Goal: Task Accomplishment & Management: Use online tool/utility

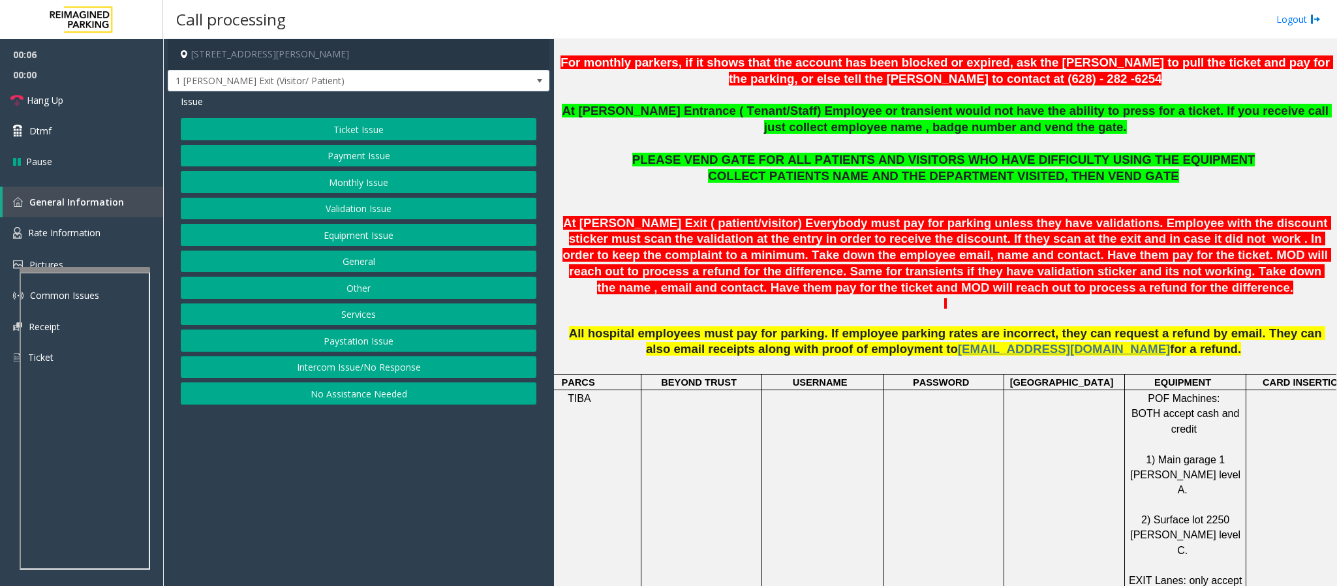
scroll to position [489, 0]
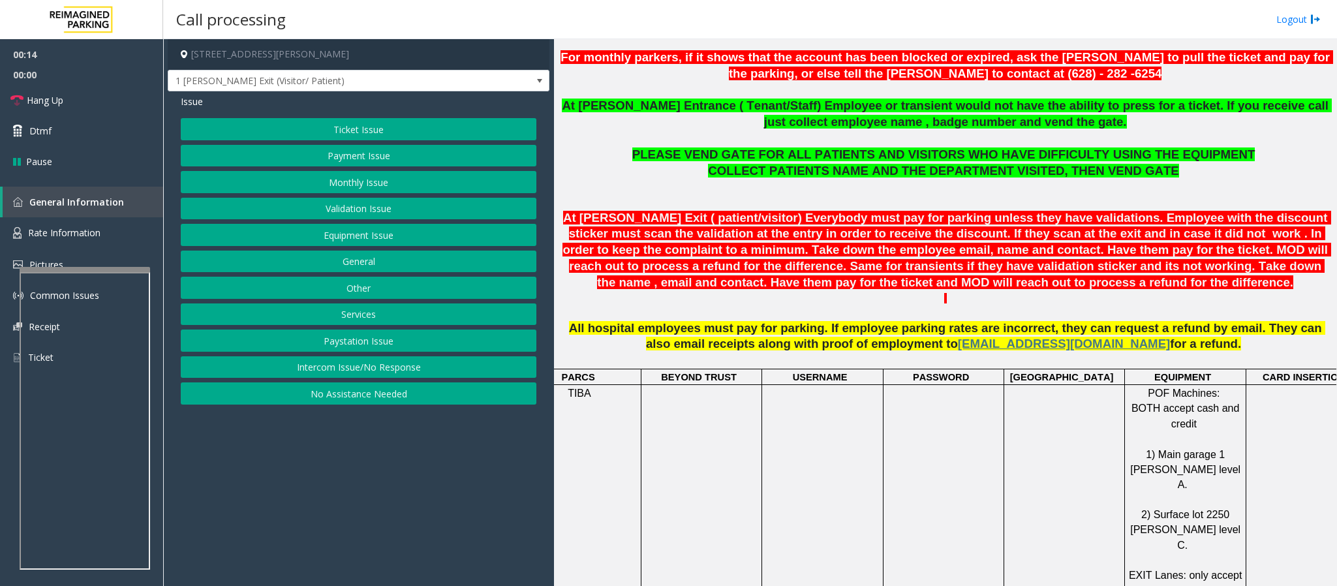
click at [333, 125] on button "Ticket Issue" at bounding box center [359, 129] width 356 height 22
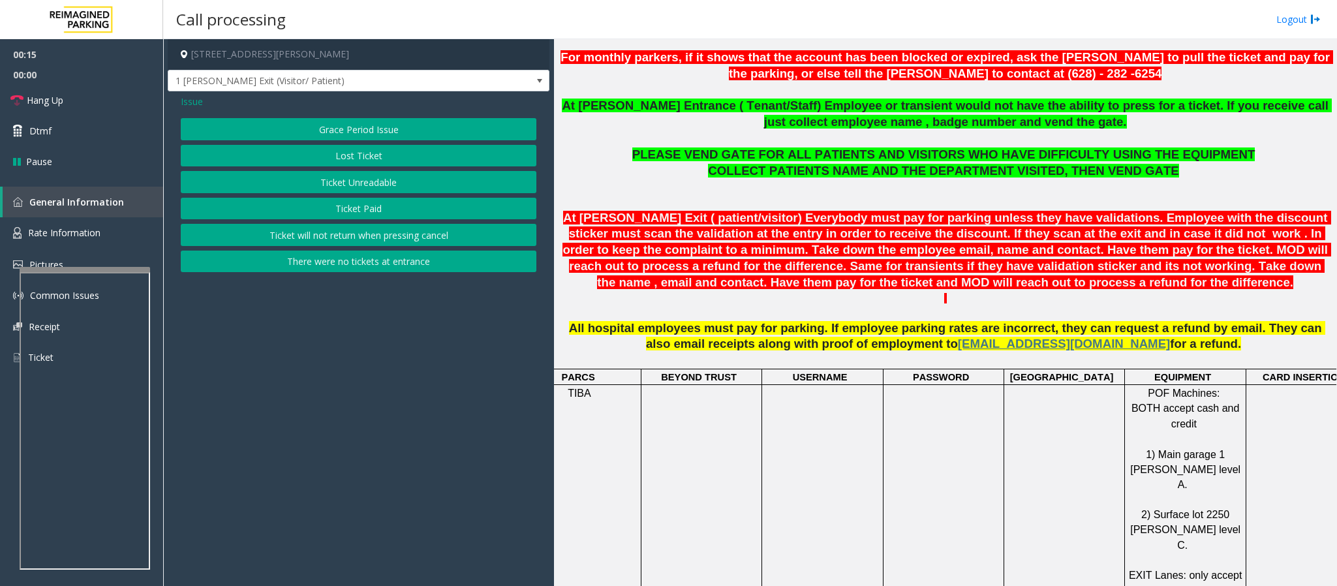
click at [362, 211] on button "Ticket Paid" at bounding box center [359, 209] width 356 height 22
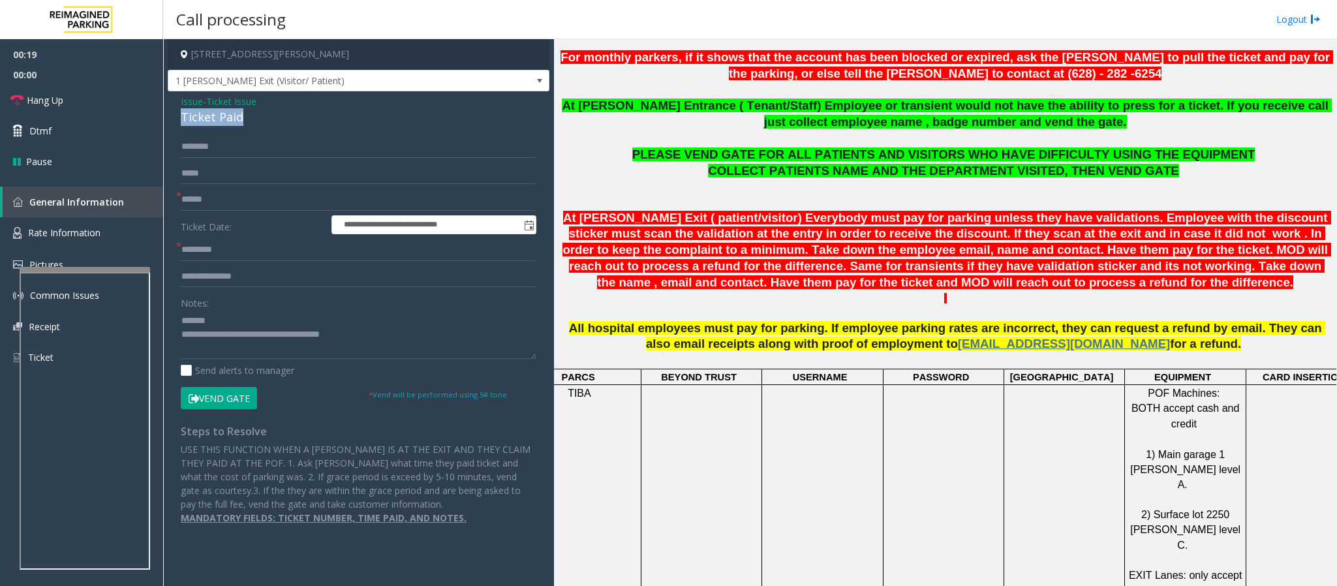
drag, startPoint x: 251, startPoint y: 123, endPoint x: 177, endPoint y: 118, distance: 73.9
click at [177, 118] on div "**********" at bounding box center [359, 314] width 382 height 446
click at [264, 321] on textarea at bounding box center [359, 334] width 356 height 49
type textarea "**********"
click at [206, 253] on input "text" at bounding box center [359, 250] width 356 height 22
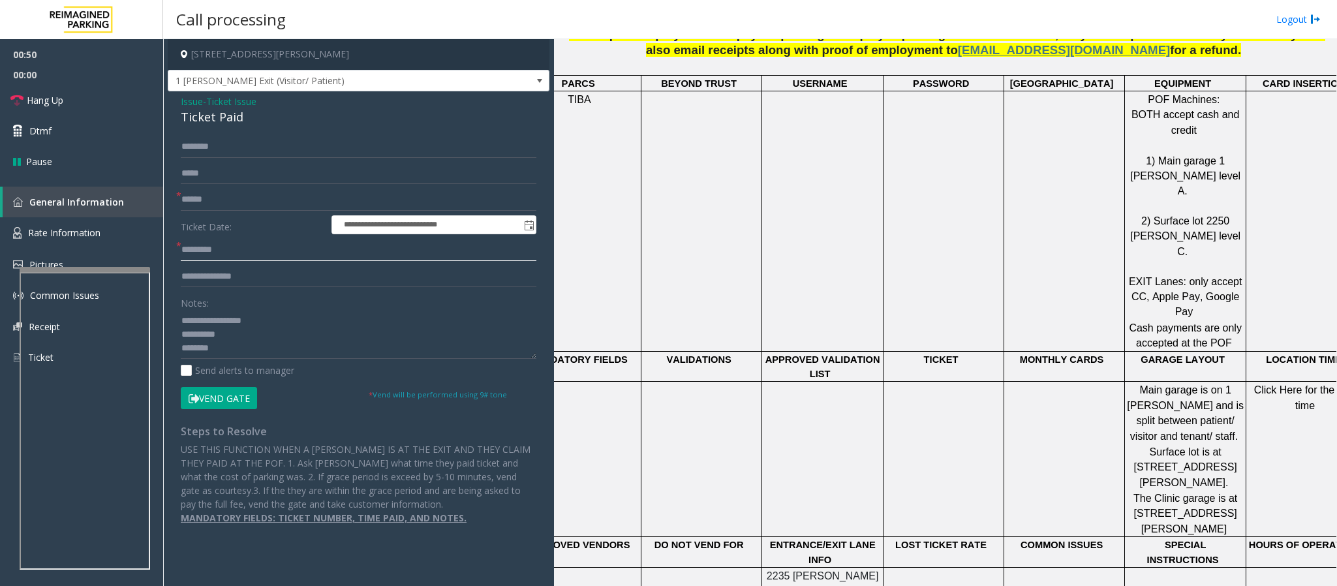
scroll to position [783, 38]
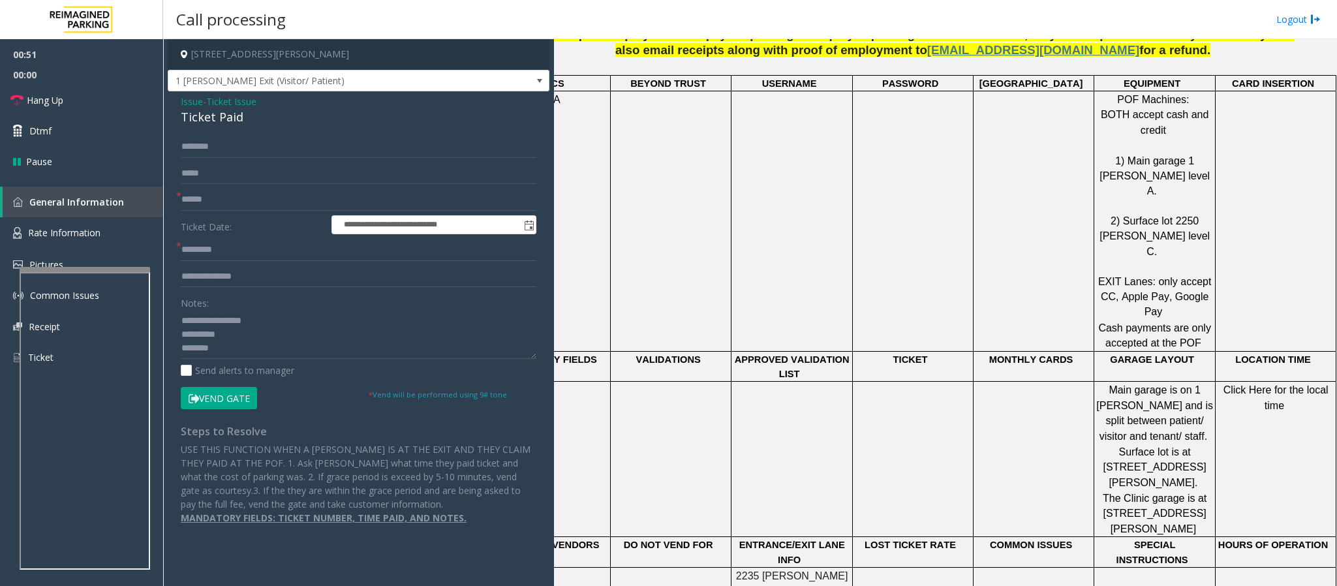
click at [1253, 382] on p "Click Here for the local time" at bounding box center [1275, 397] width 119 height 31
click at [1257, 384] on span "Click Here for the local time" at bounding box center [1278, 397] width 108 height 26
click at [196, 249] on input "text" at bounding box center [359, 250] width 356 height 22
paste input "********"
click at [206, 253] on input "********" at bounding box center [359, 250] width 356 height 22
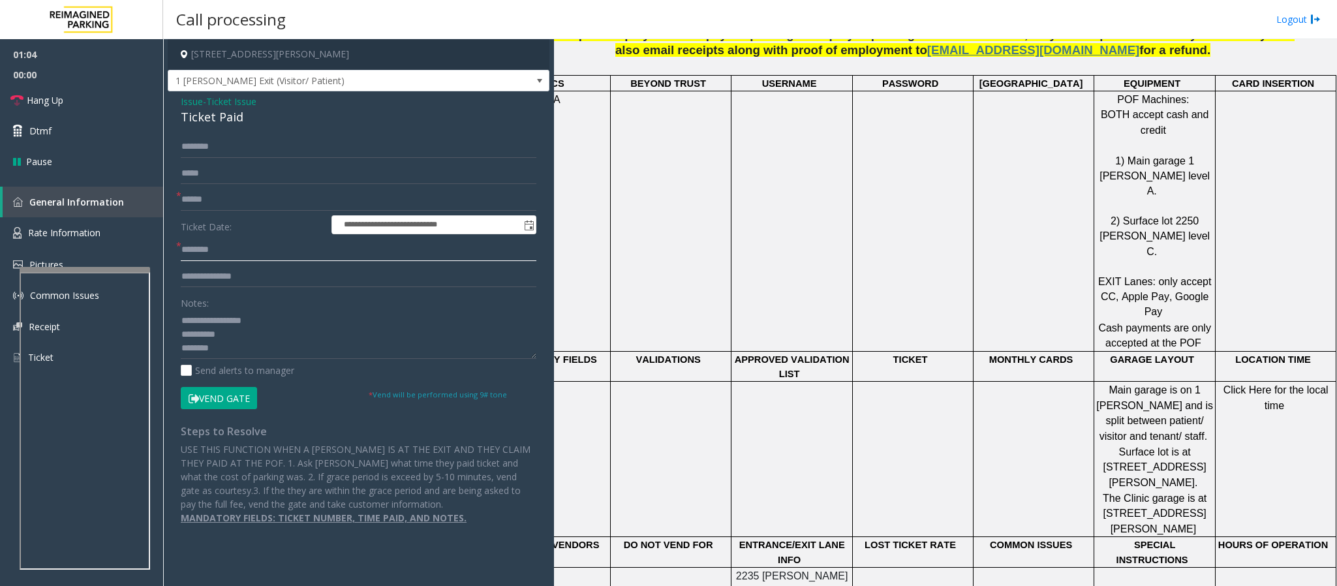
type input "********"
click at [221, 276] on input "text" at bounding box center [359, 277] width 356 height 22
type input "**"
click at [228, 198] on input "text" at bounding box center [359, 200] width 356 height 22
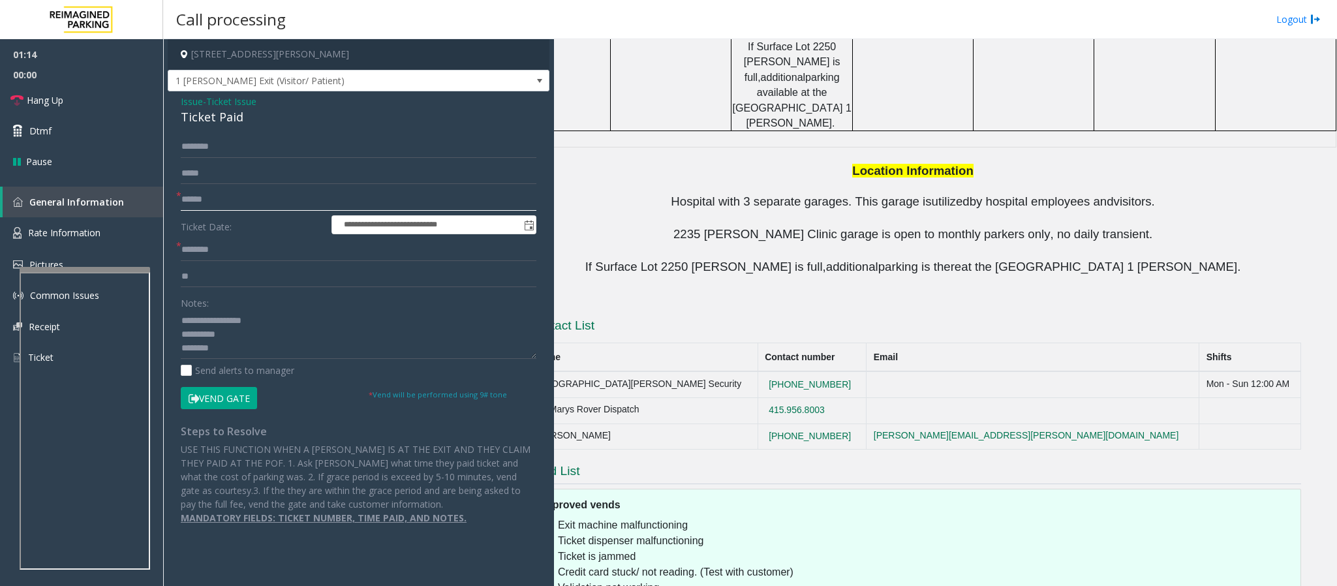
scroll to position [1389, 0]
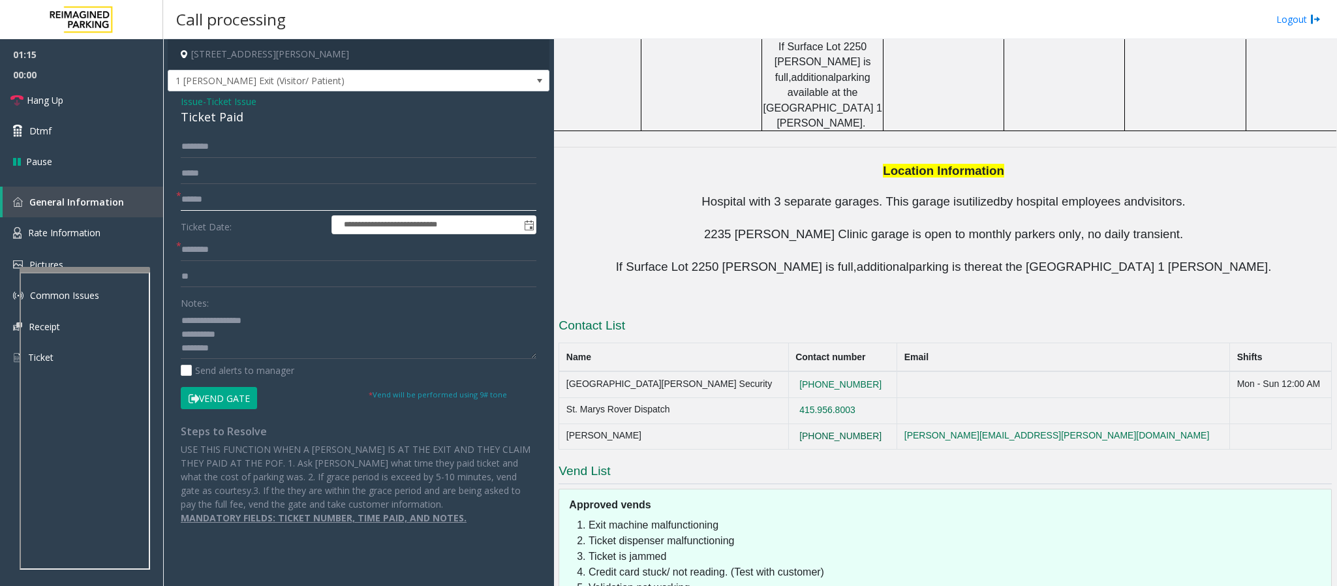
type input "******"
drag, startPoint x: 850, startPoint y: 312, endPoint x: 791, endPoint y: 316, distance: 59.5
click at [791, 424] on td "628-282-6254" at bounding box center [842, 437] width 109 height 26
click at [884, 371] on td "415-750-5796" at bounding box center [842, 384] width 109 height 26
drag, startPoint x: 876, startPoint y: 253, endPoint x: 784, endPoint y: 258, distance: 92.2
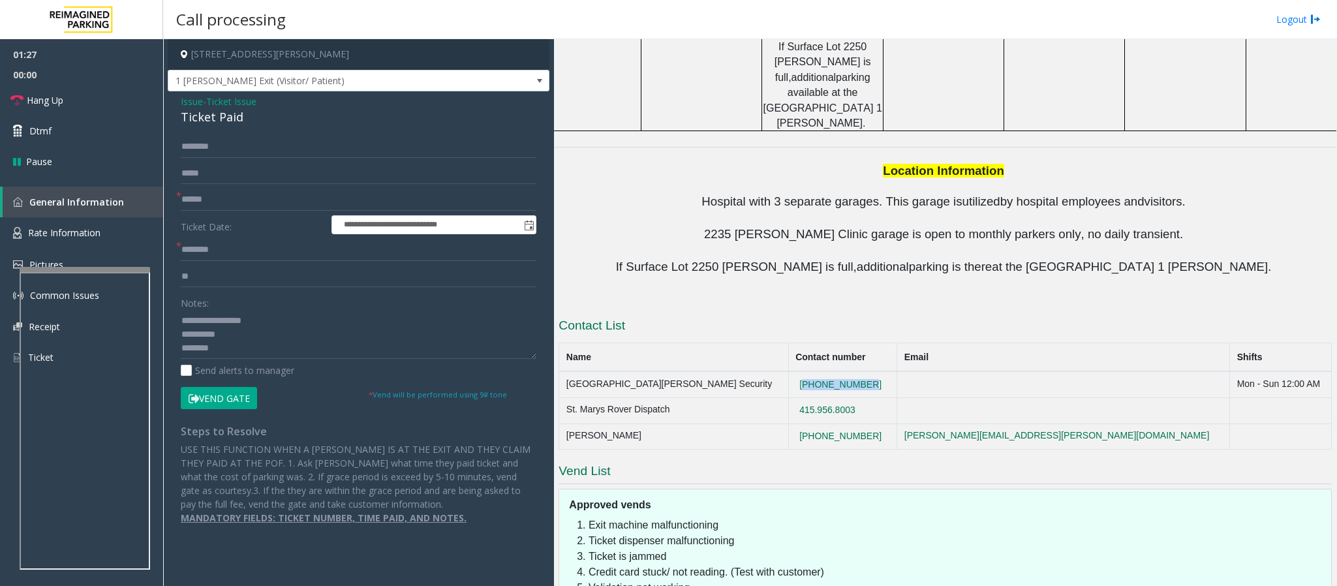
click at [788, 371] on td "415-750-5796" at bounding box center [842, 384] width 109 height 26
copy button "415-750-5796"
click at [236, 347] on textarea at bounding box center [359, 334] width 356 height 49
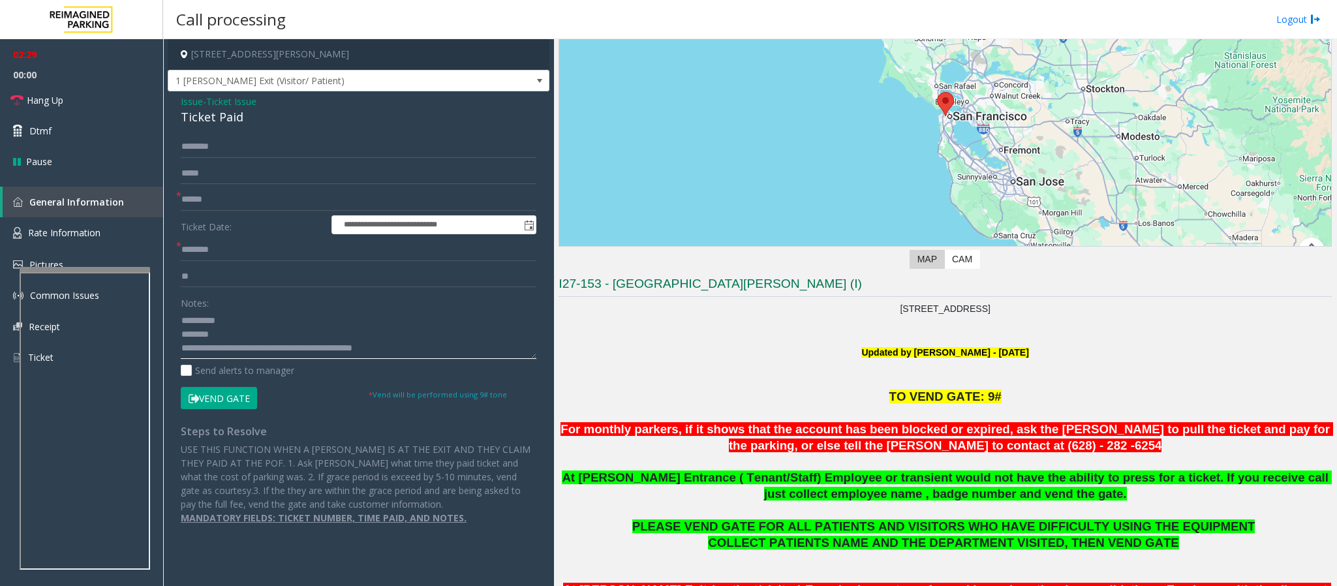
scroll to position [294, 0]
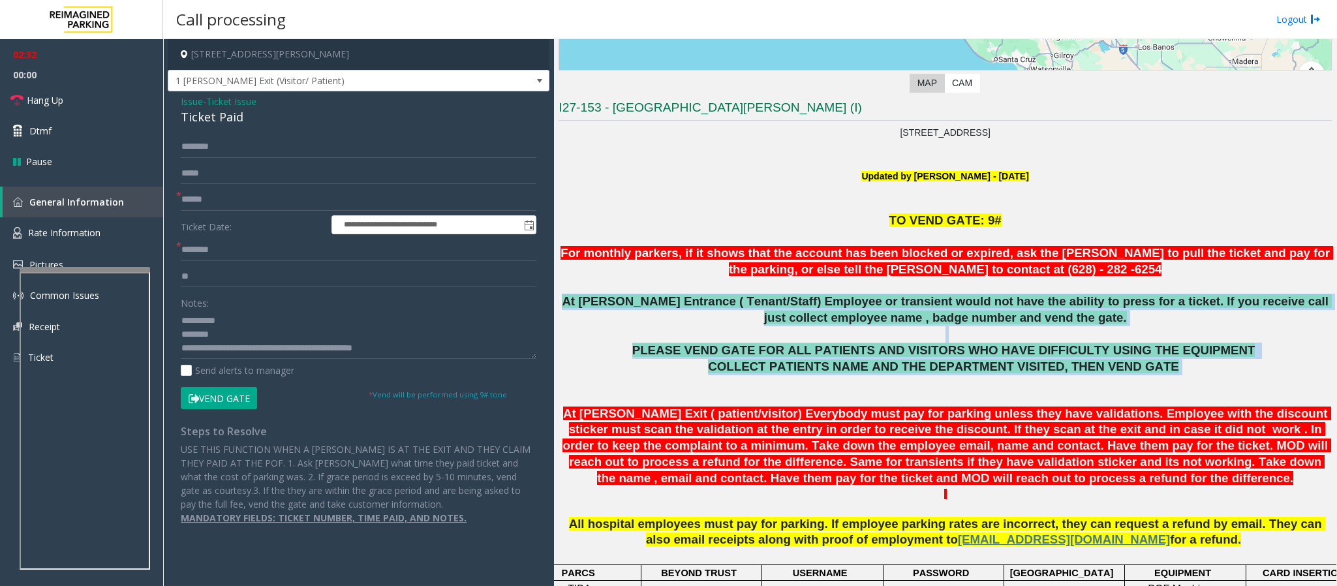
drag, startPoint x: 1145, startPoint y: 375, endPoint x: 572, endPoint y: 296, distance: 579.1
click at [574, 302] on span "At Shrader Entrance ( Tenant/Staff) Employee or transient would not have the ab…" at bounding box center [947, 309] width 770 height 30
drag, startPoint x: 1089, startPoint y: 354, endPoint x: 572, endPoint y: 302, distance: 520.1
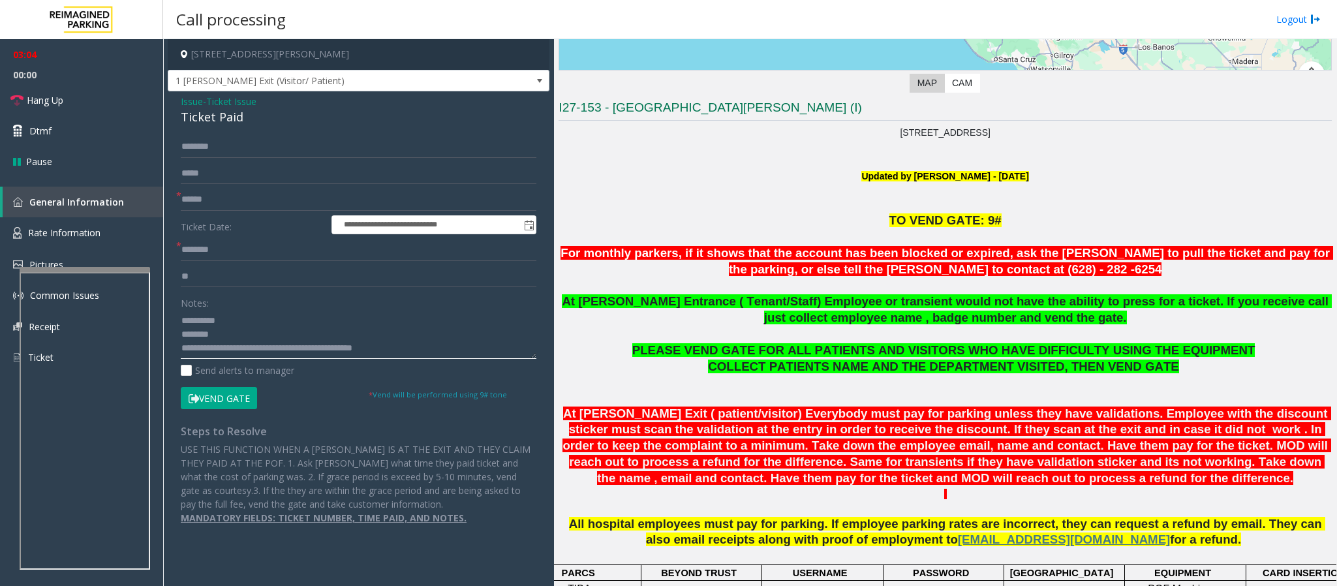
click at [408, 353] on textarea at bounding box center [359, 334] width 356 height 49
click at [223, 401] on button "Vend Gate" at bounding box center [219, 398] width 76 height 22
click at [272, 352] on textarea at bounding box center [359, 334] width 356 height 49
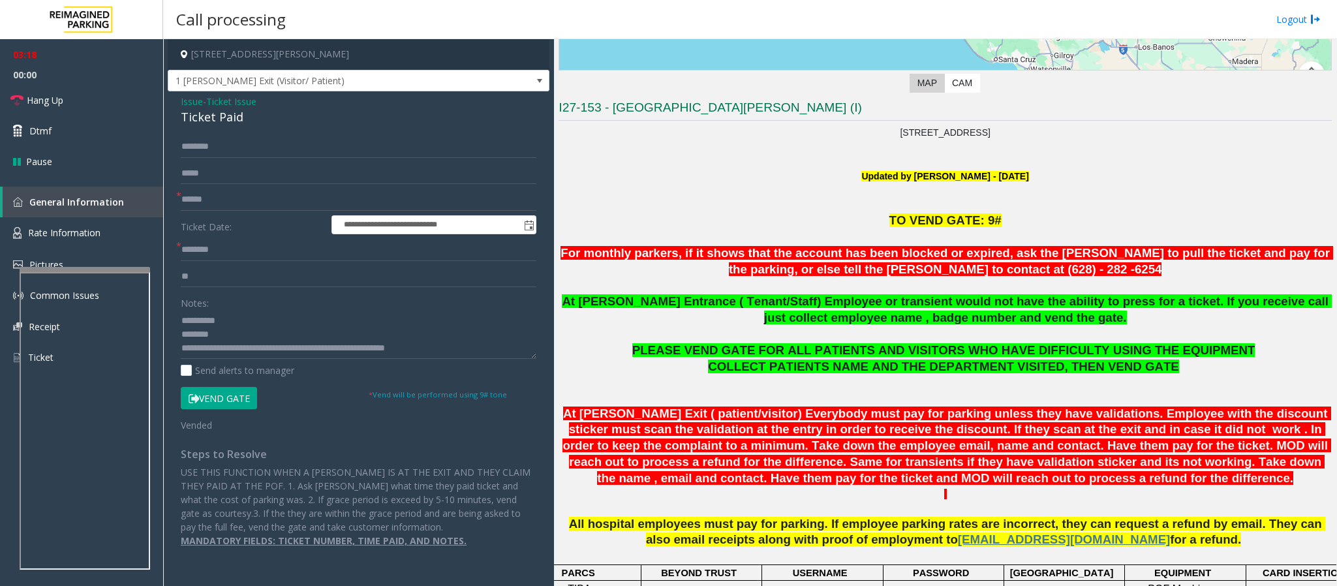
click at [198, 395] on icon at bounding box center [194, 398] width 10 height 9
click at [320, 351] on textarea at bounding box center [359, 334] width 356 height 49
type textarea "**********"
click at [214, 401] on button "Vend Gate" at bounding box center [219, 398] width 76 height 22
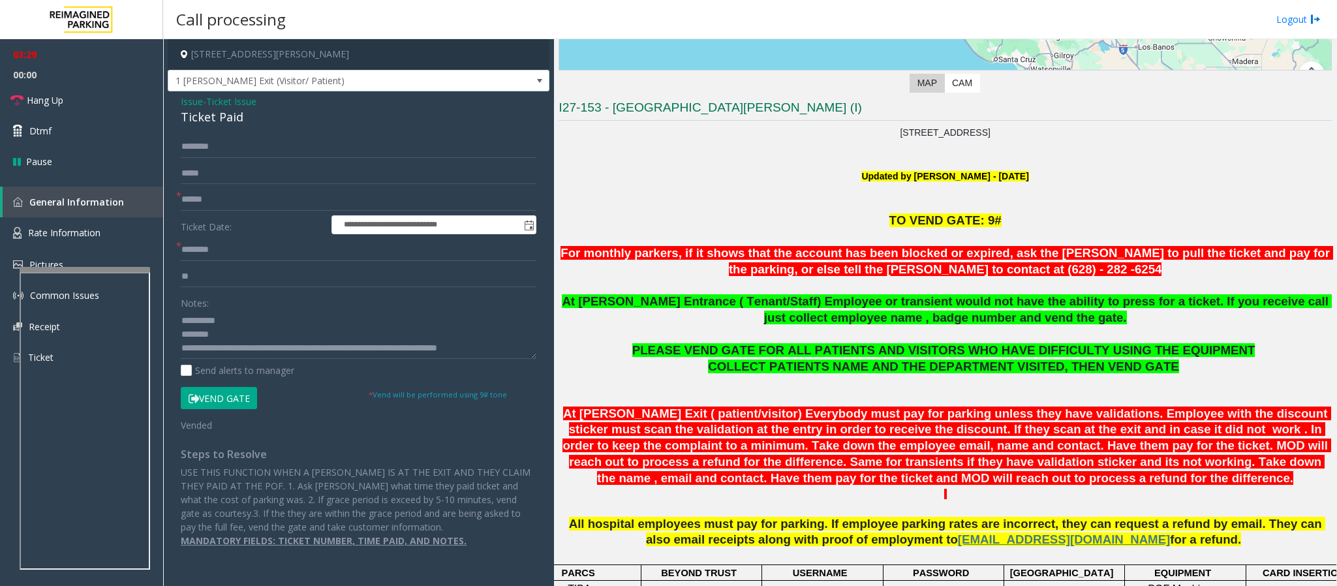
click at [215, 401] on button "Vend Gate" at bounding box center [219, 398] width 76 height 22
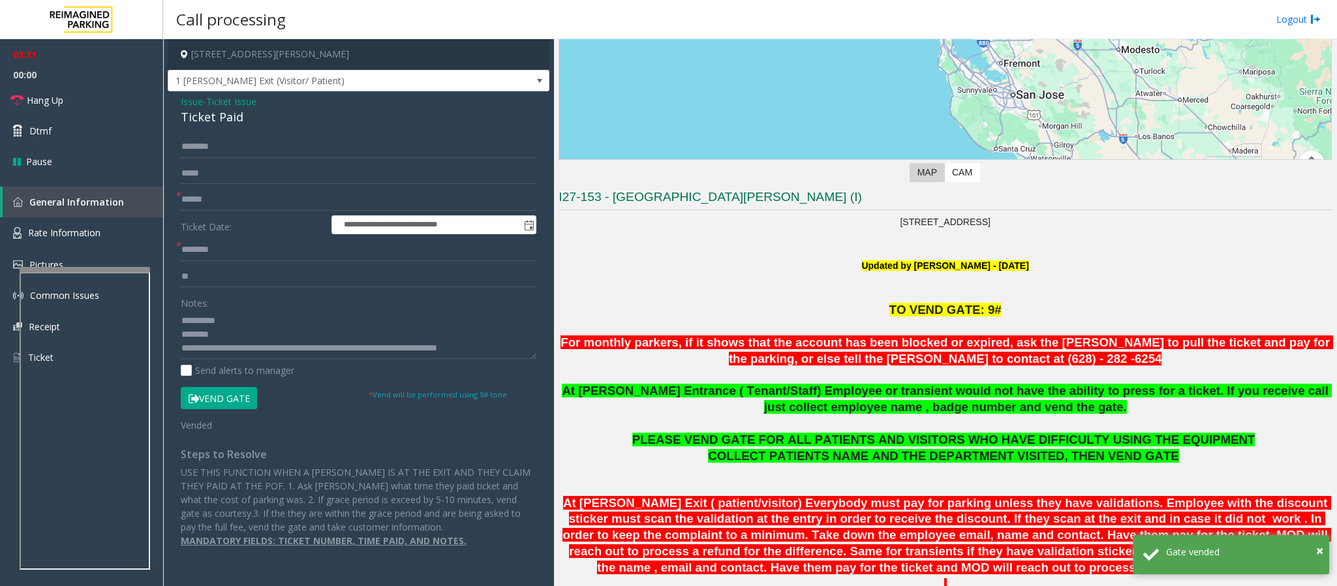
scroll to position [196, 0]
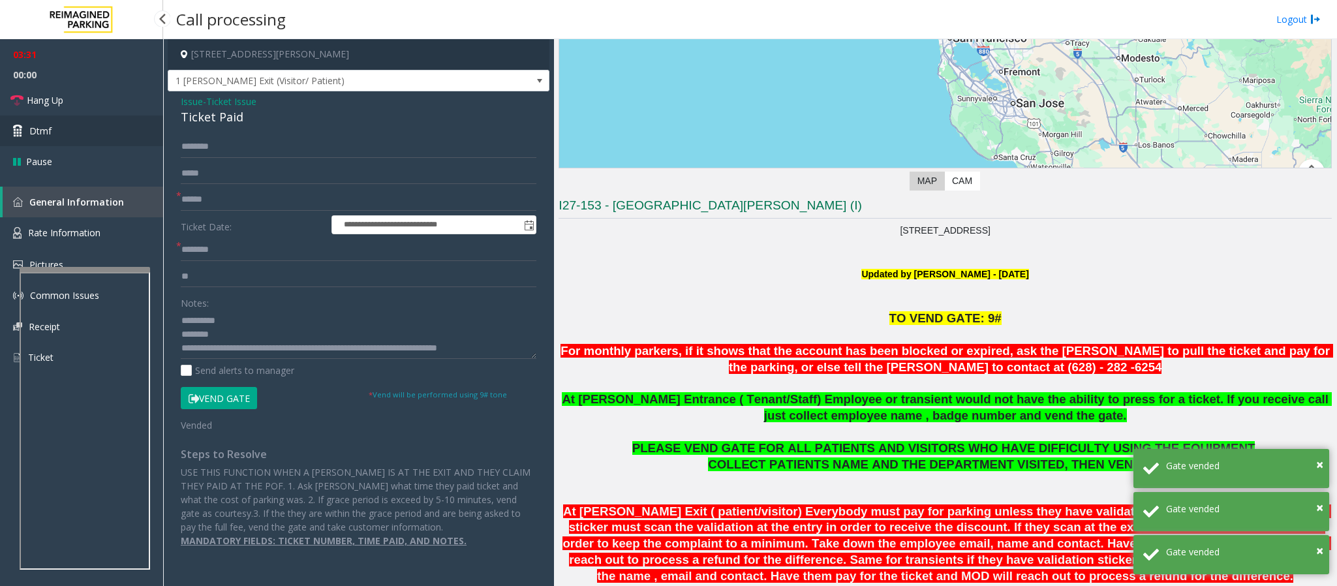
click at [53, 135] on link "Dtmf" at bounding box center [81, 131] width 163 height 31
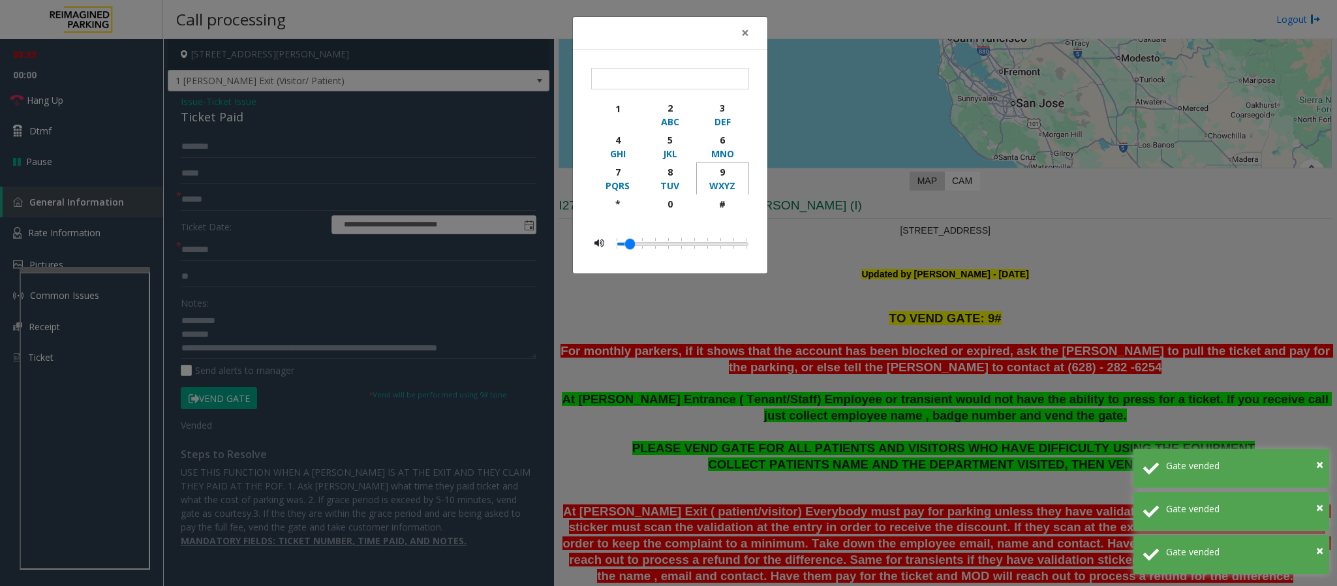
click at [725, 177] on div "9" at bounding box center [723, 172] width 36 height 14
click at [727, 200] on div "#" at bounding box center [723, 204] width 36 height 14
type input "**"
click at [717, 330] on div "× ** 1 2 ABC 3 DEF 4 GHI 5 JKL 6 MNO 7 PQRS 8 TUV 9 WXYZ * 0 #" at bounding box center [668, 293] width 1337 height 586
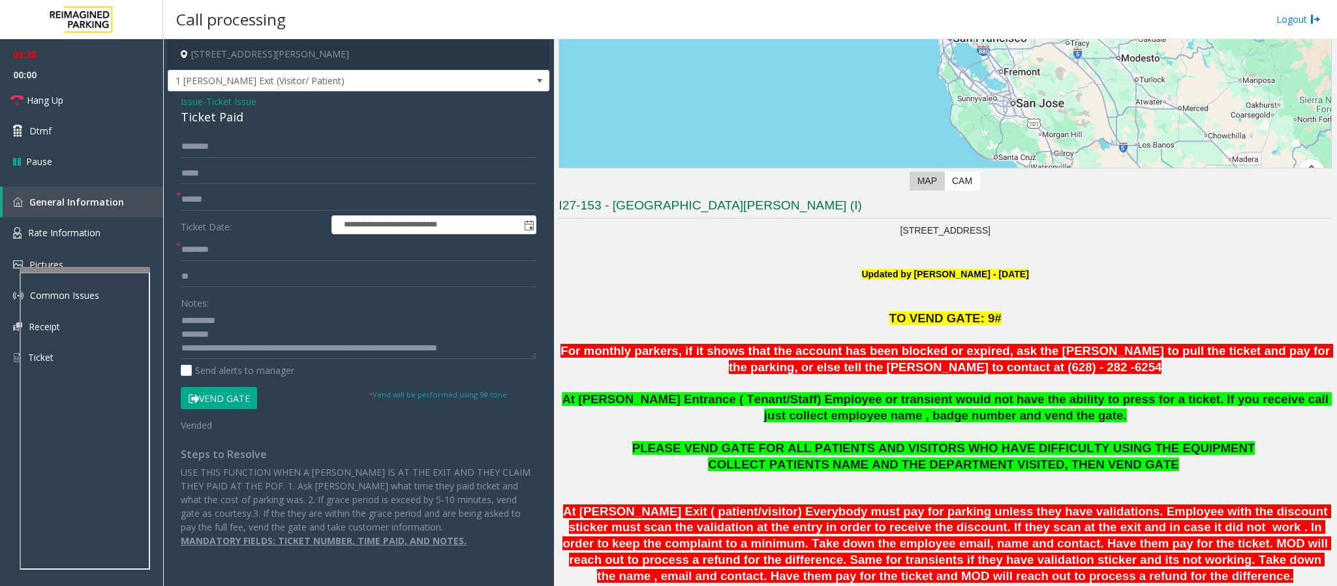
click at [212, 395] on button "Vend Gate" at bounding box center [219, 398] width 76 height 22
drag, startPoint x: 832, startPoint y: 264, endPoint x: 1220, endPoint y: 263, distance: 387.7
click at [1220, 263] on p at bounding box center [945, 260] width 773 height 14
click at [1216, 277] on p "Updated by Pranav Babbar - 28th Jan'25" at bounding box center [945, 274] width 773 height 14
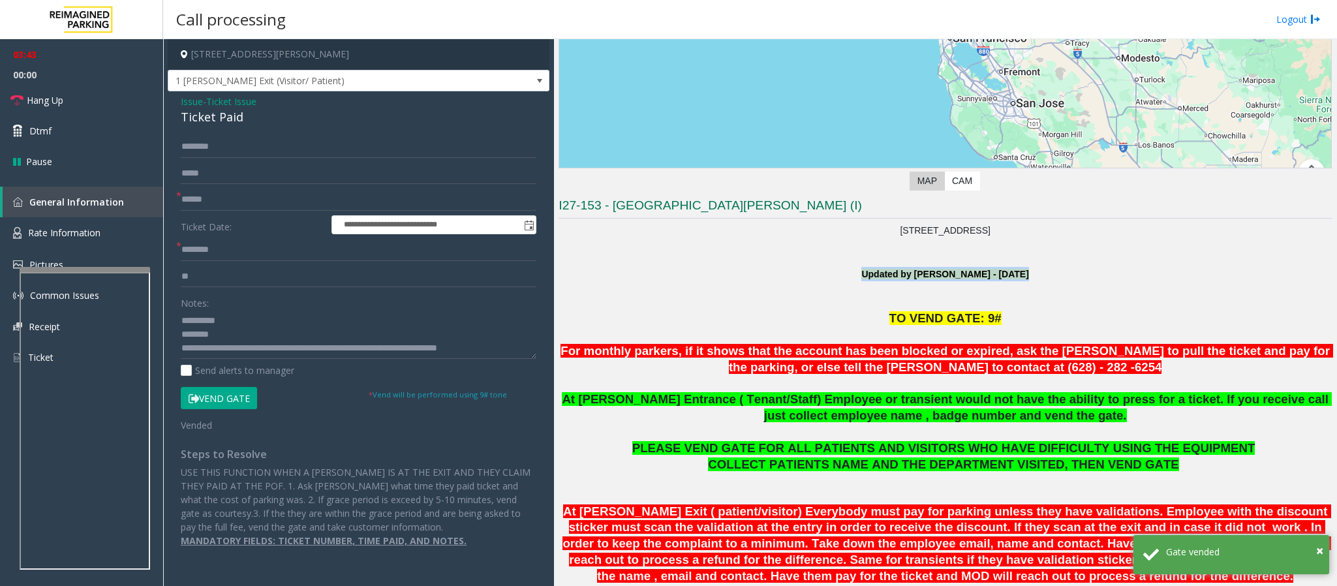
drag, startPoint x: 1103, startPoint y: 286, endPoint x: 738, endPoint y: 272, distance: 365.1
click at [748, 282] on p at bounding box center [945, 288] width 773 height 14
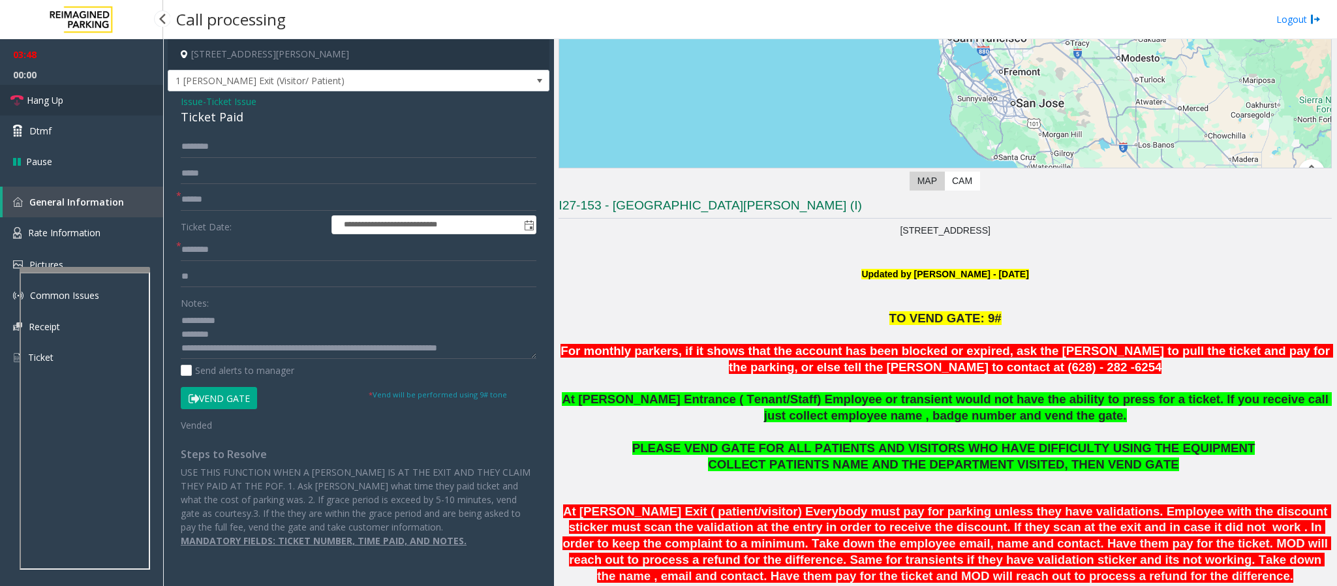
click at [52, 100] on span "Hang Up" at bounding box center [45, 100] width 37 height 14
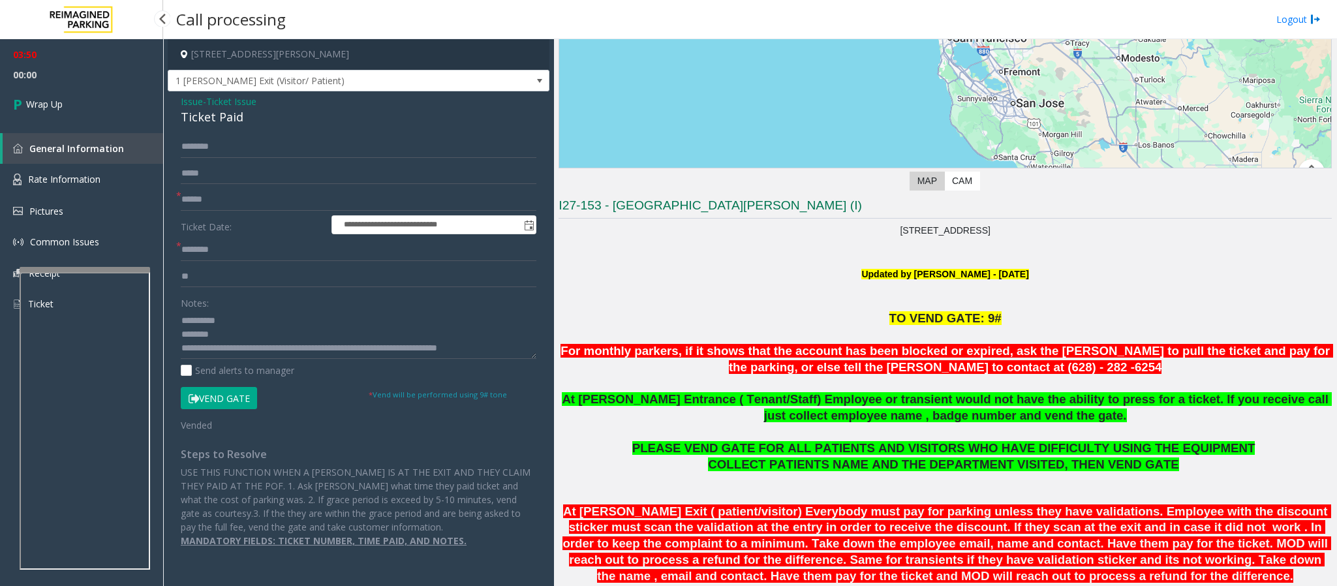
click at [59, 102] on span "Wrap Up" at bounding box center [44, 104] width 37 height 14
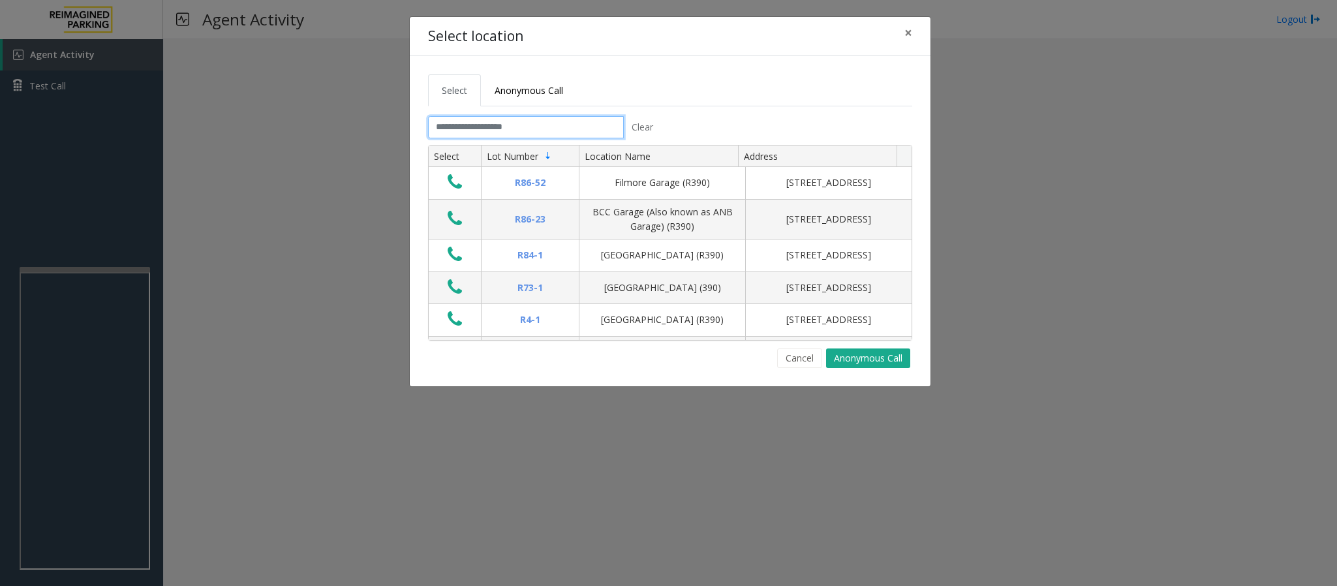
click at [529, 121] on input "text" at bounding box center [526, 127] width 196 height 22
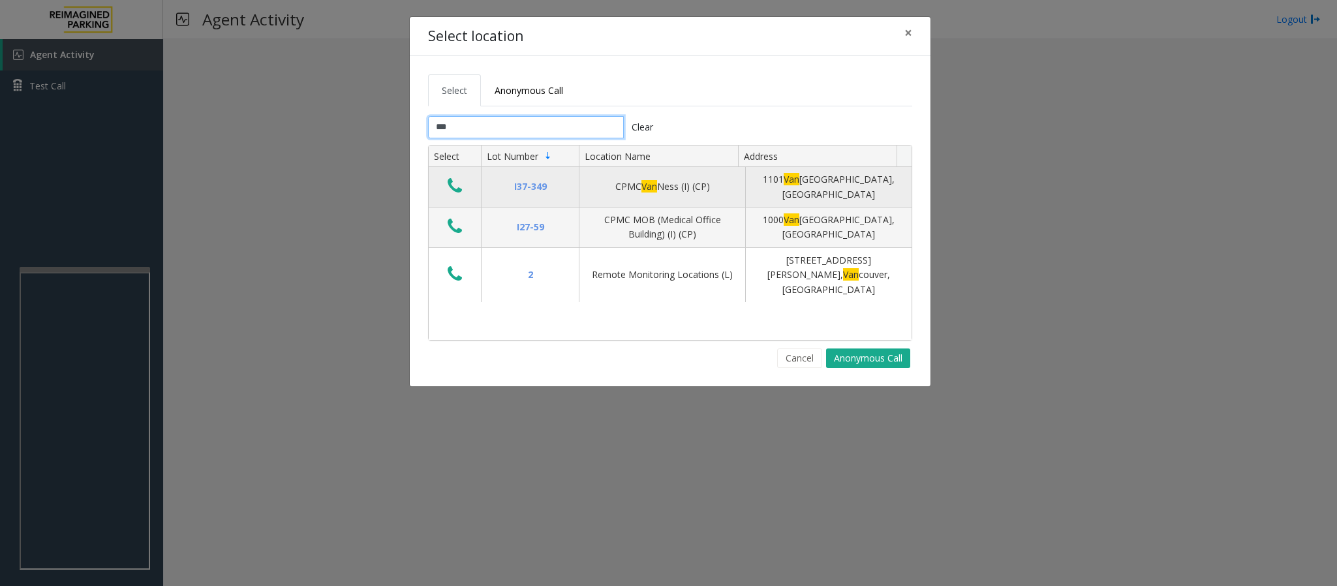
type input "***"
click at [457, 189] on icon "Data table" at bounding box center [455, 186] width 14 height 18
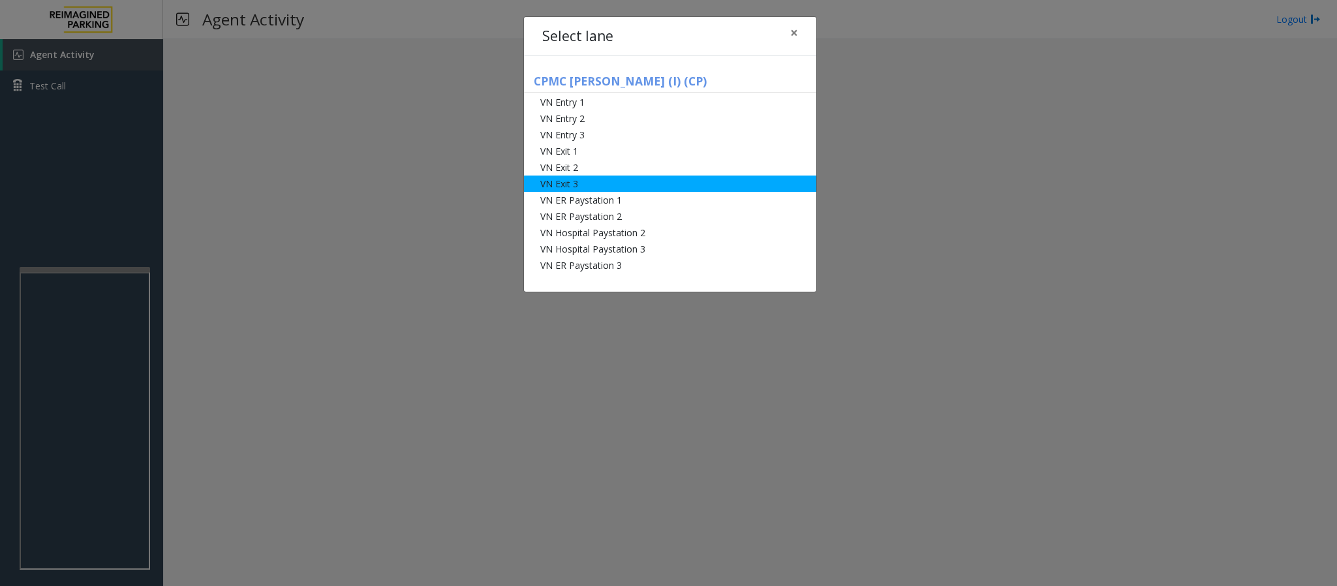
click at [581, 182] on li "VN Exit 3" at bounding box center [670, 184] width 292 height 16
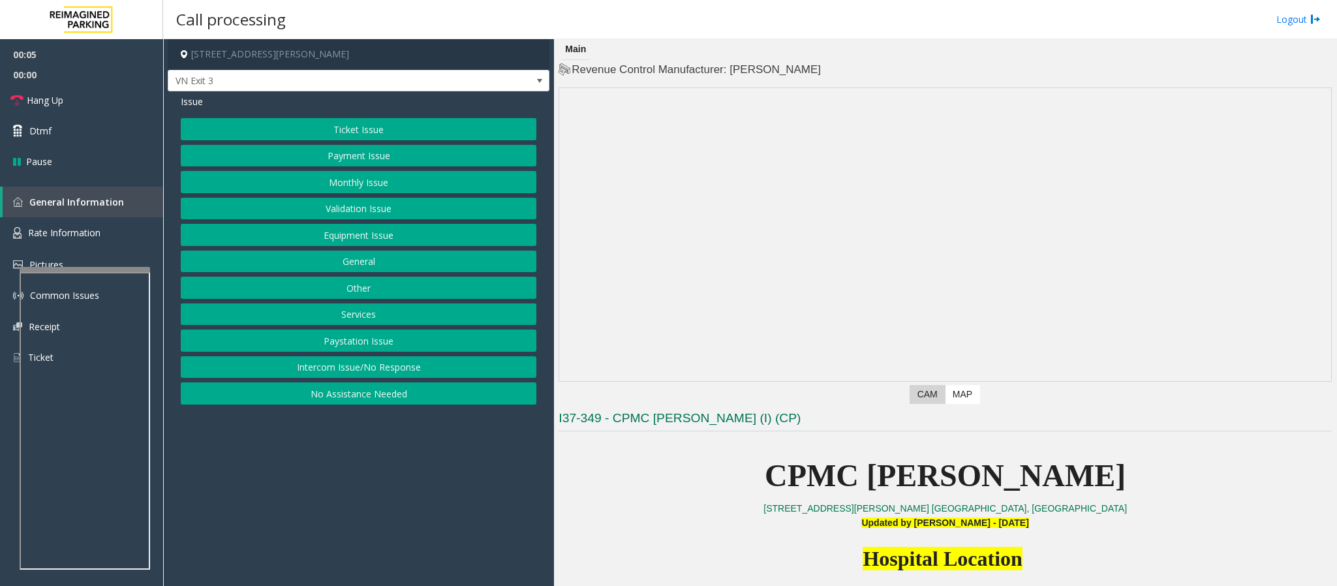
click at [386, 178] on button "Monthly Issue" at bounding box center [359, 182] width 356 height 22
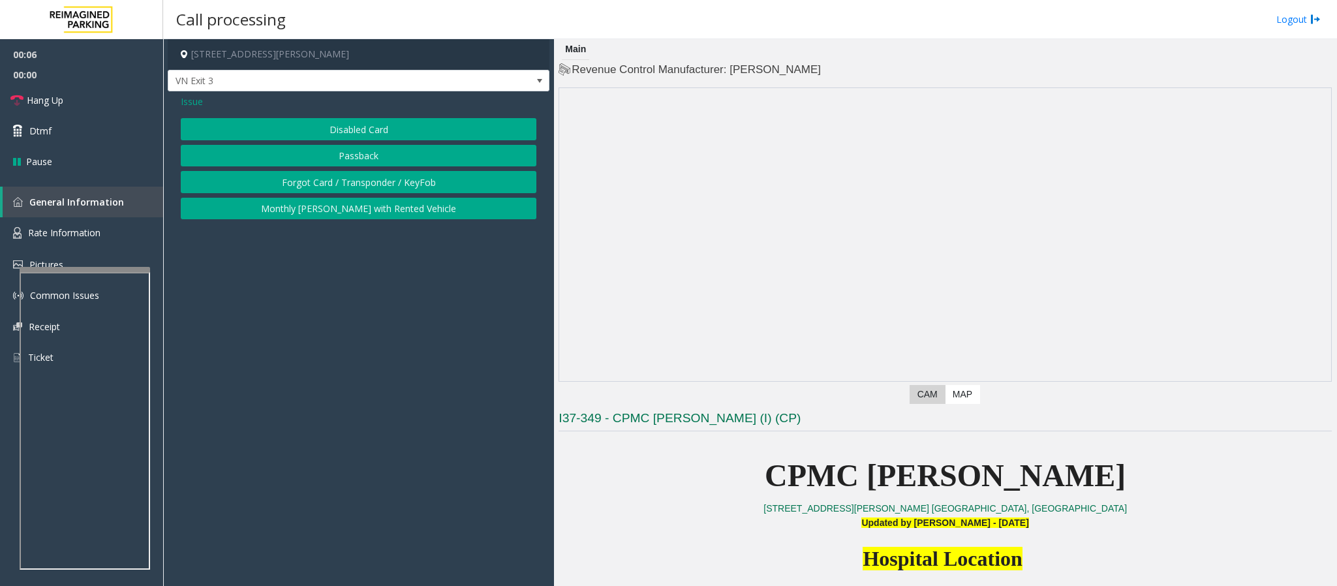
click at [367, 136] on button "Disabled Card" at bounding box center [359, 129] width 356 height 22
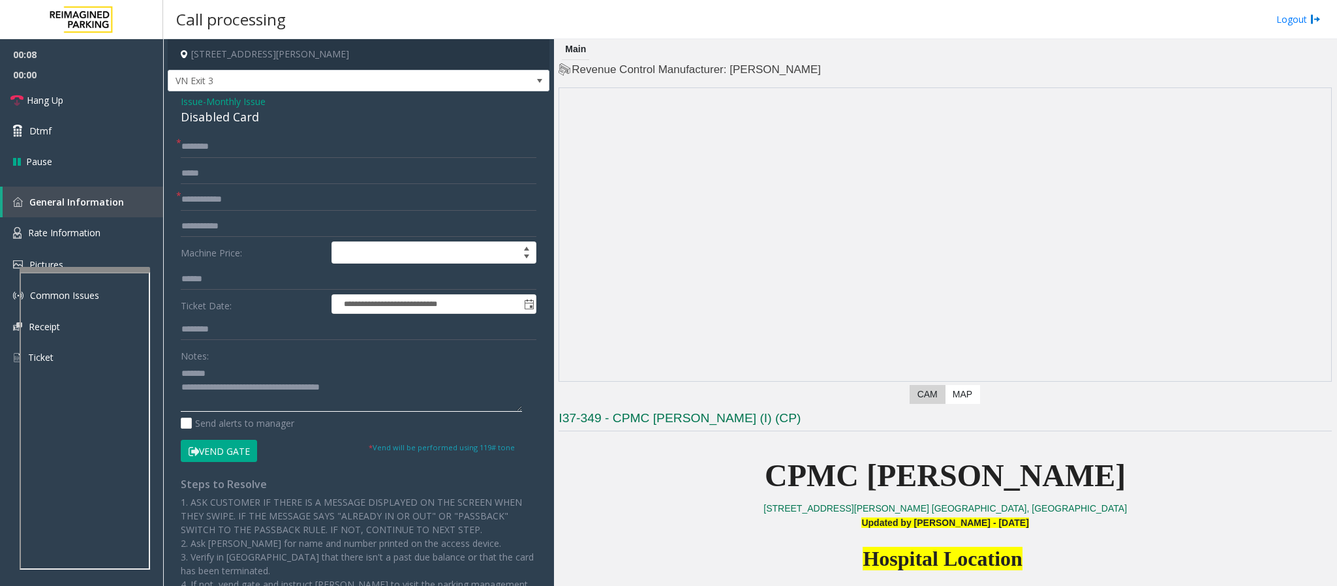
type textarea "**********"
click at [214, 196] on input "text" at bounding box center [359, 200] width 356 height 22
type input "********"
drag, startPoint x: 263, startPoint y: 117, endPoint x: 176, endPoint y: 123, distance: 87.0
click at [176, 123] on div "**********" at bounding box center [359, 423] width 382 height 664
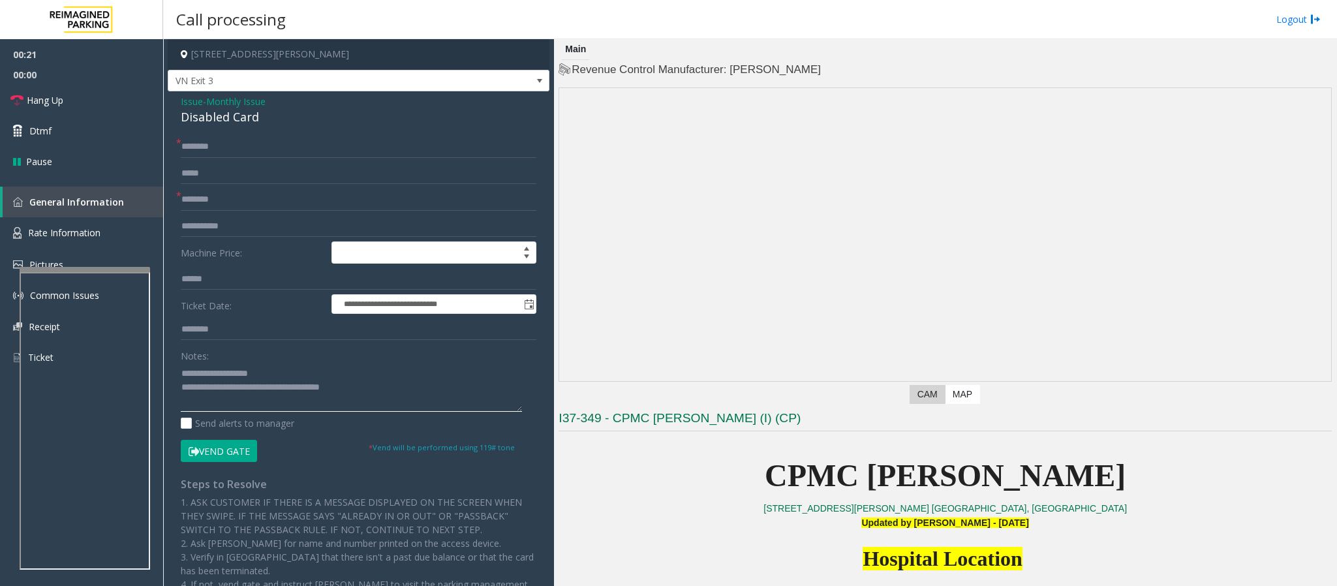
type textarea "**********"
click at [209, 146] on input "text" at bounding box center [359, 147] width 356 height 22
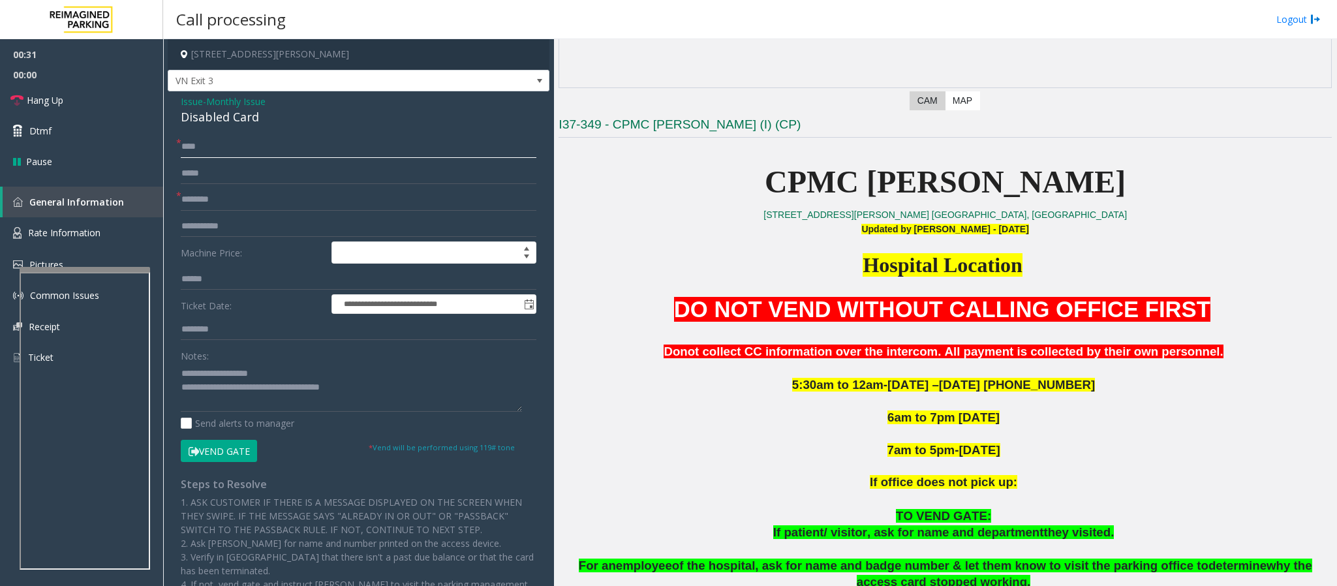
scroll to position [392, 0]
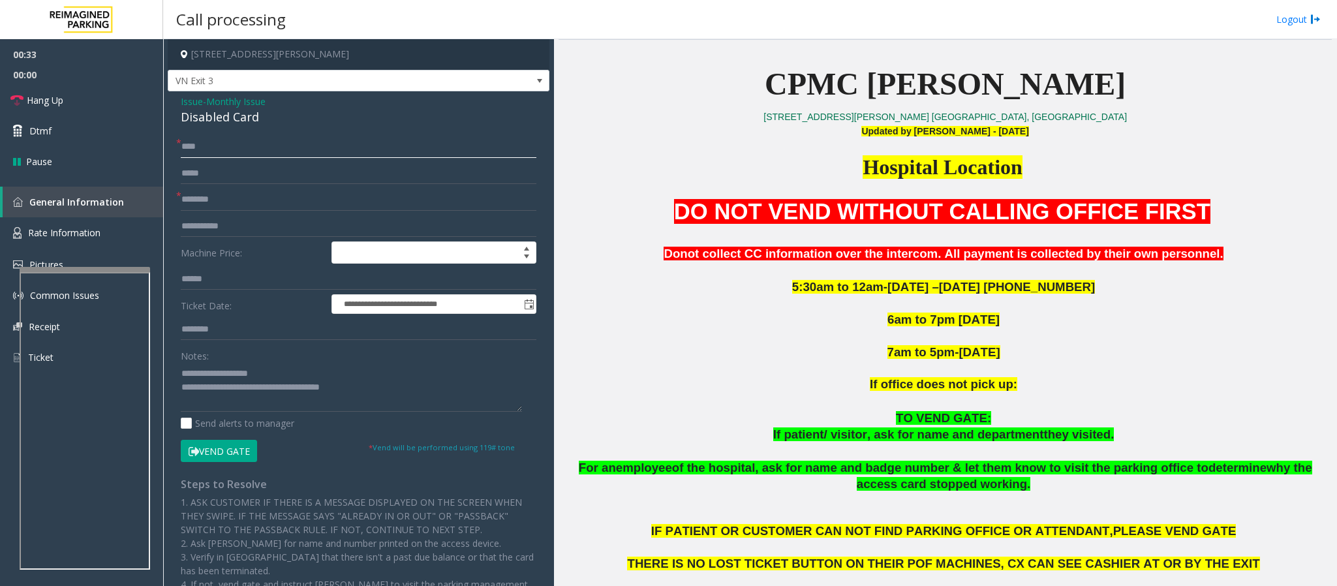
type input "***"
click at [225, 452] on button "Vend Gate" at bounding box center [219, 451] width 76 height 22
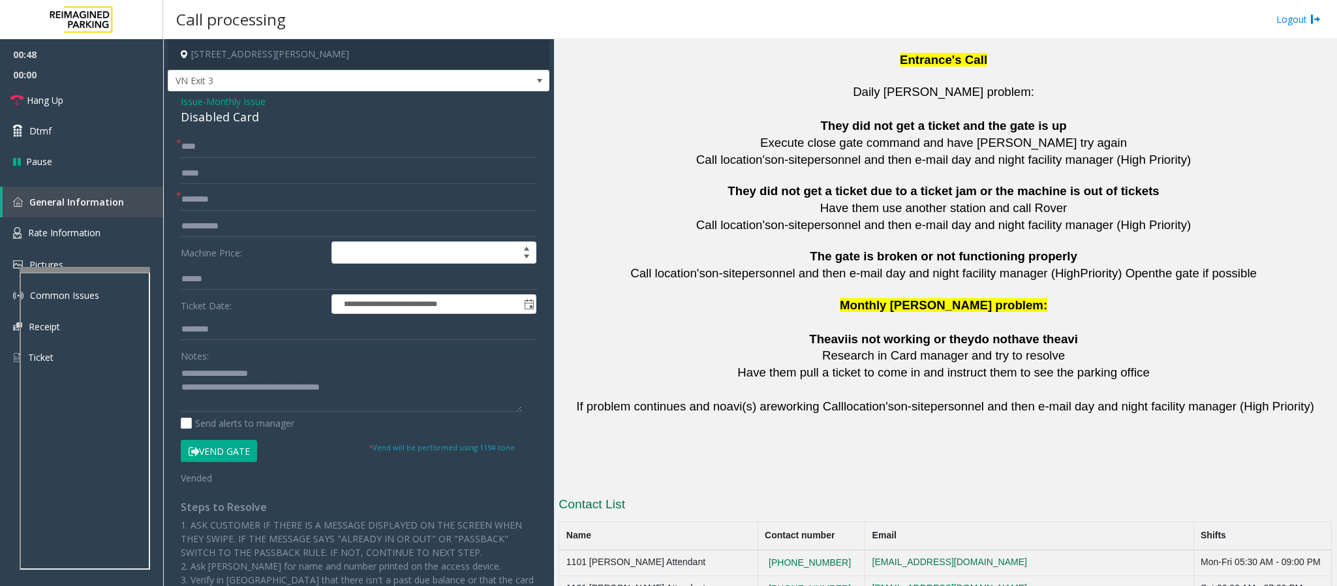
scroll to position [2872, 0]
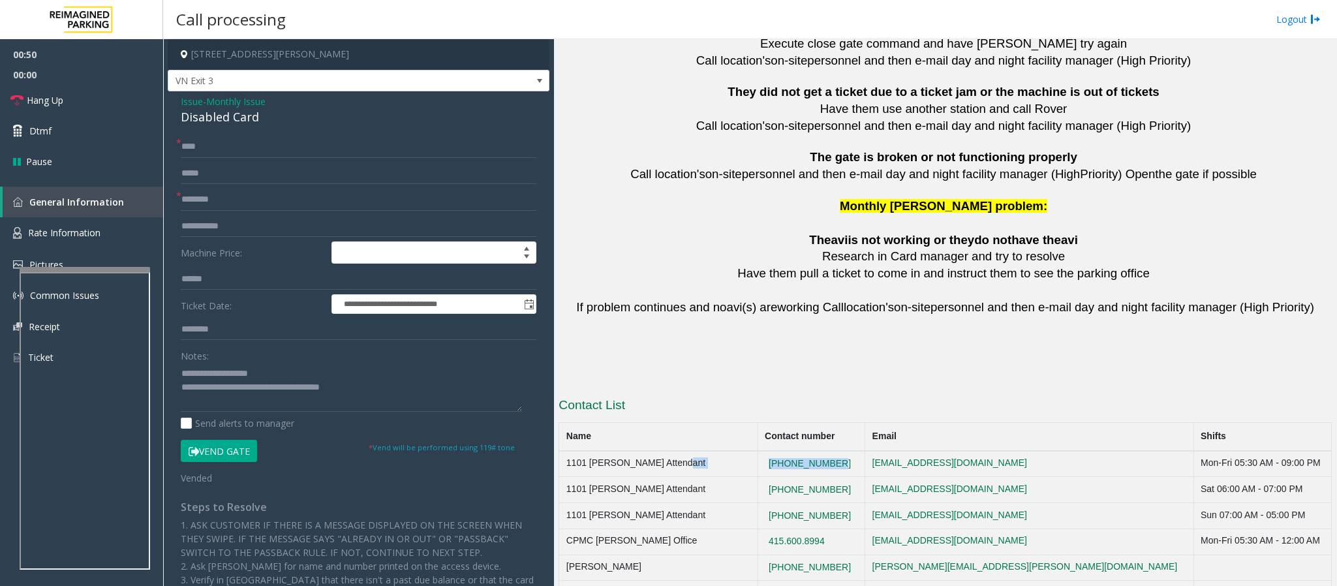
drag, startPoint x: 843, startPoint y: 429, endPoint x: 752, endPoint y: 431, distance: 90.8
click at [752, 451] on tr "1101 Van Ness Attendant 415-600-8994 none@none.com Mon-Fri 05:30 AM - 09:00 PM" at bounding box center [945, 464] width 773 height 26
copy tr "415-600-8994"
drag, startPoint x: 372, startPoint y: 392, endPoint x: 235, endPoint y: 390, distance: 137.1
click at [235, 390] on textarea at bounding box center [351, 387] width 341 height 49
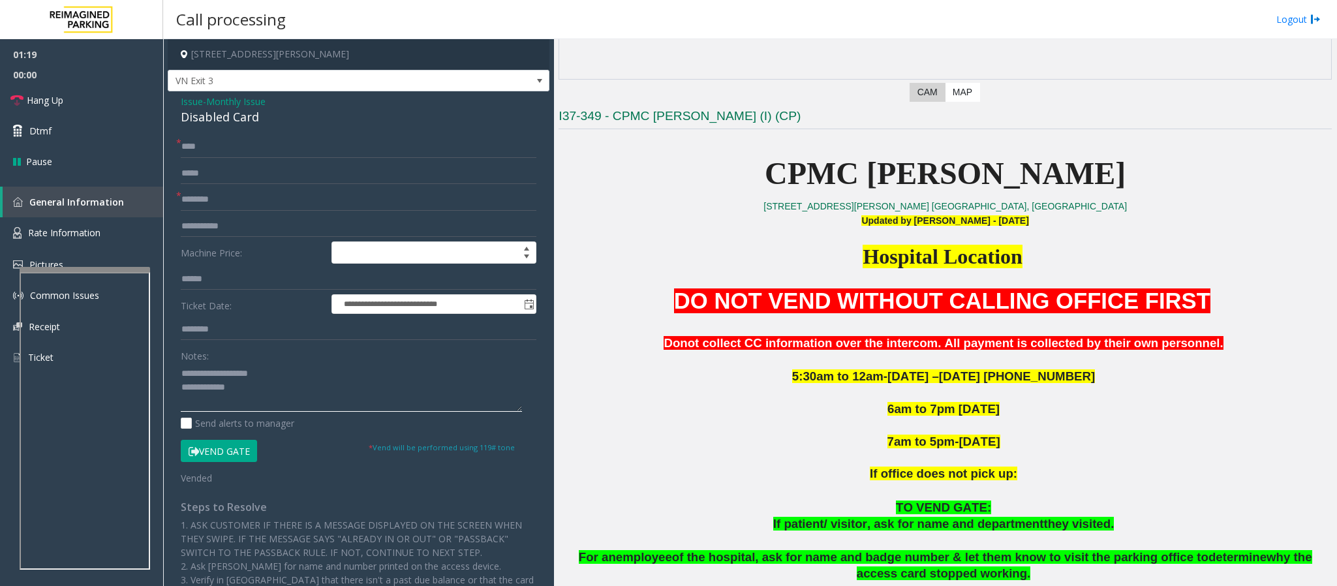
scroll to position [229, 0]
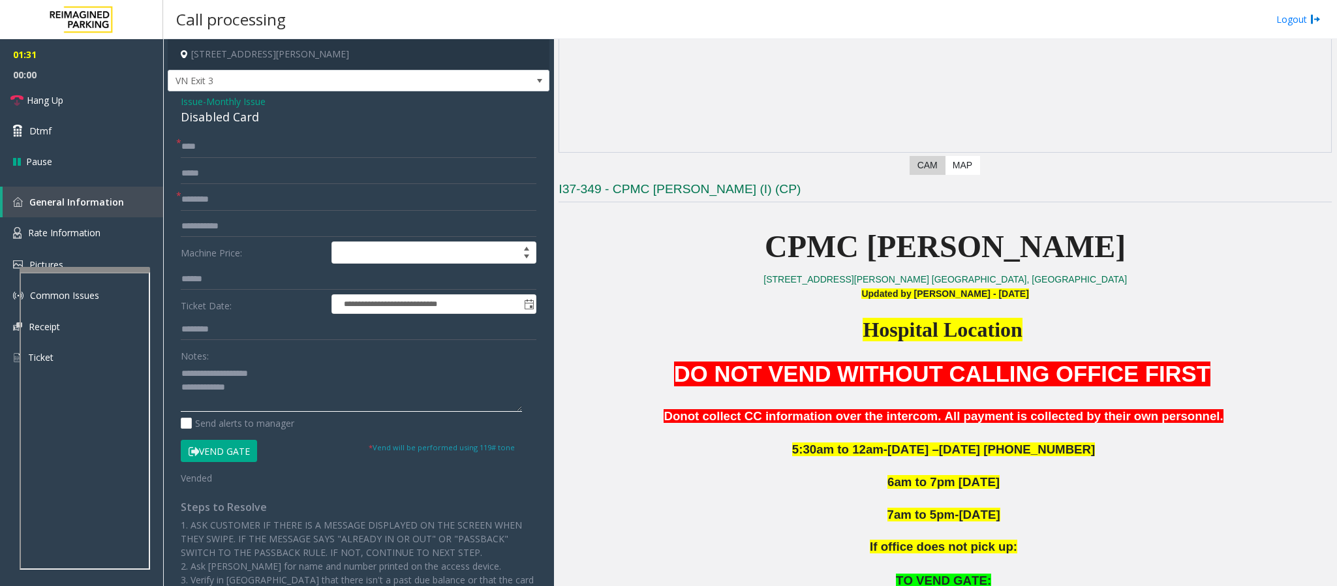
click at [278, 395] on textarea at bounding box center [351, 387] width 341 height 49
click at [294, 392] on textarea at bounding box center [351, 387] width 341 height 49
drag, startPoint x: 69, startPoint y: 110, endPoint x: 89, endPoint y: 129, distance: 28.2
click at [69, 108] on link "Hang Up" at bounding box center [81, 100] width 163 height 31
click at [278, 384] on textarea at bounding box center [351, 387] width 341 height 49
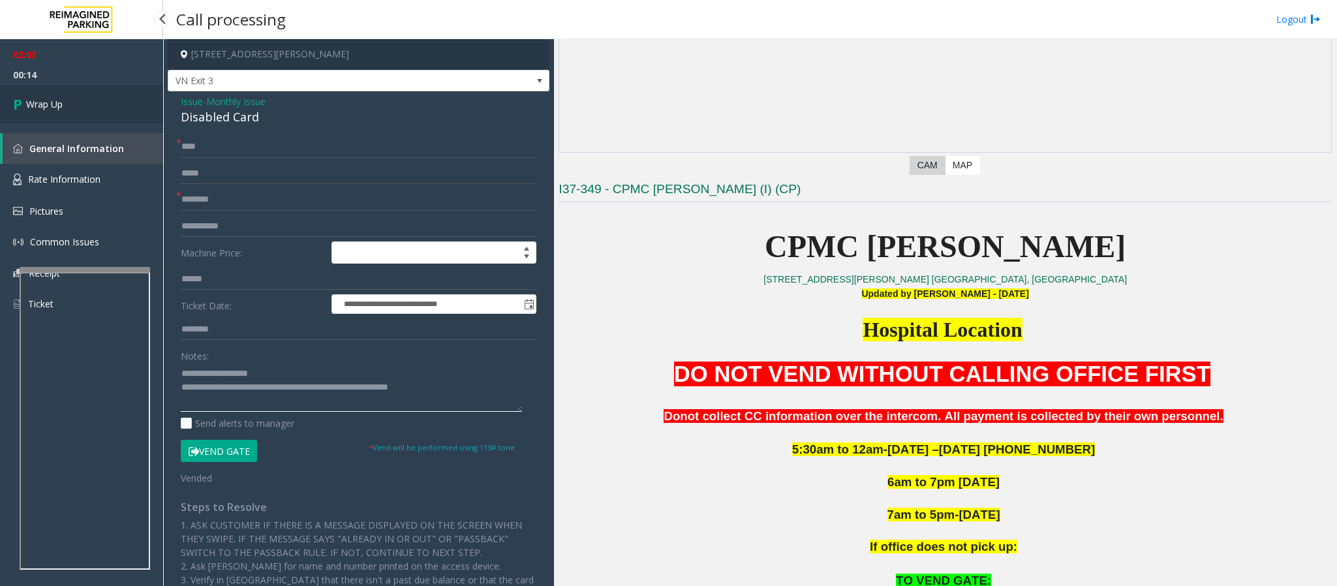
type textarea "**********"
click at [63, 106] on span "Wrap Up" at bounding box center [44, 104] width 37 height 14
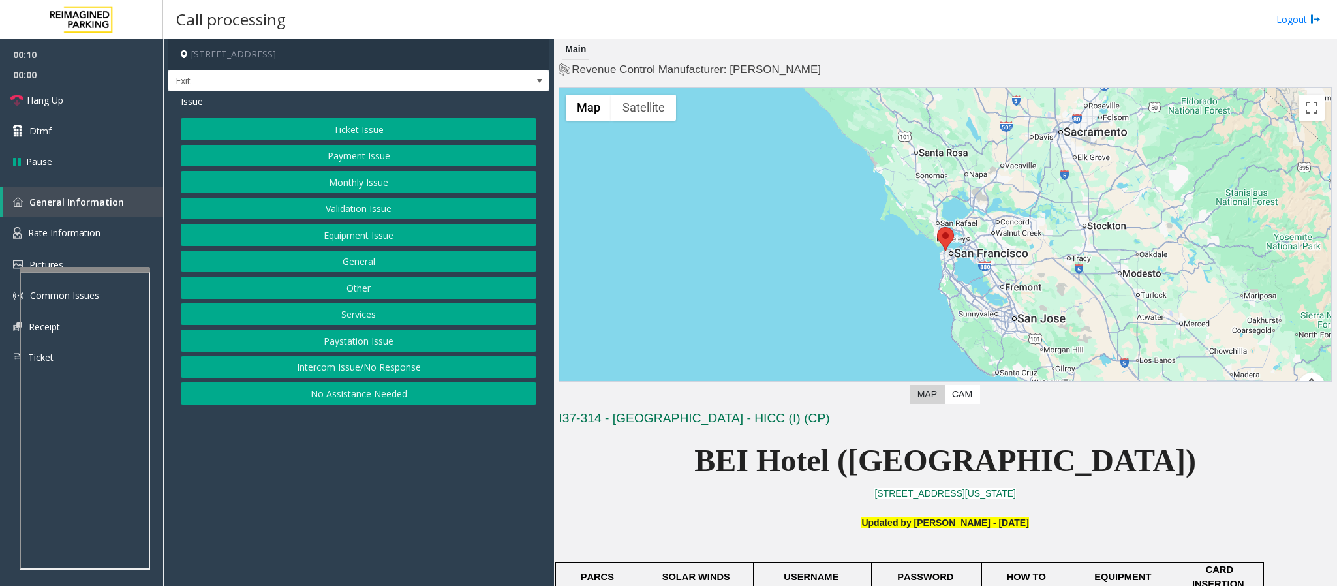
click at [431, 369] on button "Intercom Issue/No Response" at bounding box center [359, 367] width 356 height 22
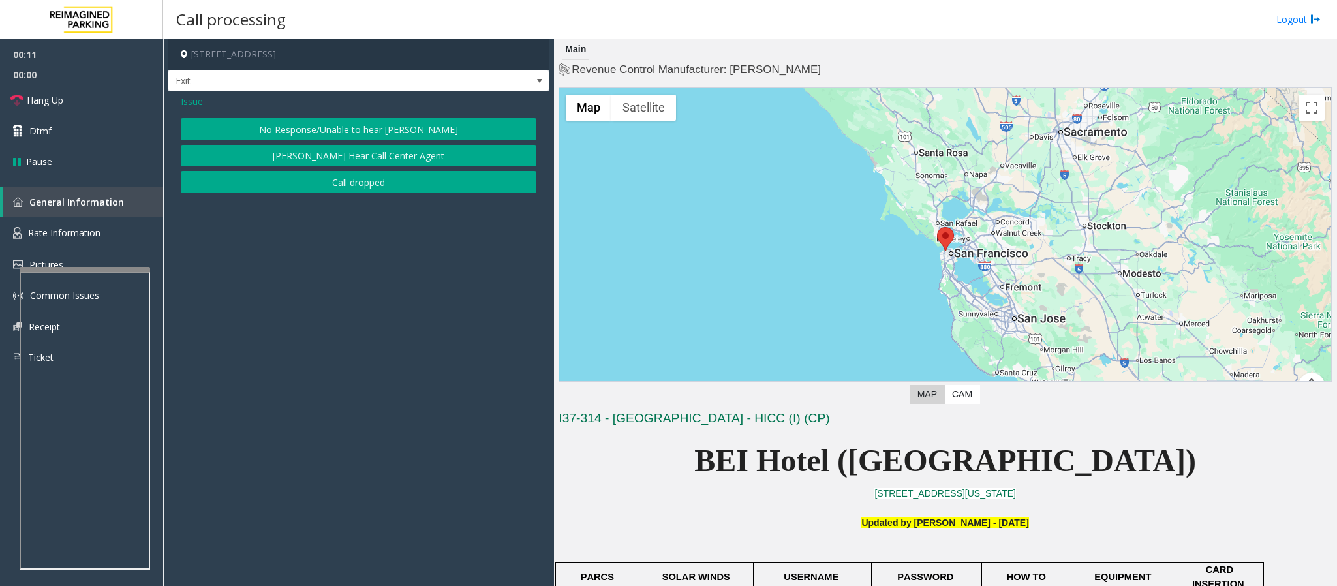
click at [367, 128] on button "No Response/Unable to hear [PERSON_NAME]" at bounding box center [359, 129] width 356 height 22
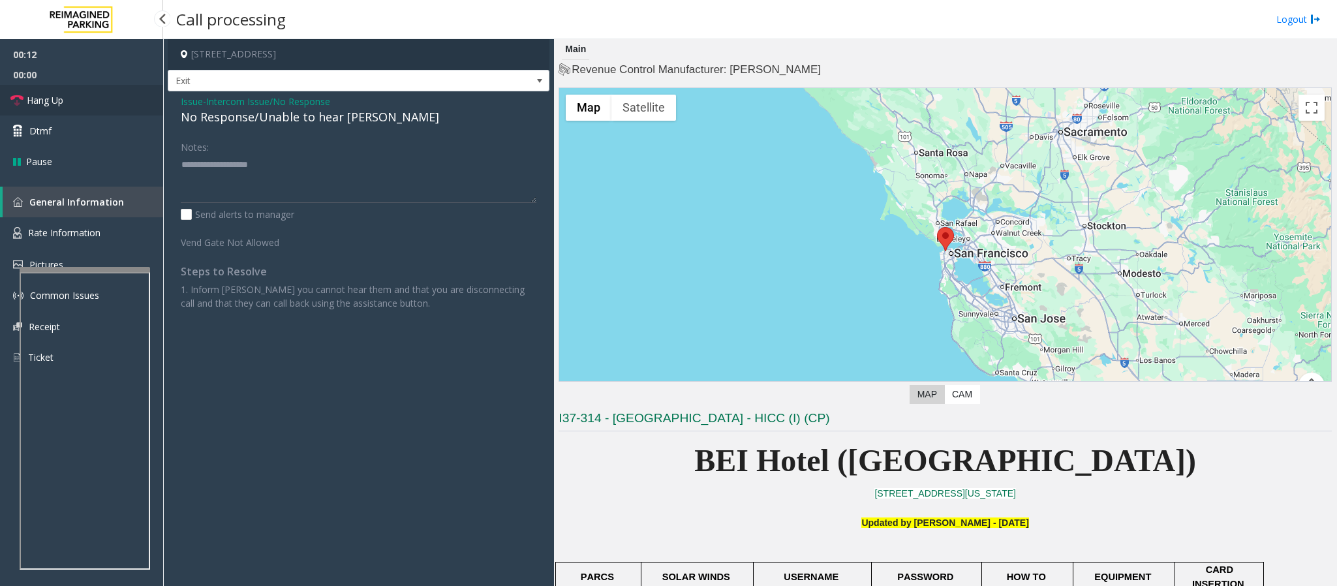
click at [69, 100] on link "Hang Up" at bounding box center [81, 100] width 163 height 31
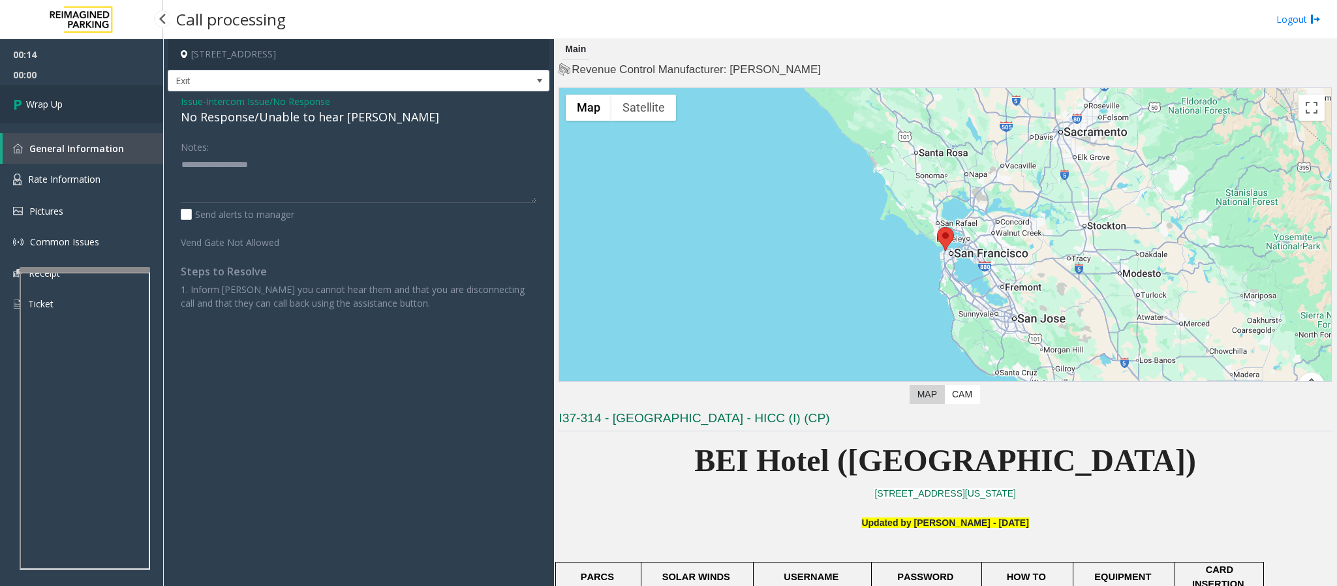
click at [51, 102] on span "Wrap Up" at bounding box center [44, 104] width 37 height 14
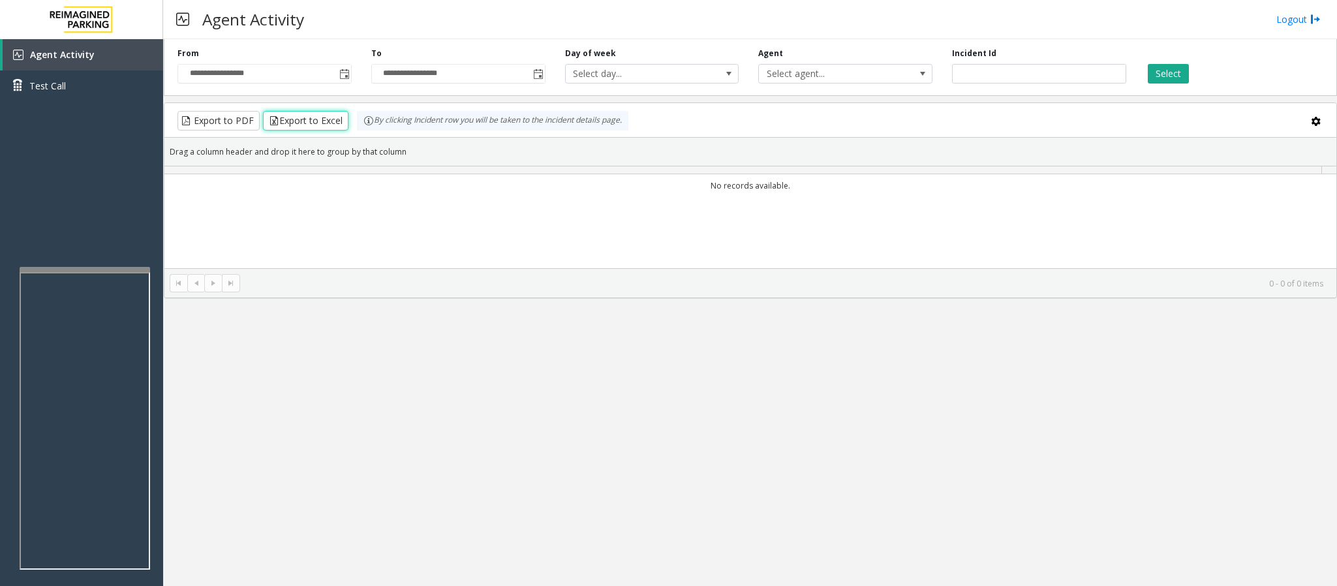
click at [272, 119] on button "Export to Excel" at bounding box center [305, 121] width 85 height 20
click at [345, 67] on span "Toggle popup" at bounding box center [344, 73] width 14 height 21
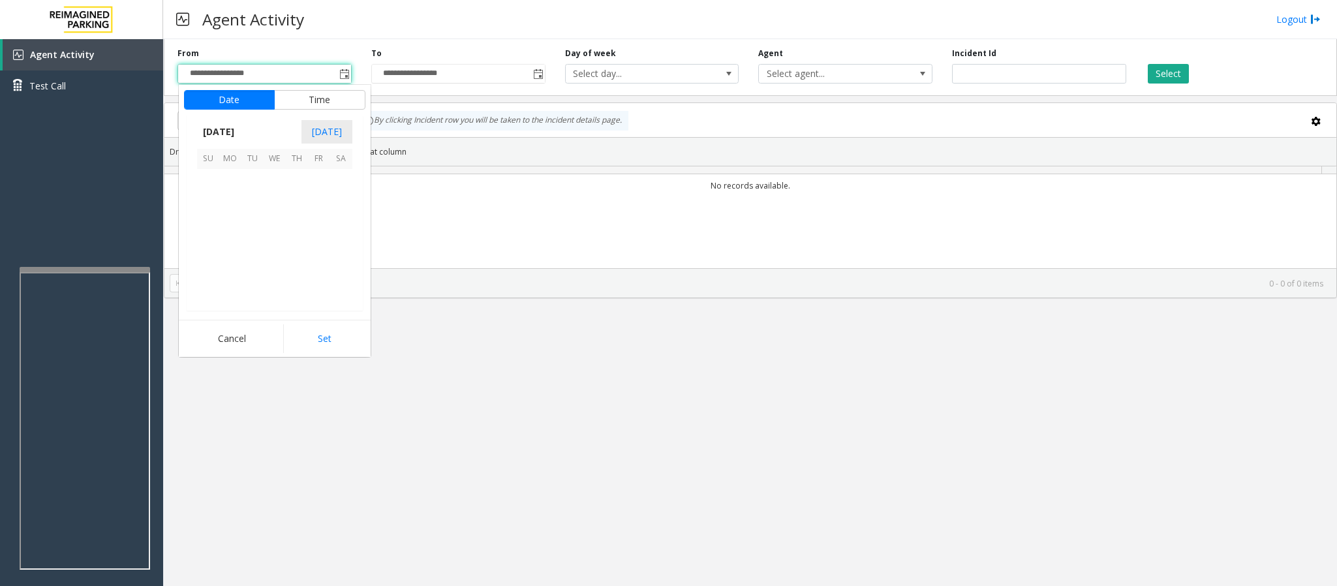
scroll to position [234117, 0]
click at [311, 186] on span "5" at bounding box center [319, 180] width 22 height 22
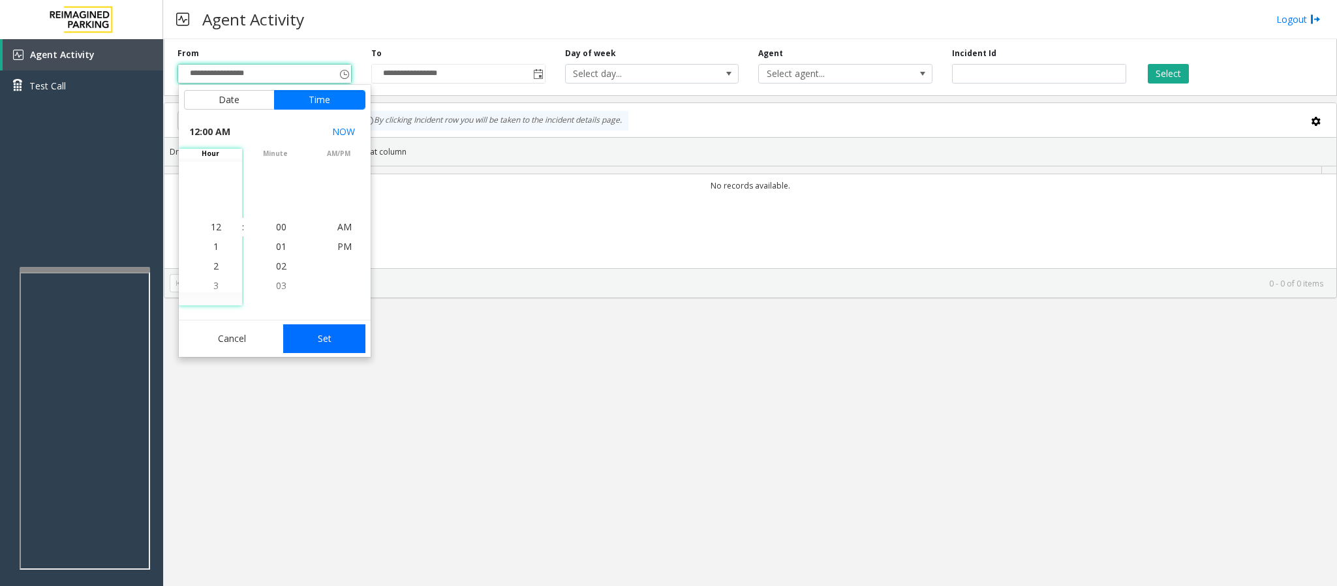
click at [339, 347] on button "Set" at bounding box center [324, 338] width 82 height 29
type input "**********"
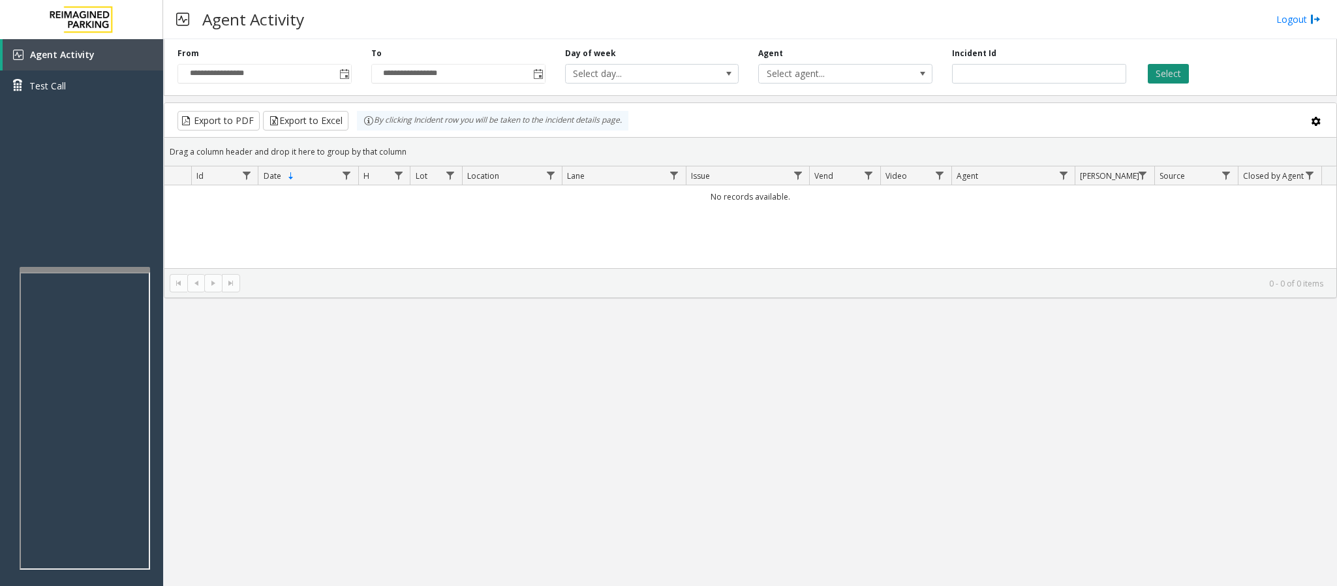
click at [1179, 75] on button "Select" at bounding box center [1168, 74] width 41 height 20
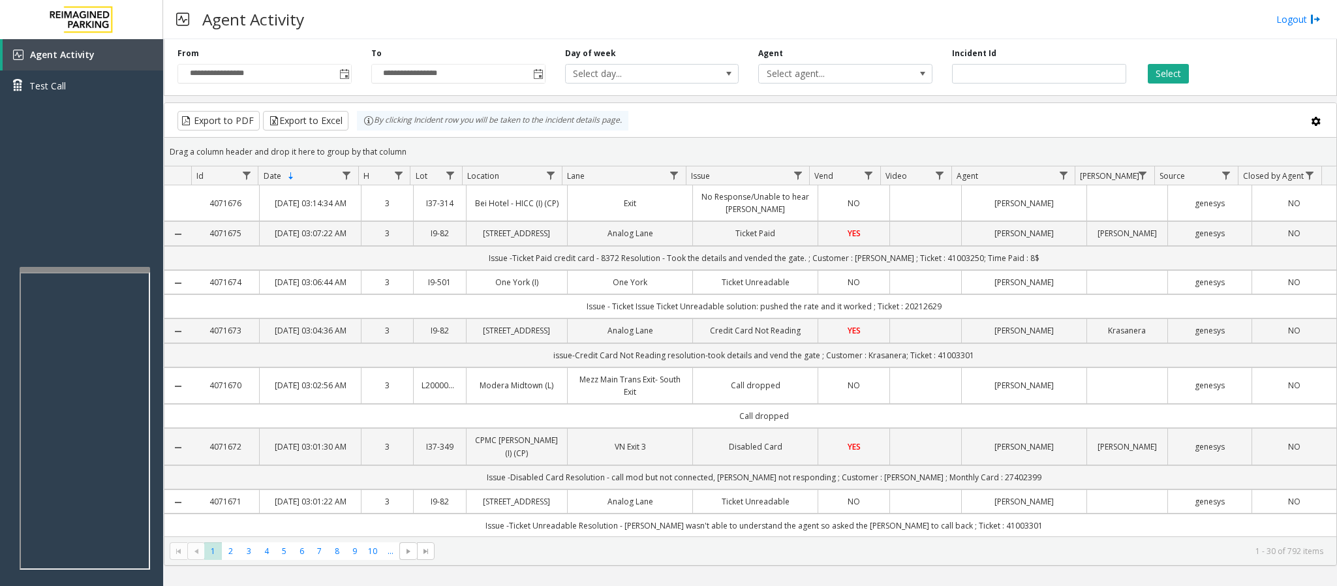
click at [743, 208] on link "No Response/Unable to hear [PERSON_NAME]" at bounding box center [755, 203] width 109 height 25
click at [711, 206] on link "No Response/Unable to hear [PERSON_NAME]" at bounding box center [755, 203] width 109 height 25
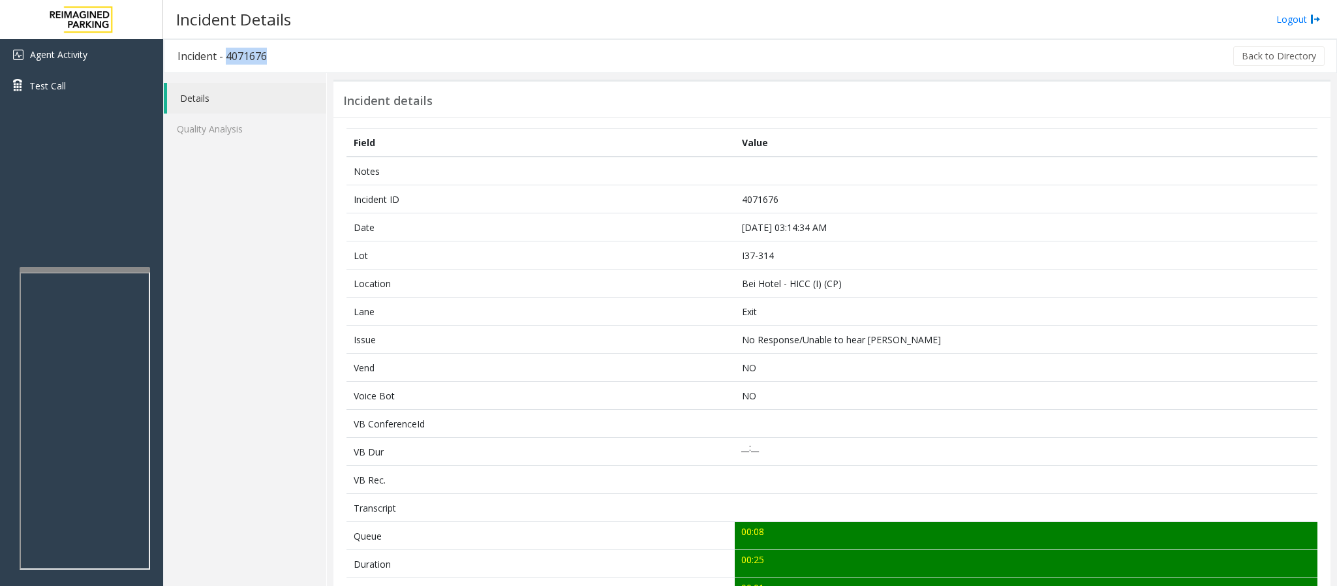
drag, startPoint x: 277, startPoint y: 53, endPoint x: 226, endPoint y: 55, distance: 50.9
click at [226, 55] on h3 "Incident - 4071676" at bounding box center [222, 56] width 116 height 30
copy h3 "4071676"
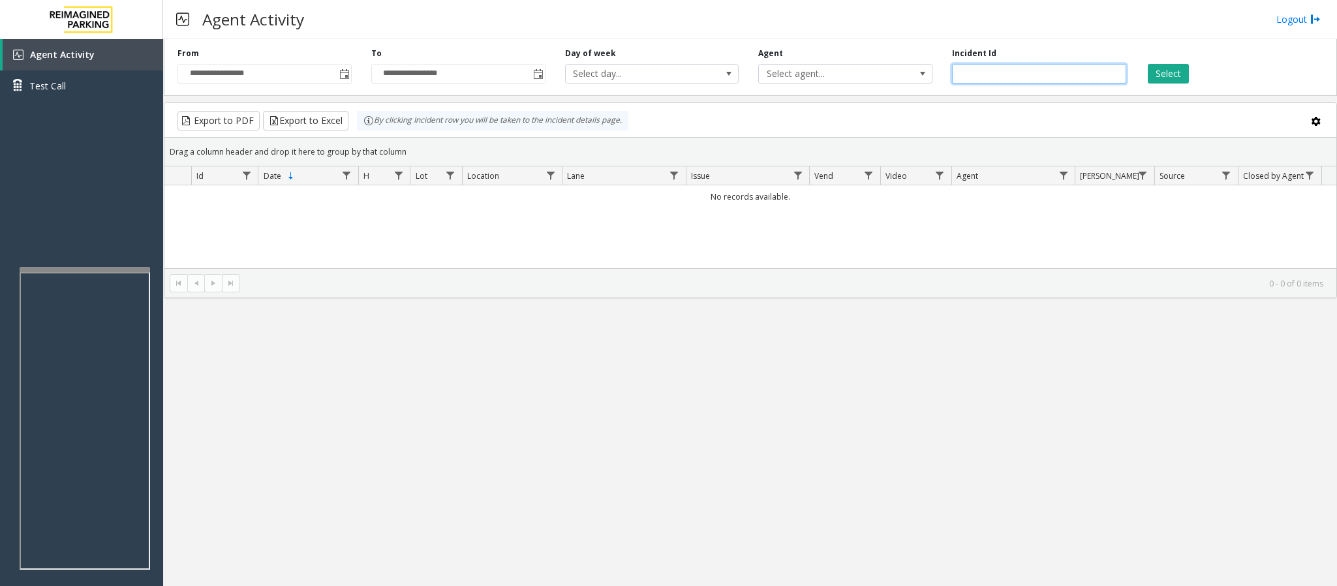
click at [993, 77] on input "number" at bounding box center [1039, 74] width 174 height 20
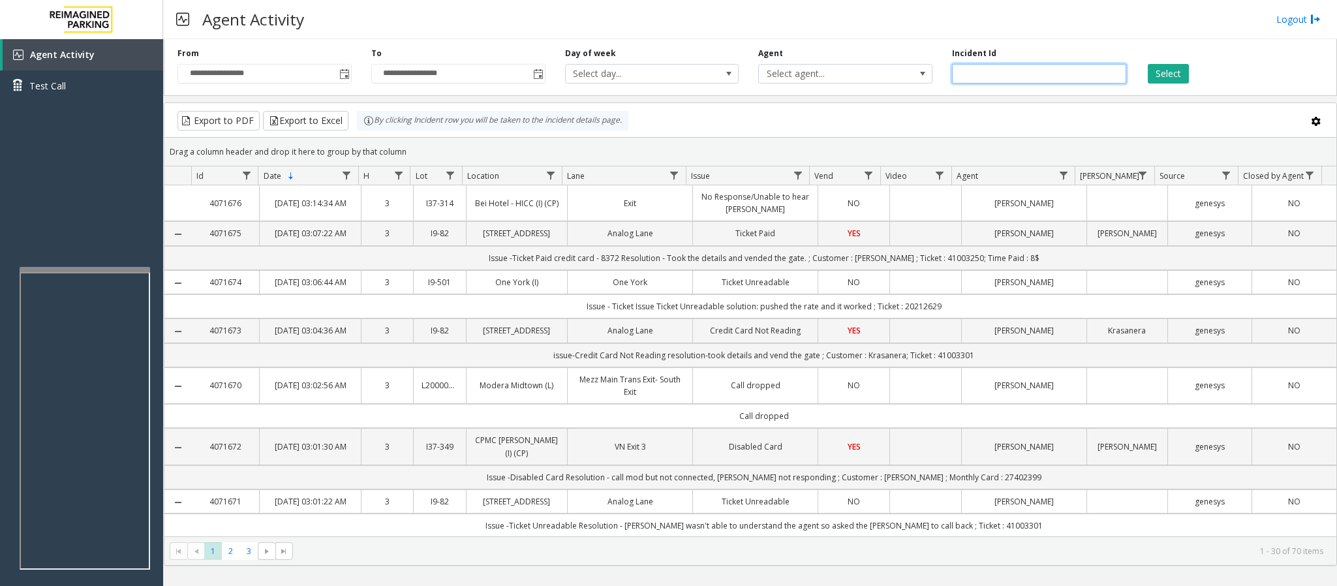
paste input "*******"
type input "*******"
drag, startPoint x: 1164, startPoint y: 75, endPoint x: 1173, endPoint y: 71, distance: 9.9
click at [1166, 74] on button "Select" at bounding box center [1168, 74] width 41 height 20
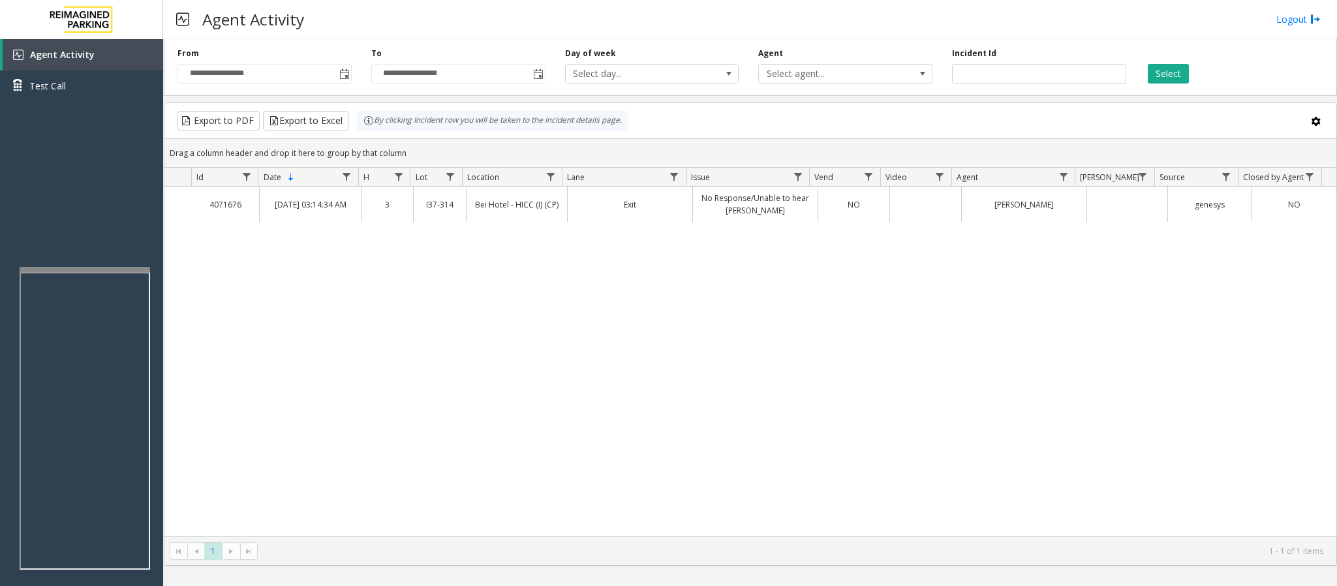
click at [567, 208] on td "Exit" at bounding box center [629, 204] width 125 height 35
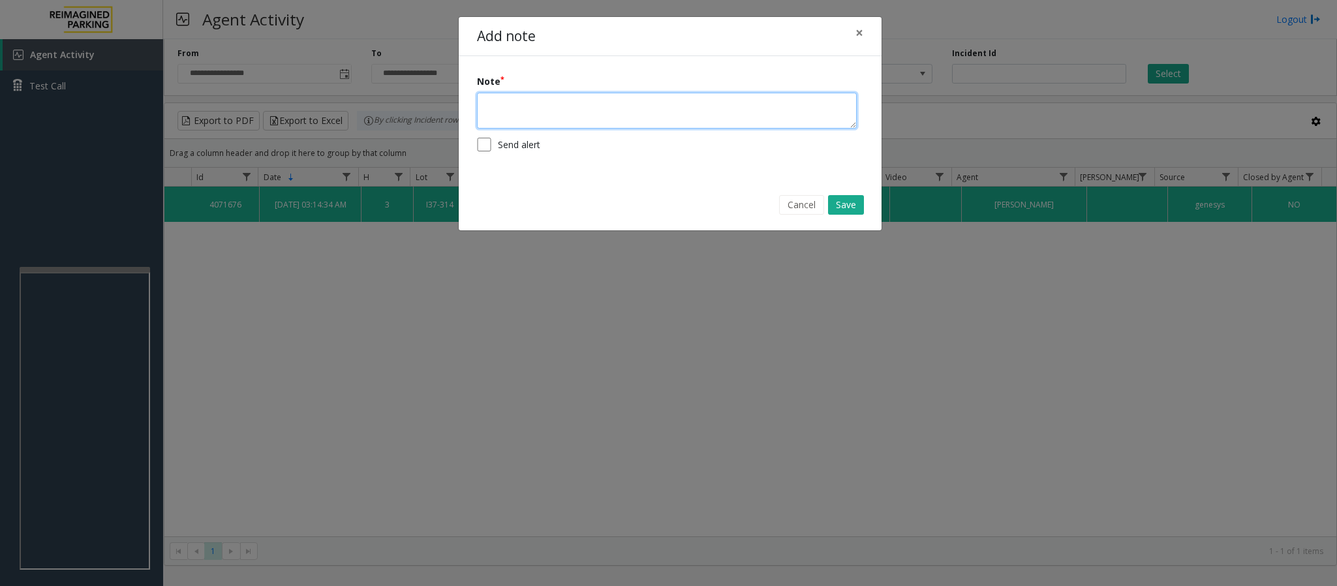
click at [599, 112] on textarea at bounding box center [667, 111] width 380 height 36
click at [488, 110] on textarea "**********" at bounding box center [667, 111] width 380 height 36
type textarea "**********"
click at [843, 212] on button "Save" at bounding box center [846, 205] width 36 height 20
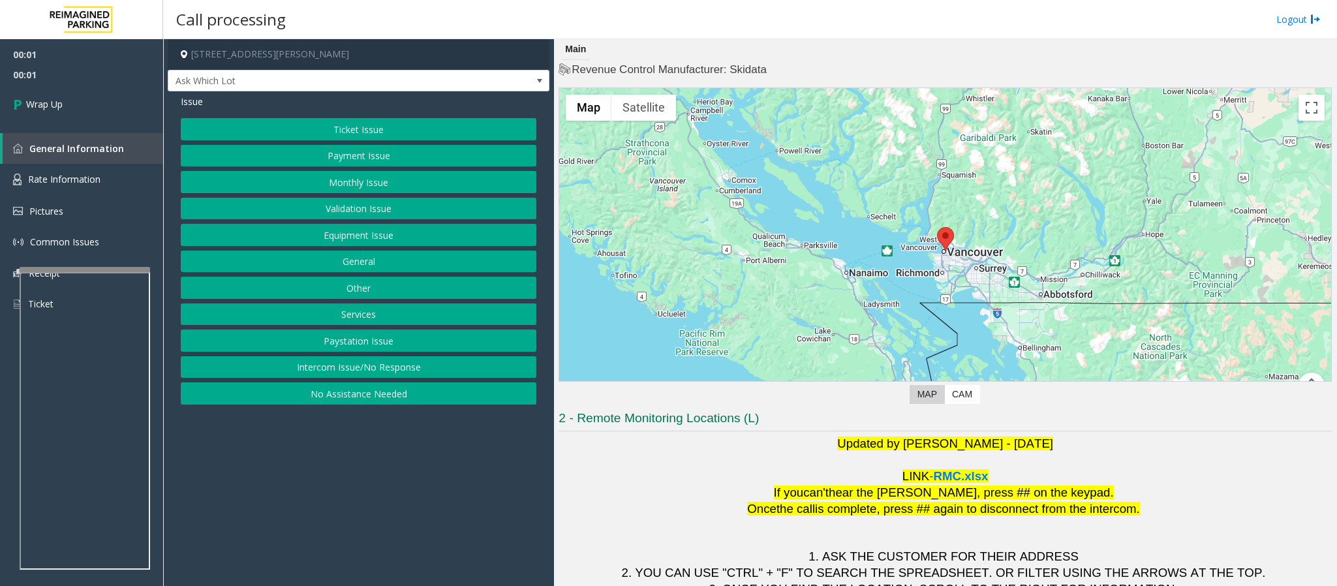
click at [409, 364] on button "Intercom Issue/No Response" at bounding box center [359, 367] width 356 height 22
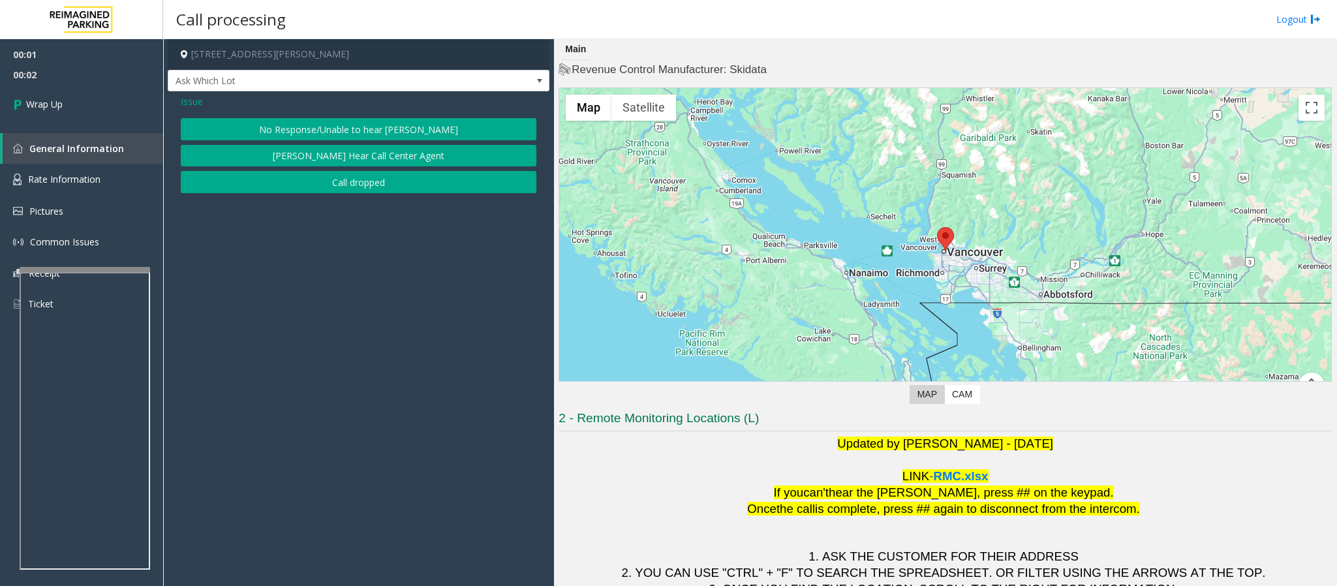
click at [384, 191] on button "Call dropped" at bounding box center [359, 182] width 356 height 22
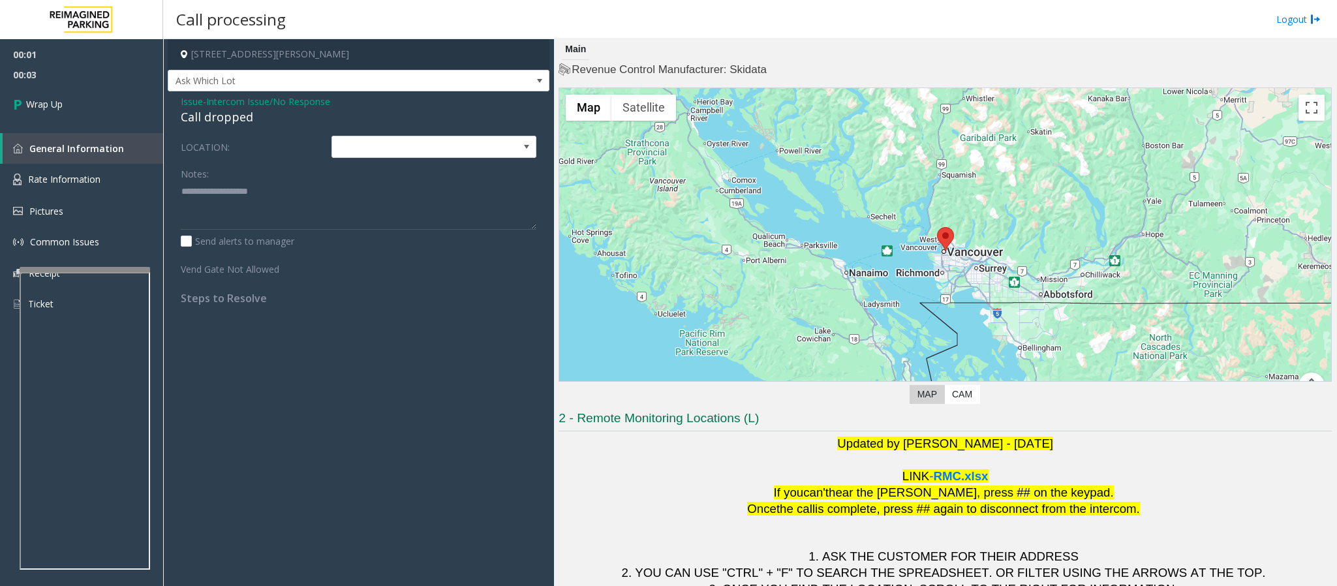
click at [300, 106] on span "Intercom Issue/No Response" at bounding box center [268, 102] width 124 height 14
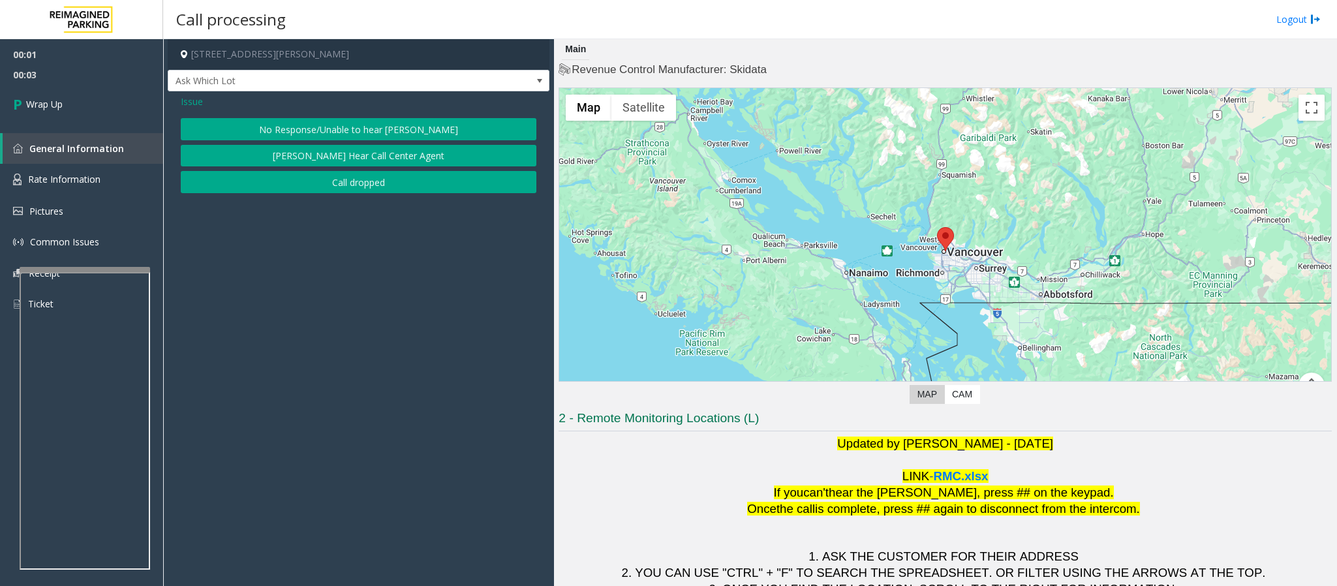
click at [358, 129] on button "No Response/Unable to hear [PERSON_NAME]" at bounding box center [359, 129] width 356 height 22
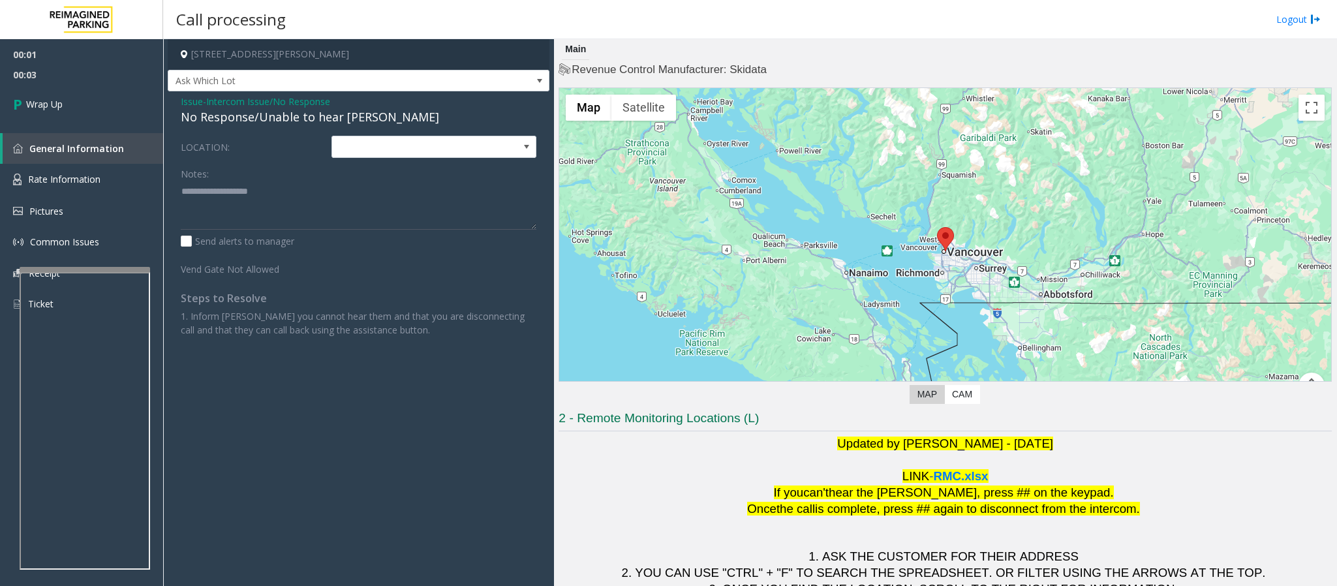
click at [321, 120] on div "No Response/Unable to hear [PERSON_NAME]" at bounding box center [359, 117] width 356 height 18
type textarea "**********"
click at [129, 110] on link "Wrap Up" at bounding box center [81, 104] width 163 height 39
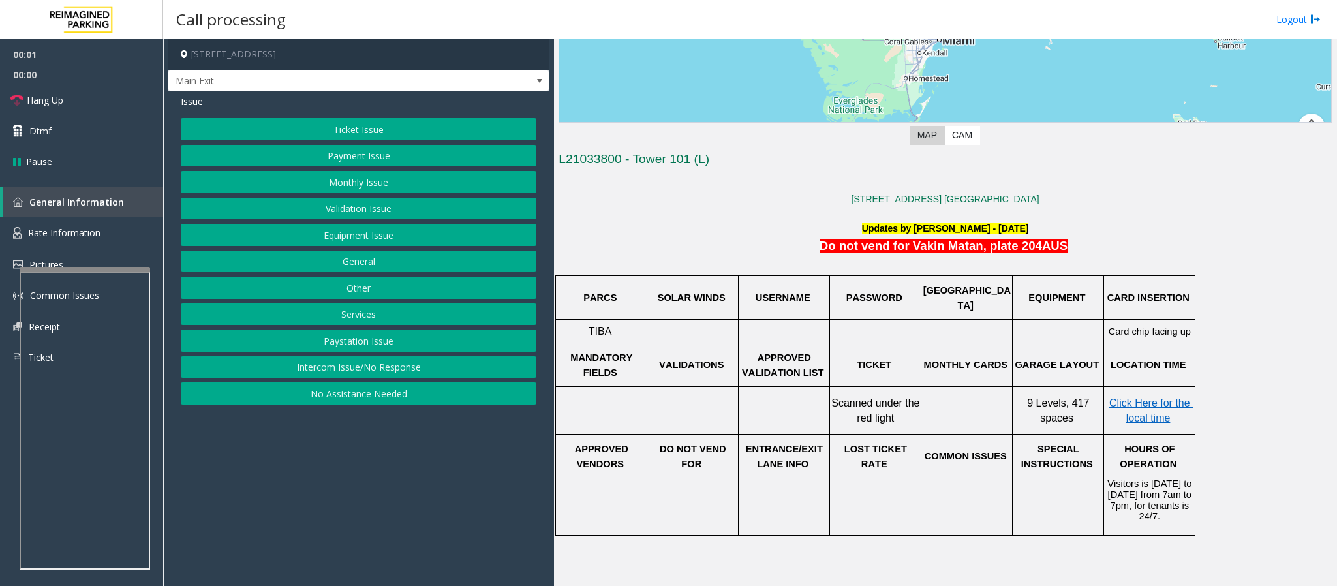
scroll to position [294, 0]
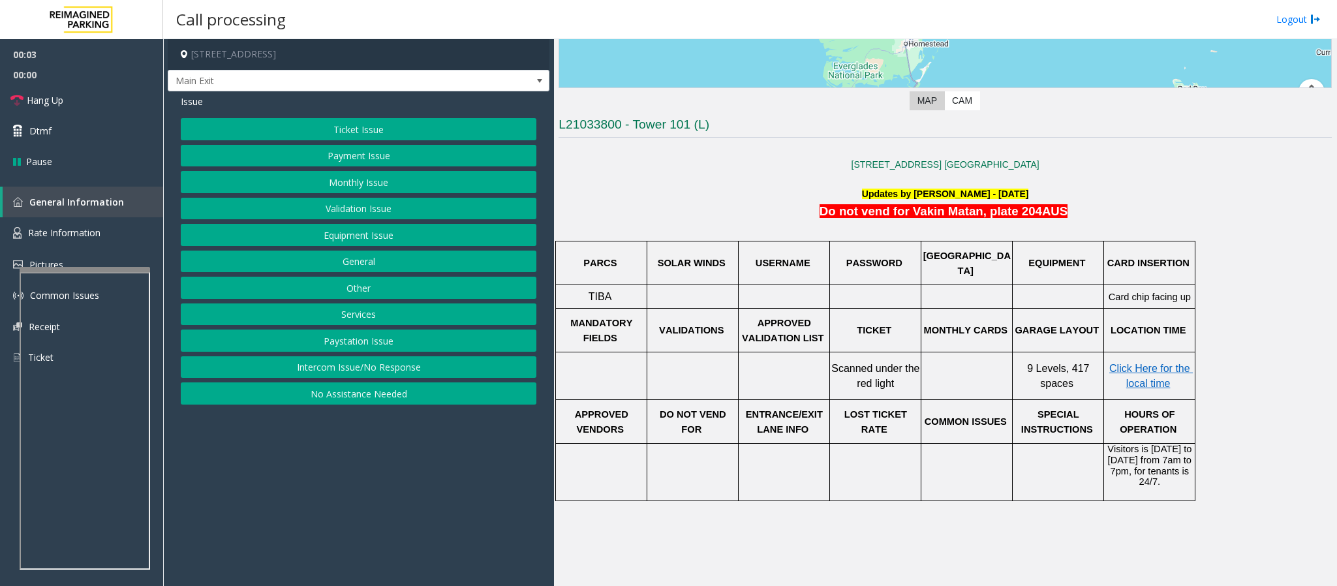
drag, startPoint x: 805, startPoint y: 202, endPoint x: 1077, endPoint y: 198, distance: 272.8
click at [1077, 198] on p "Updates by [PERSON_NAME] - [DATE]" at bounding box center [945, 194] width 773 height 14
drag, startPoint x: 1071, startPoint y: 208, endPoint x: 844, endPoint y: 184, distance: 227.7
click at [844, 184] on div "[STREET_ADDRESS] [GEOGRAPHIC_DATA] Updates by [PERSON_NAME] - [DATE] Do not ven…" at bounding box center [945, 371] width 773 height 459
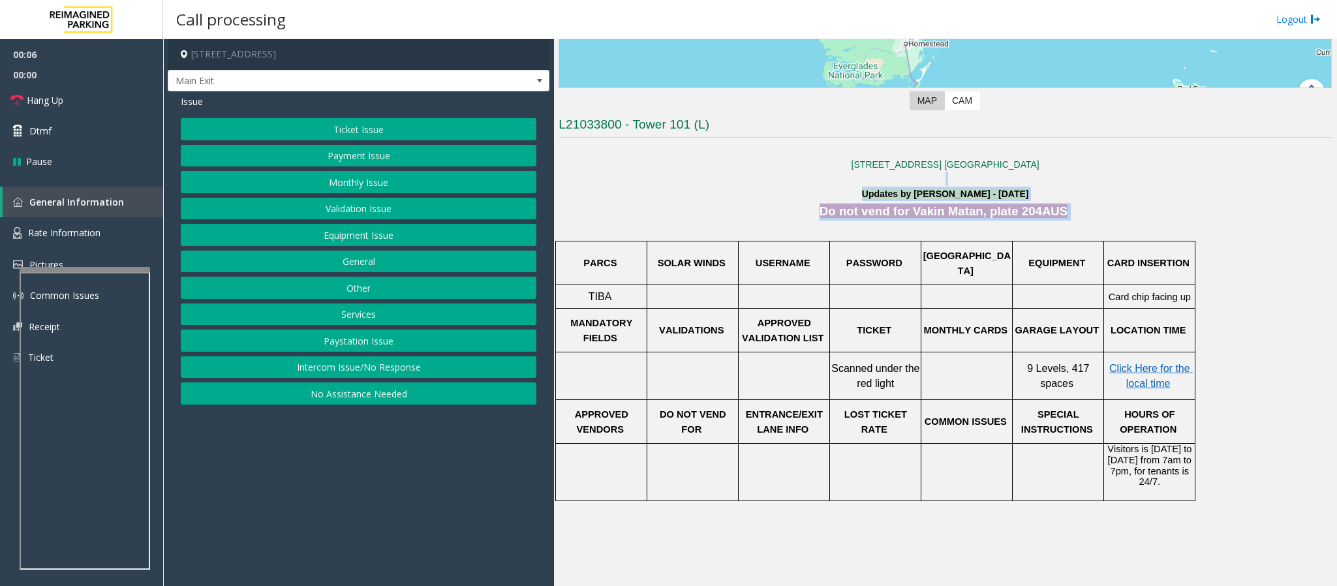
click at [748, 185] on p at bounding box center [945, 179] width 773 height 14
click at [378, 132] on button "Ticket Issue" at bounding box center [359, 129] width 356 height 22
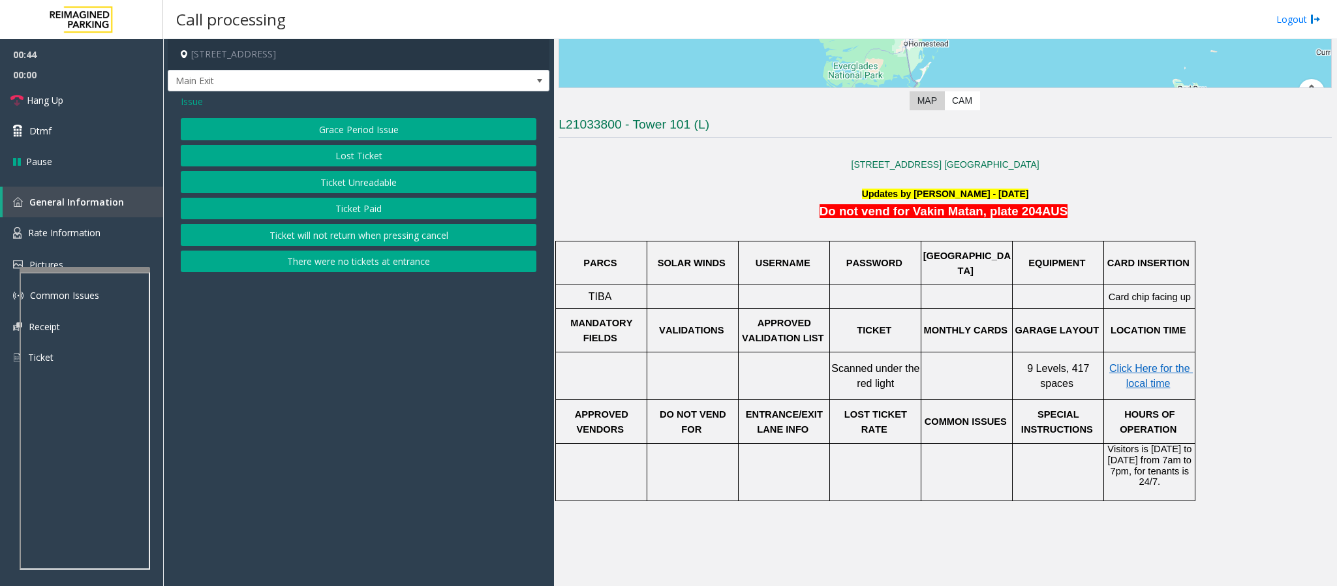
click at [420, 175] on button "Ticket Unreadable" at bounding box center [359, 182] width 356 height 22
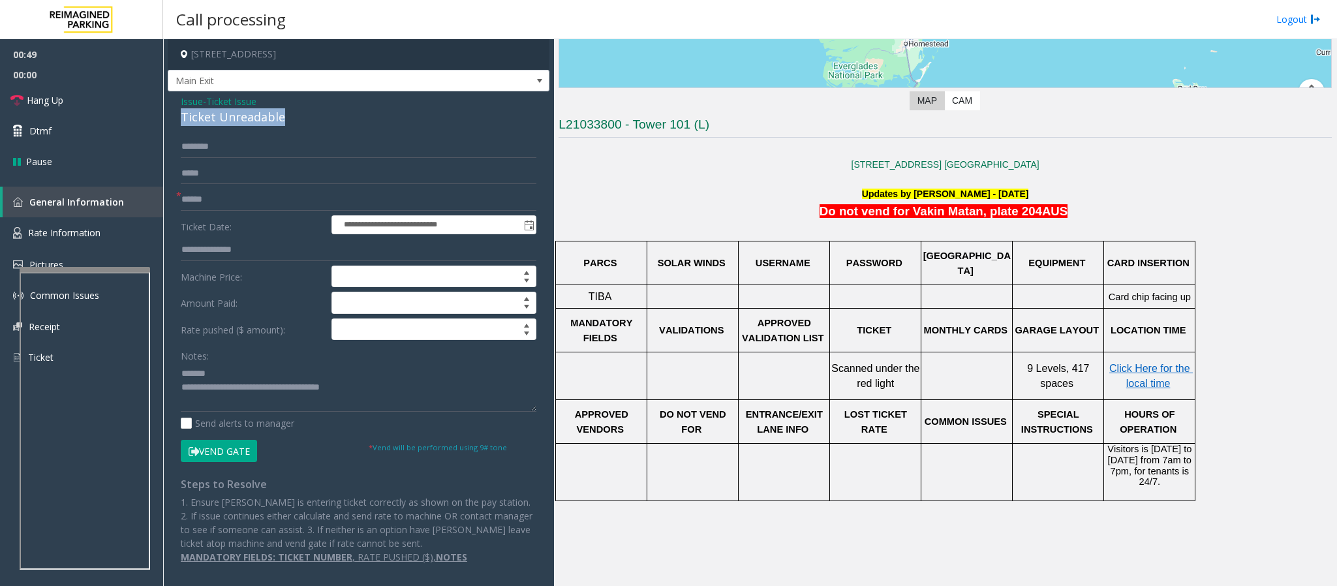
drag, startPoint x: 274, startPoint y: 117, endPoint x: 174, endPoint y: 114, distance: 99.9
click at [174, 114] on div "**********" at bounding box center [359, 334] width 382 height 486
type textarea "**********"
click at [200, 198] on input "text" at bounding box center [359, 200] width 356 height 22
click at [202, 157] on input "text" at bounding box center [359, 147] width 356 height 22
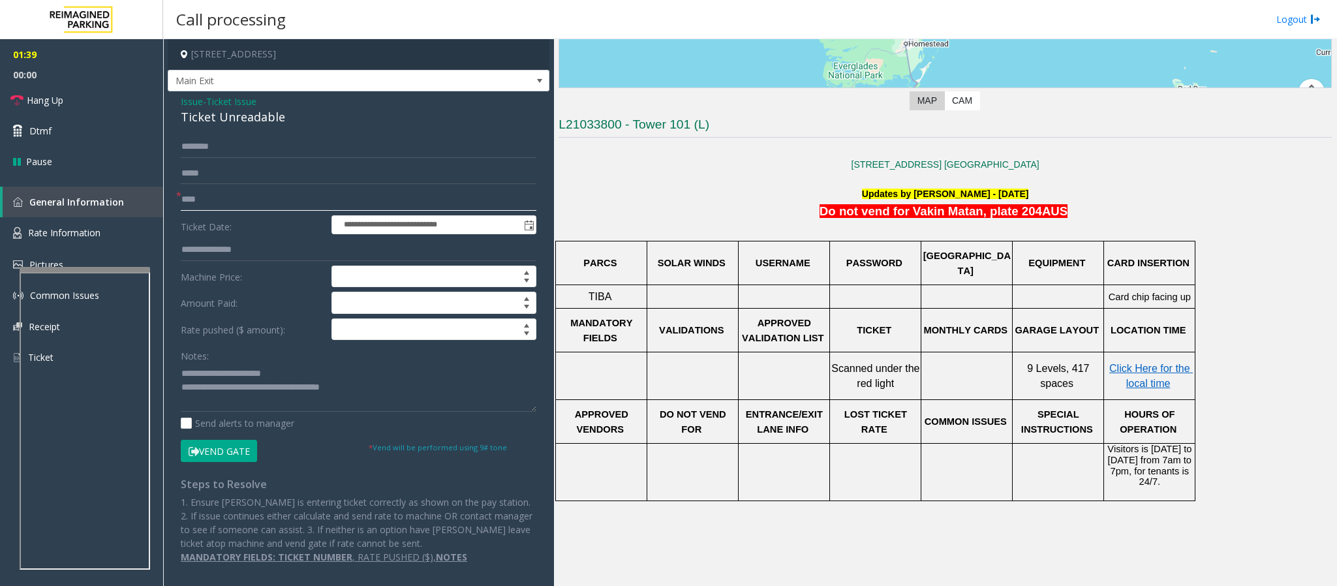
click at [185, 200] on input "****" at bounding box center [359, 200] width 356 height 22
type input "**"
click at [234, 388] on textarea at bounding box center [359, 387] width 356 height 49
drag, startPoint x: 437, startPoint y: 394, endPoint x: 300, endPoint y: 396, distance: 136.4
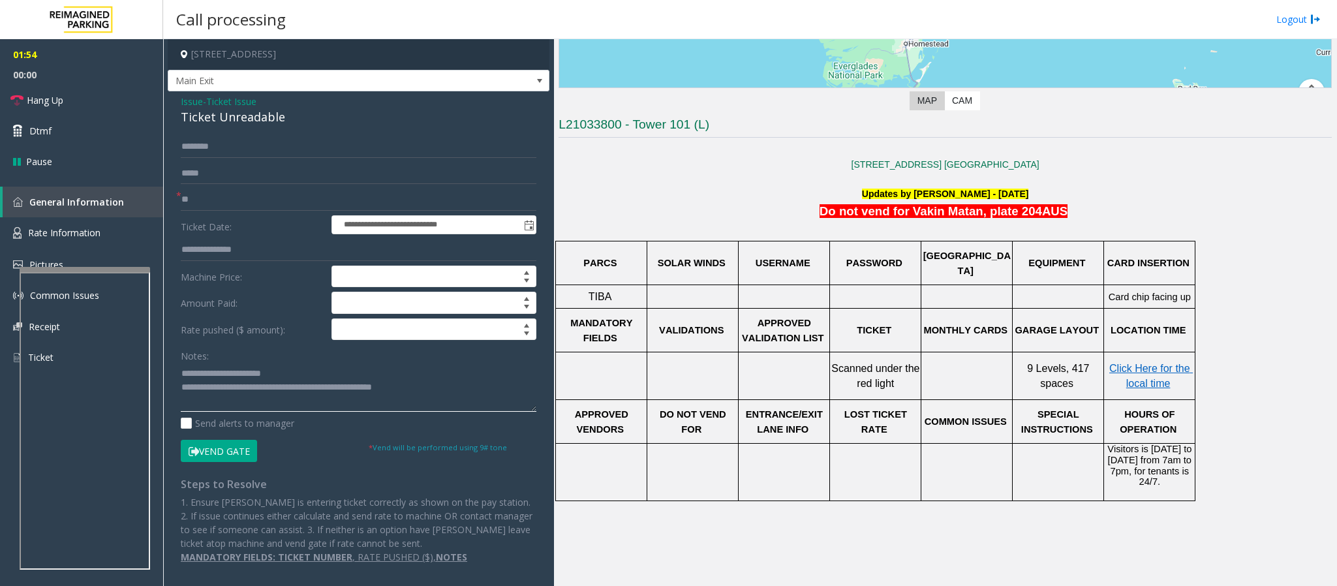
click at [300, 396] on textarea at bounding box center [359, 387] width 356 height 49
click at [67, 100] on link "Hang Up" at bounding box center [81, 100] width 163 height 31
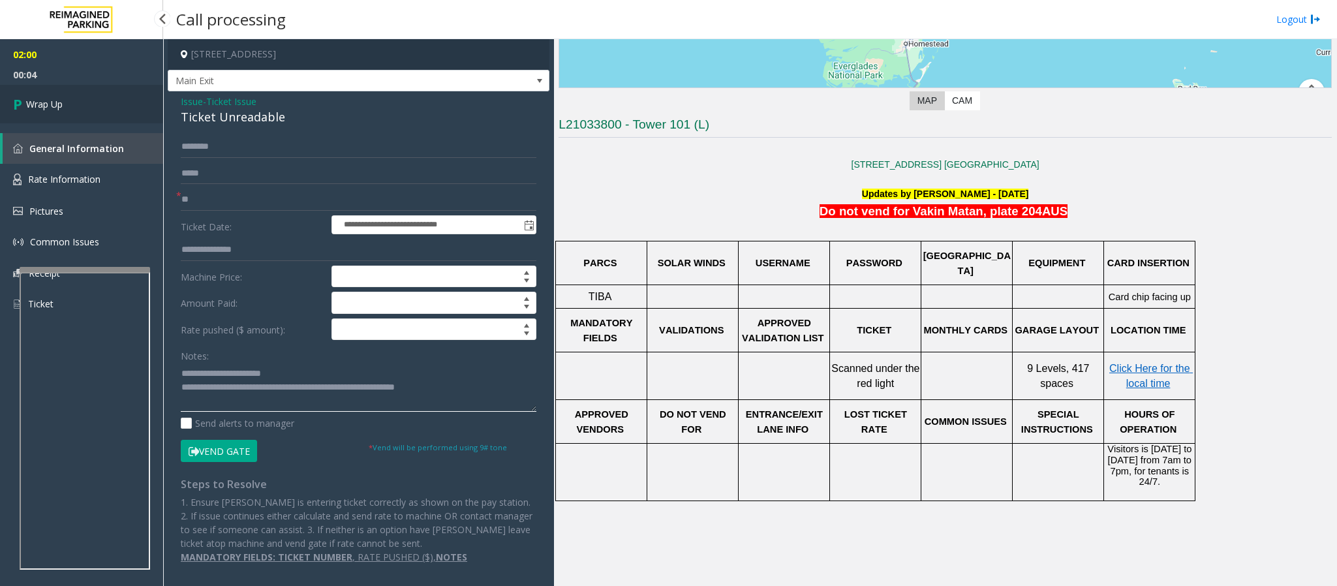
type textarea "**********"
click at [52, 104] on span "Wrap Up" at bounding box center [44, 104] width 37 height 14
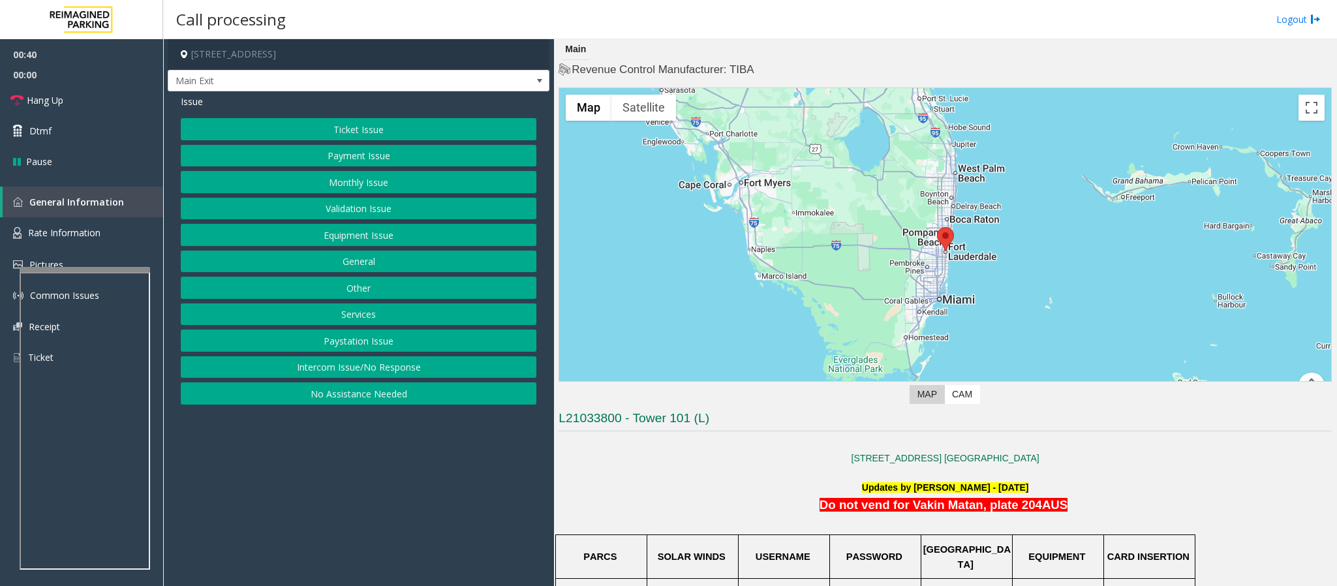
click at [339, 124] on button "Ticket Issue" at bounding box center [359, 129] width 356 height 22
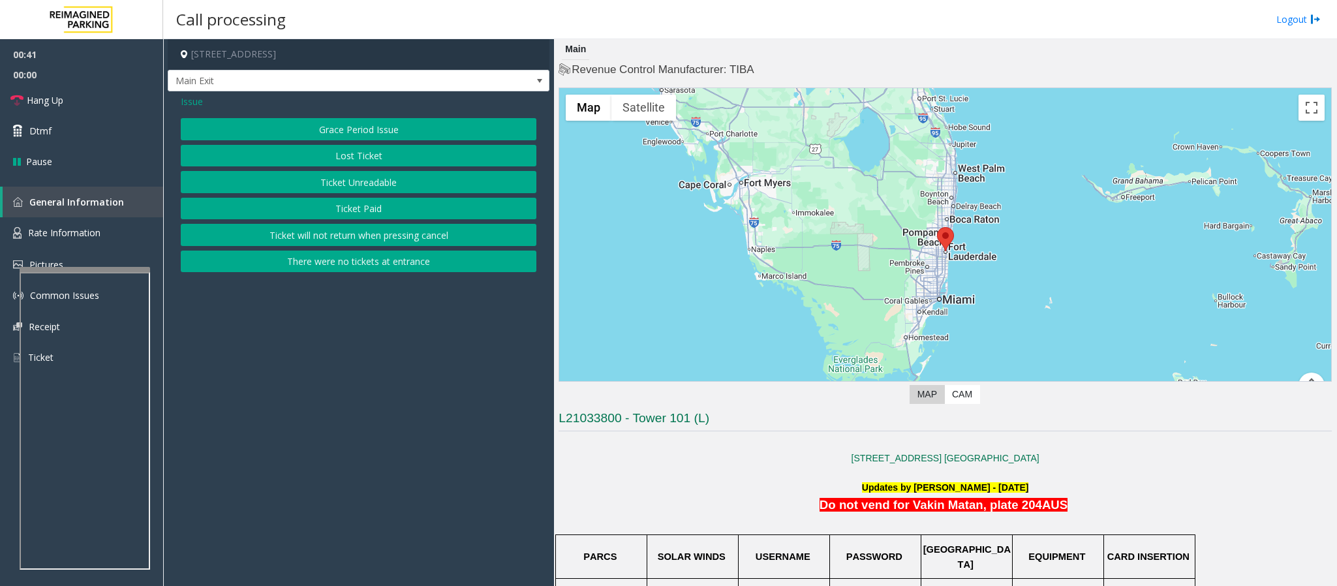
click at [366, 185] on button "Ticket Unreadable" at bounding box center [359, 182] width 356 height 22
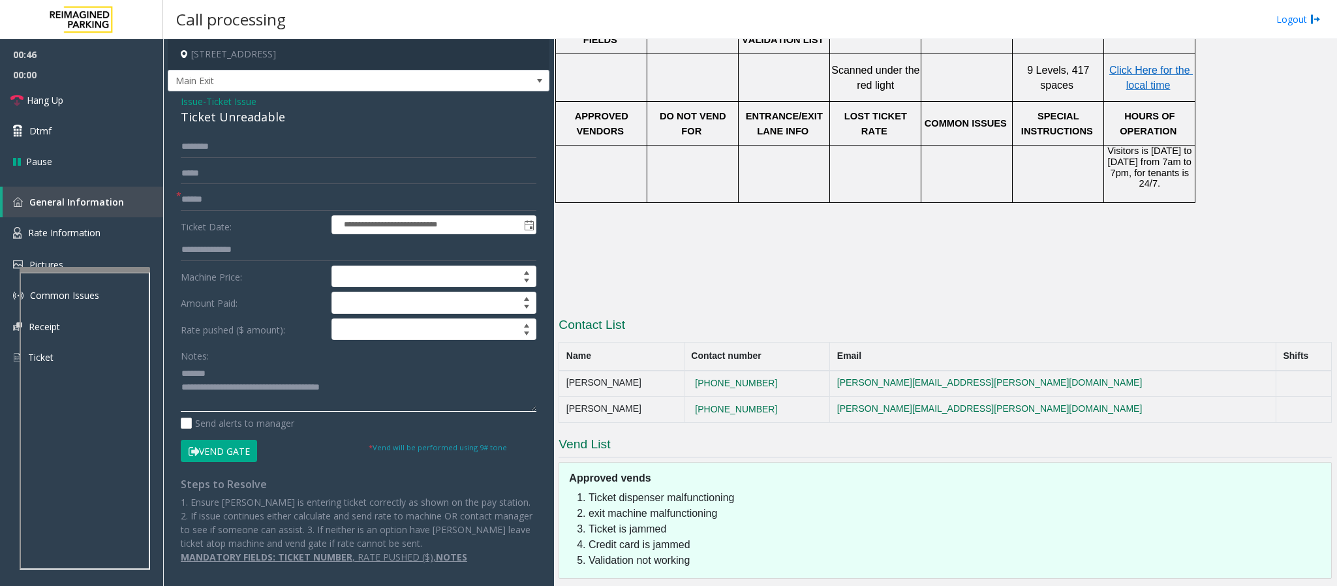
scroll to position [599, 0]
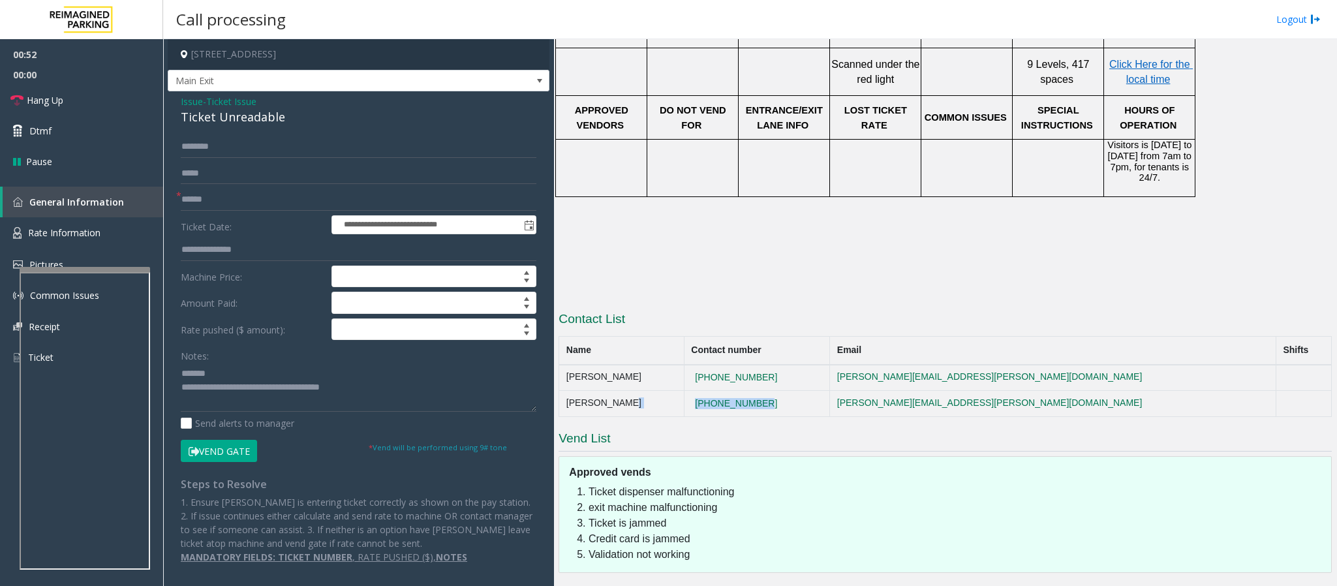
drag, startPoint x: 803, startPoint y: 399, endPoint x: 723, endPoint y: 403, distance: 80.4
click at [723, 403] on tr "[PERSON_NAME] [PHONE_NUMBER] [PERSON_NAME][EMAIL_ADDRESS][PERSON_NAME][DOMAIN_N…" at bounding box center [945, 404] width 773 height 26
copy tr "[PHONE_NUMBER]"
drag, startPoint x: 376, startPoint y: 390, endPoint x: 233, endPoint y: 394, distance: 143.0
click at [233, 394] on textarea at bounding box center [359, 387] width 356 height 49
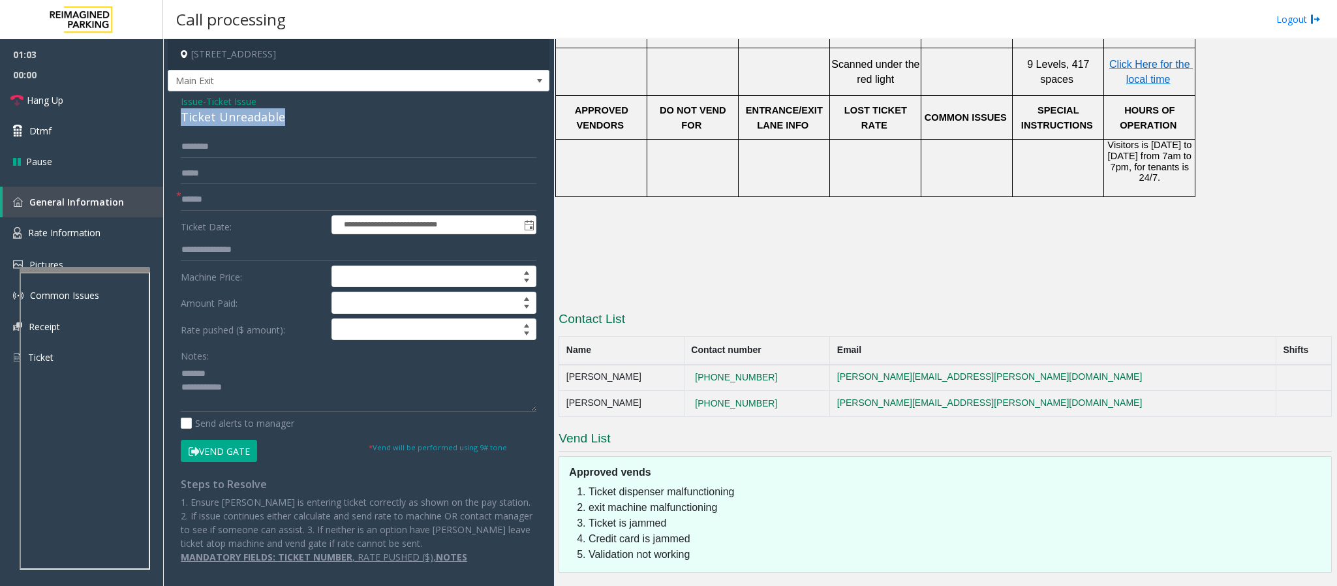
drag, startPoint x: 269, startPoint y: 117, endPoint x: 172, endPoint y: 117, distance: 96.6
click at [172, 117] on div "**********" at bounding box center [359, 334] width 382 height 486
type textarea "**********"
click at [208, 198] on input "text" at bounding box center [359, 200] width 356 height 22
type input "**"
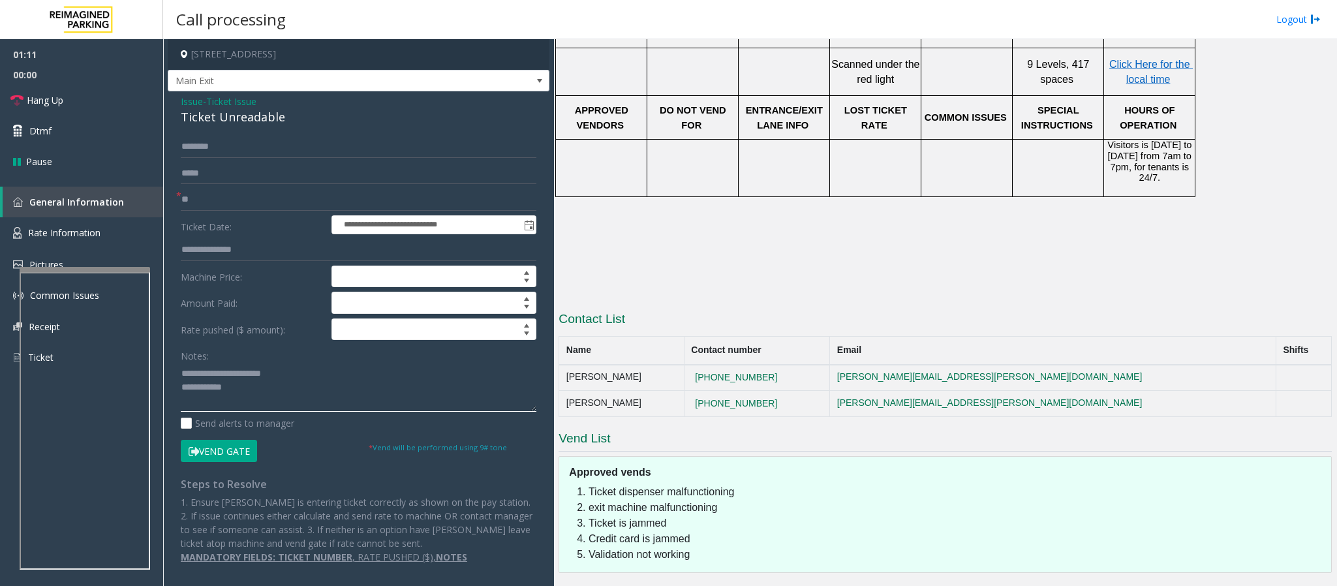
click at [251, 384] on textarea at bounding box center [359, 387] width 356 height 49
click at [253, 386] on textarea at bounding box center [359, 387] width 356 height 49
click at [235, 450] on button "Vend Gate" at bounding box center [219, 451] width 76 height 22
click at [376, 388] on textarea at bounding box center [359, 387] width 356 height 49
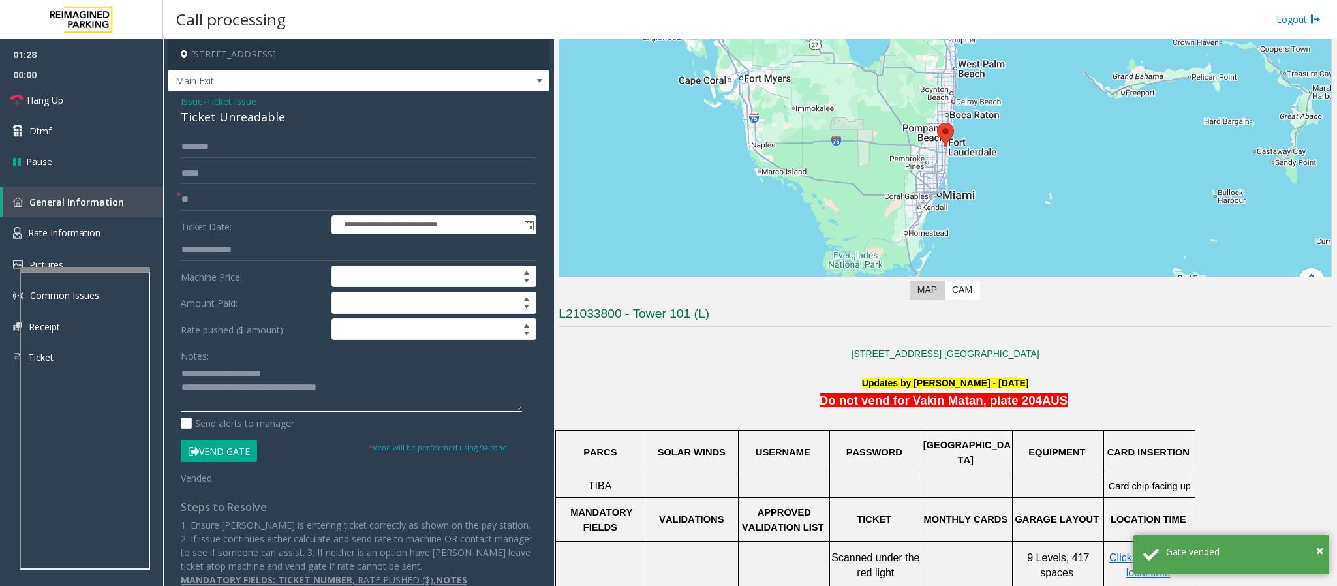
scroll to position [0, 0]
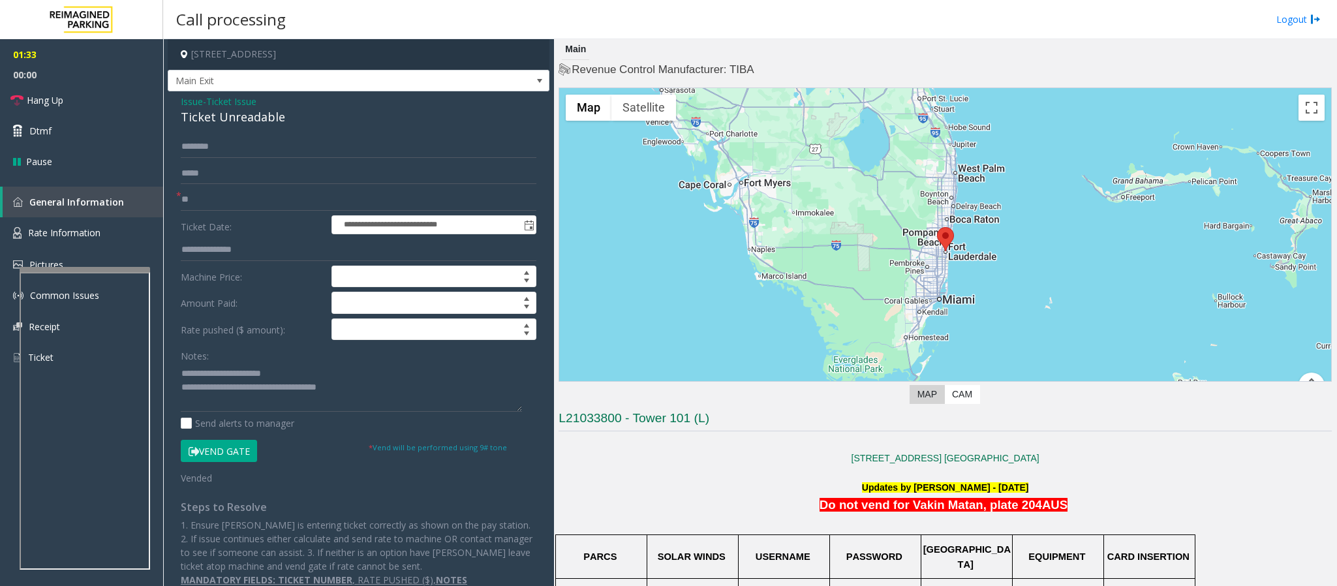
click at [230, 447] on button "Vend Gate" at bounding box center [219, 451] width 76 height 22
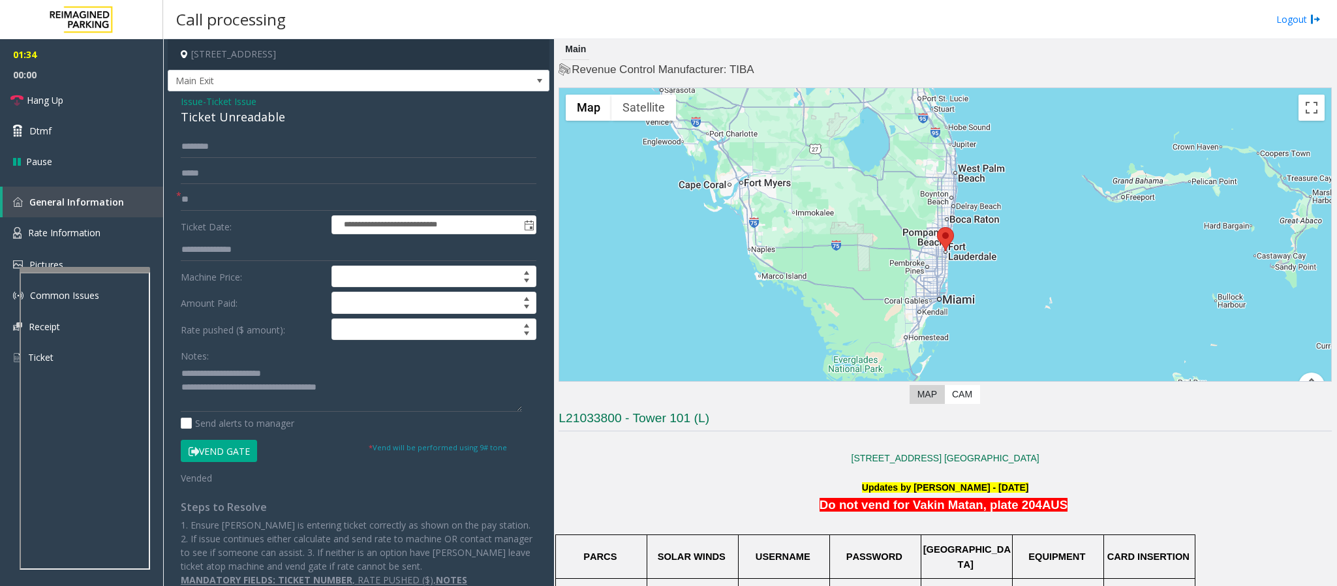
click at [230, 447] on button "Vend Gate" at bounding box center [219, 451] width 76 height 22
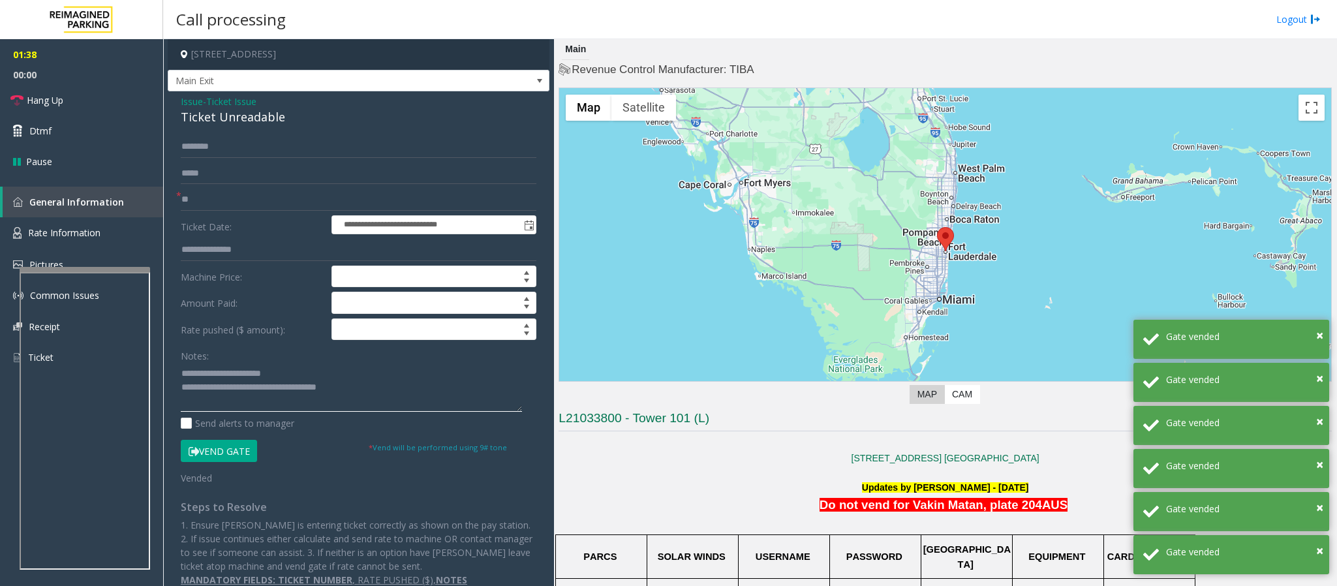
click at [368, 396] on textarea at bounding box center [351, 387] width 341 height 49
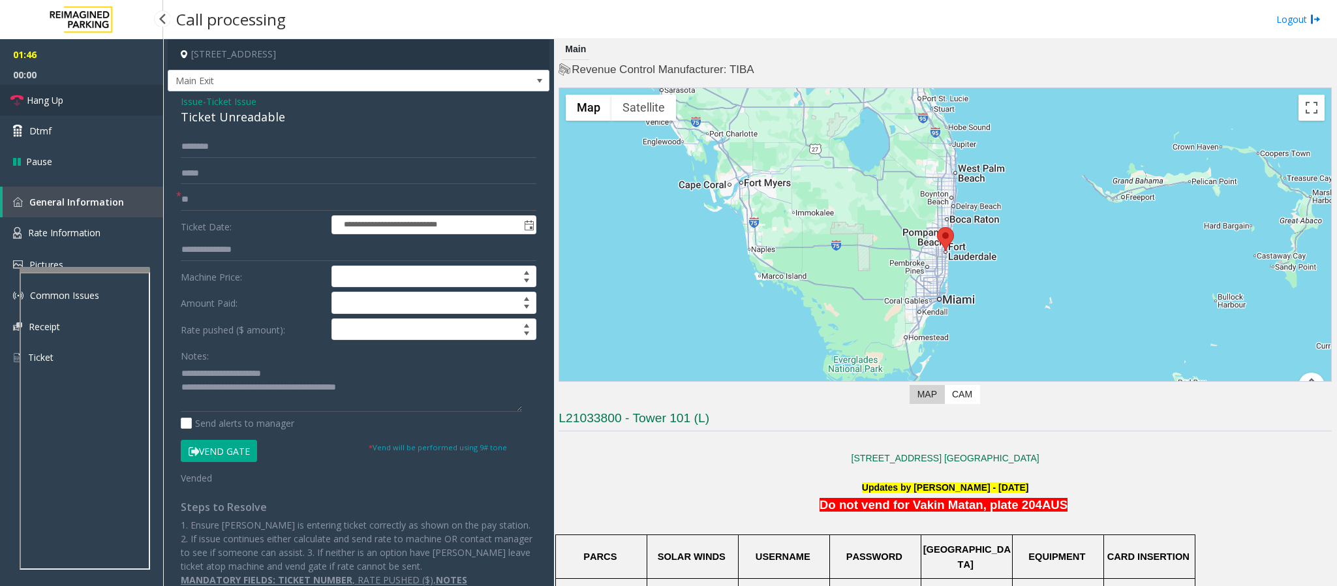
click at [65, 108] on link "Hang Up" at bounding box center [81, 100] width 163 height 31
click at [424, 382] on textarea at bounding box center [351, 387] width 341 height 49
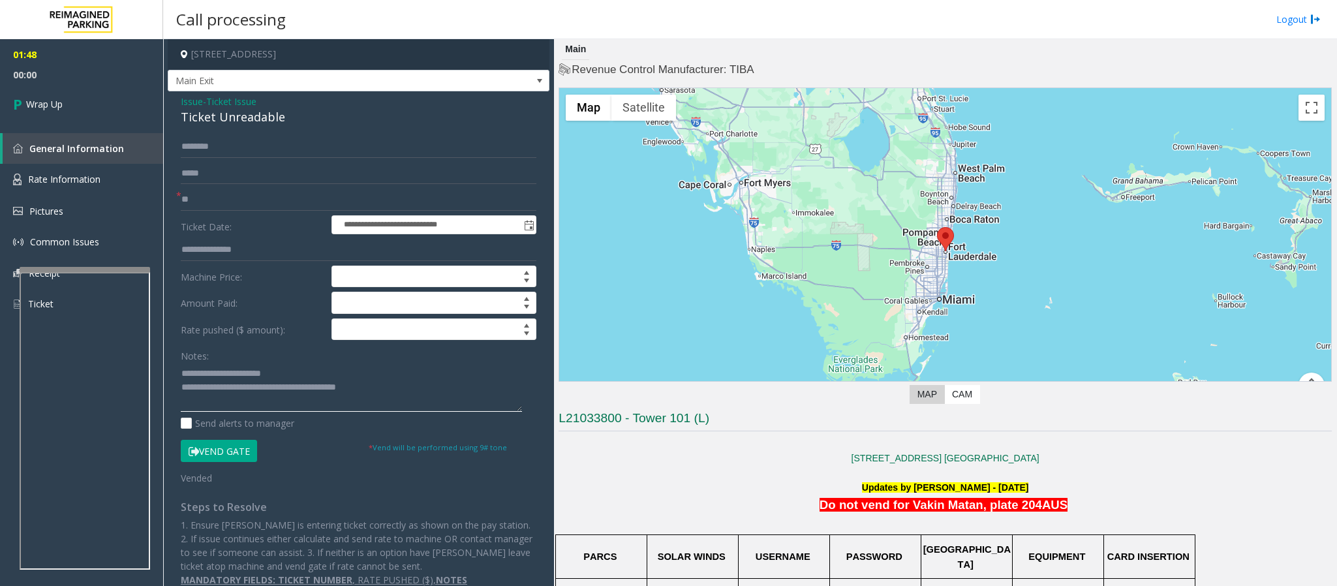
click at [418, 397] on textarea at bounding box center [351, 387] width 341 height 49
click at [354, 392] on textarea at bounding box center [351, 387] width 341 height 49
type textarea "**********"
click at [47, 110] on span "Wrap Up" at bounding box center [44, 104] width 37 height 14
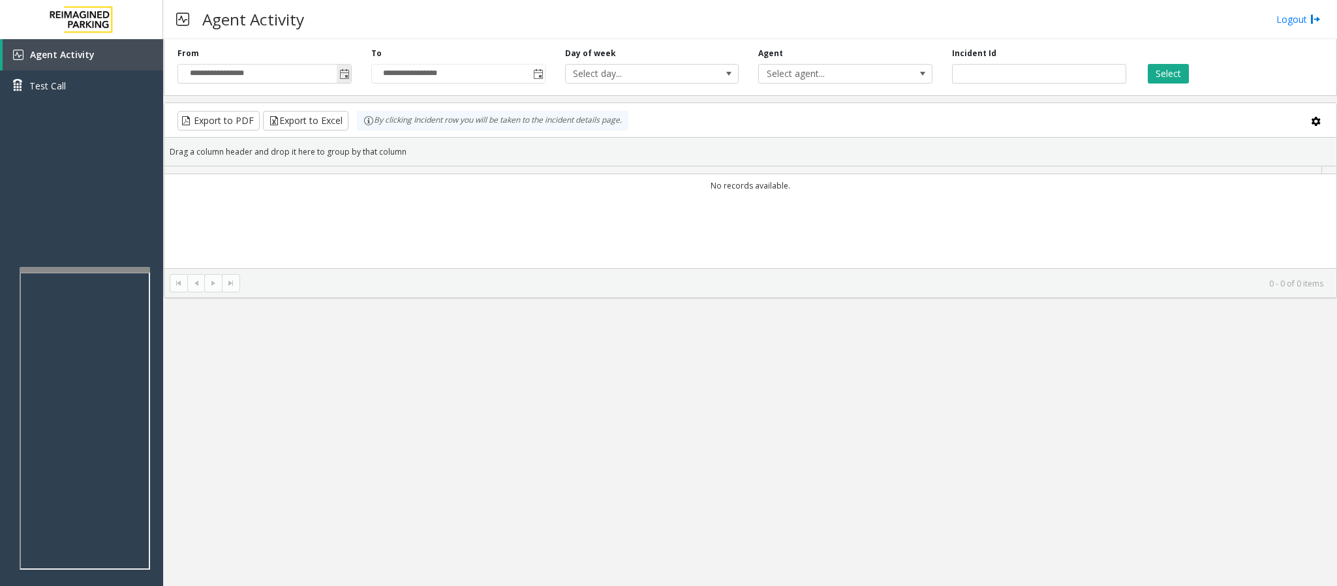
click at [348, 73] on span "Toggle popup" at bounding box center [344, 74] width 10 height 10
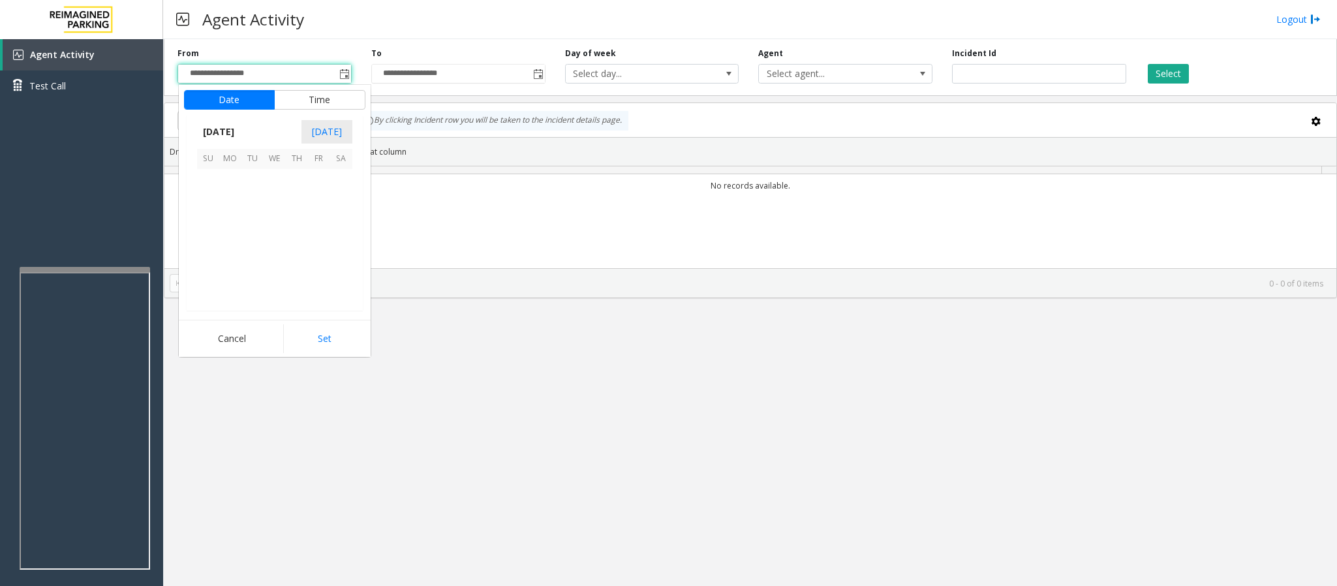
scroll to position [234117, 0]
click at [316, 180] on span "5" at bounding box center [319, 180] width 22 height 22
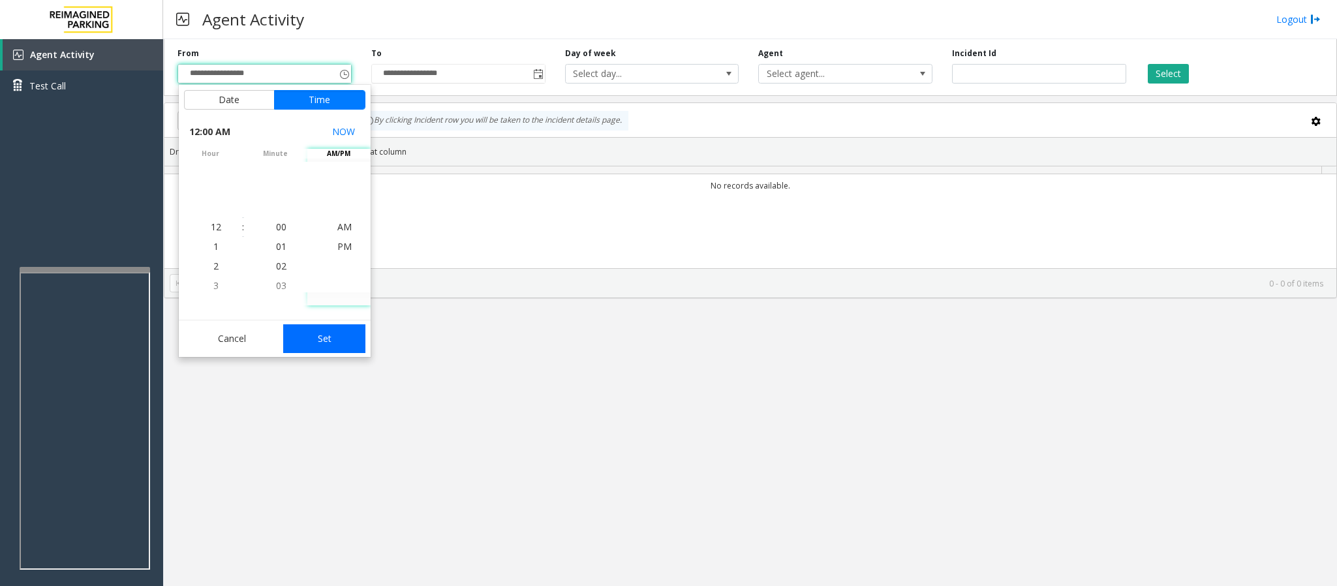
click at [337, 343] on button "Set" at bounding box center [324, 338] width 82 height 29
type input "**********"
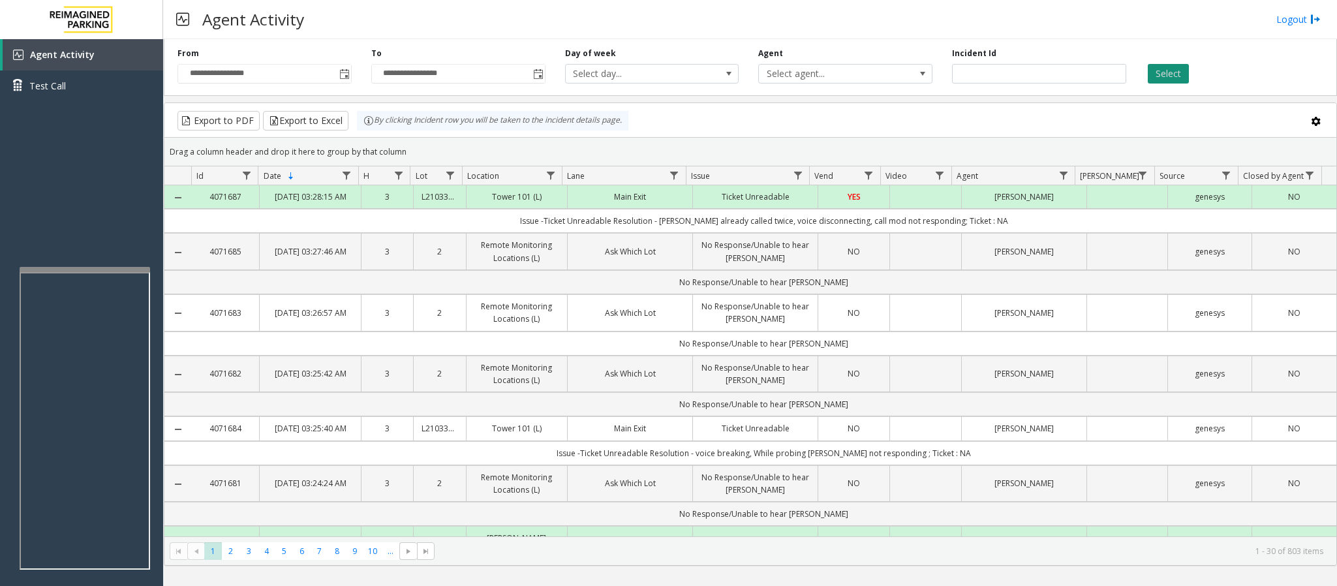
click at [1155, 69] on button "Select" at bounding box center [1168, 74] width 41 height 20
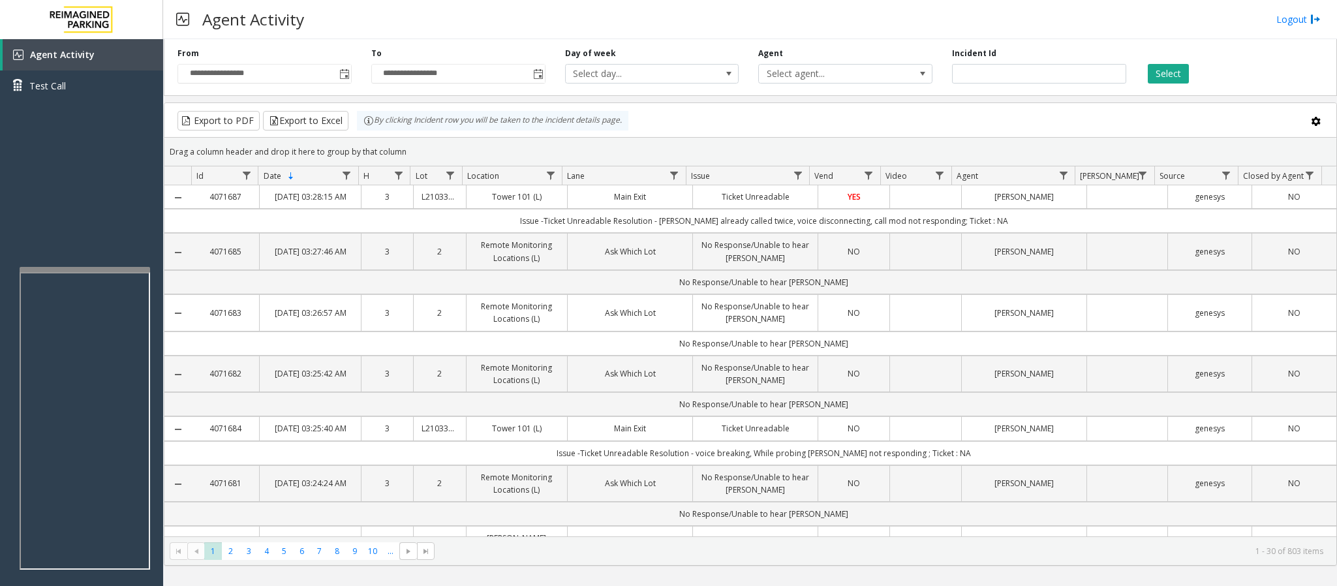
click at [897, 209] on td "Data table" at bounding box center [926, 196] width 72 height 23
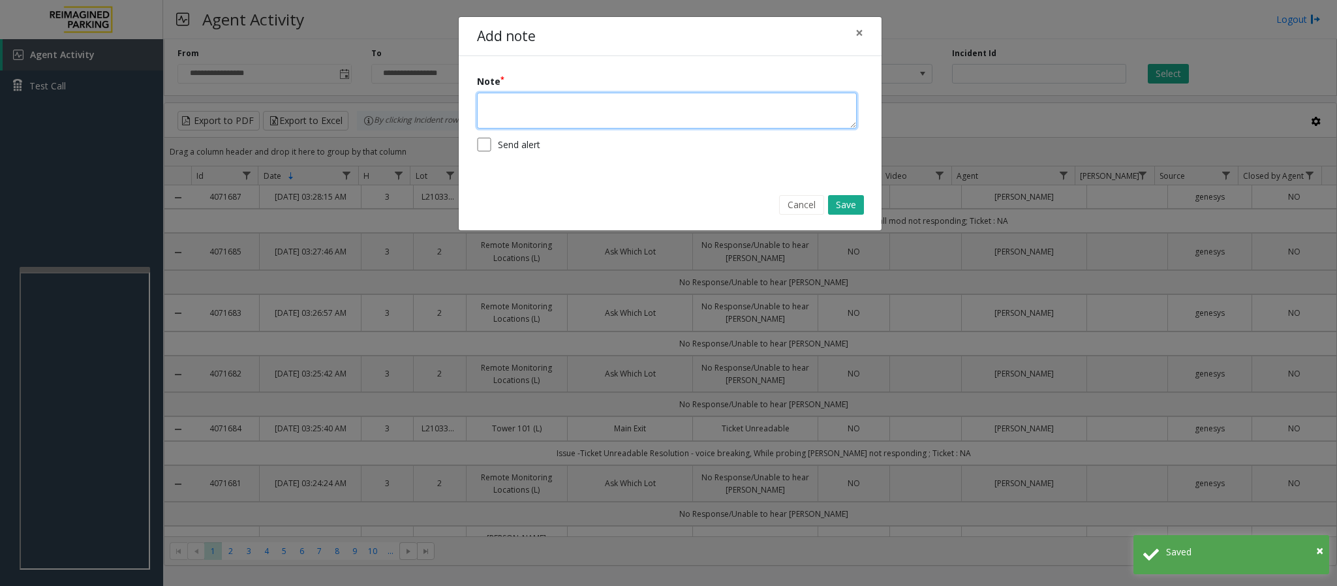
click at [643, 114] on textarea at bounding box center [667, 111] width 380 height 36
type textarea "**********"
click at [848, 204] on button "Save" at bounding box center [846, 205] width 36 height 20
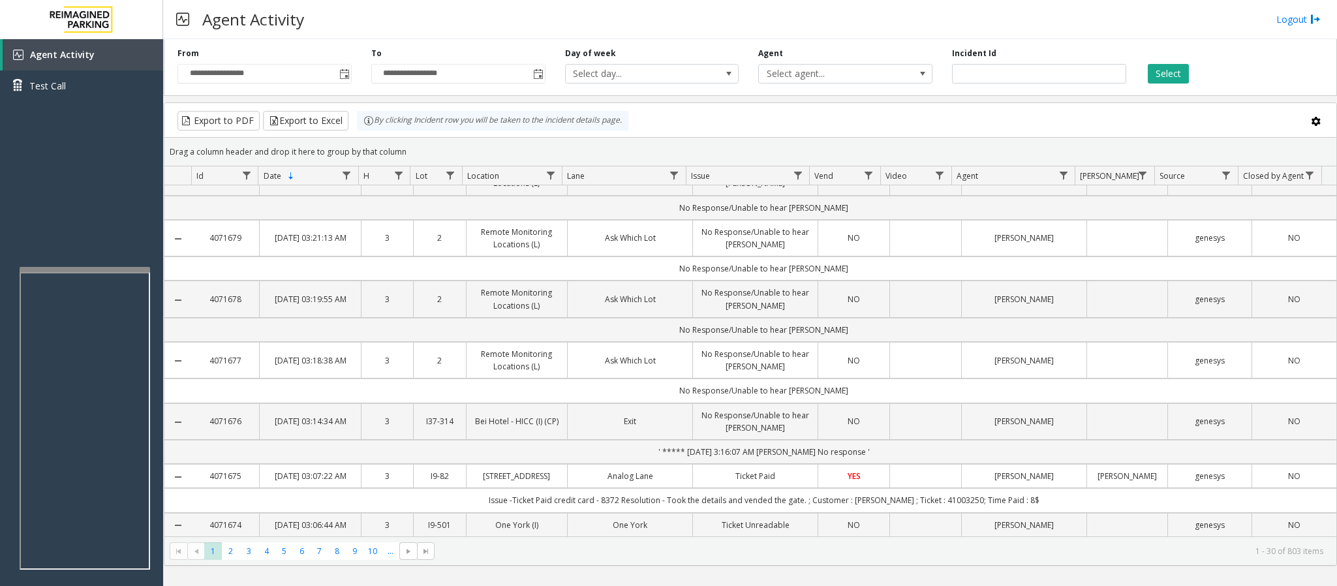
scroll to position [489, 0]
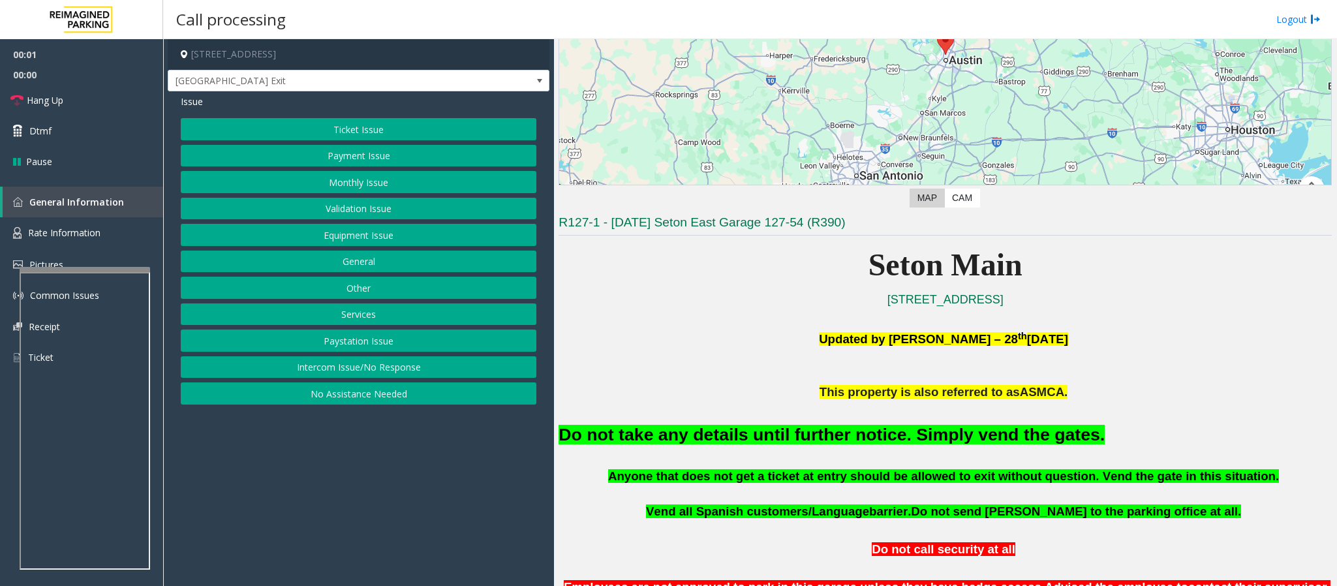
scroll to position [196, 0]
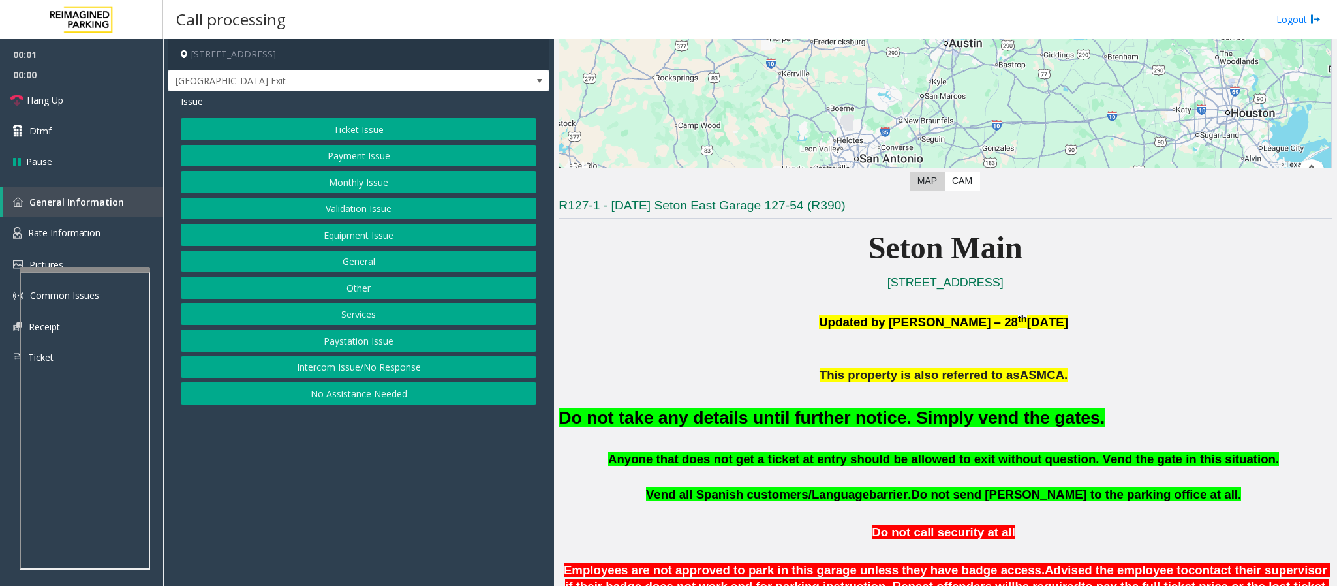
click at [314, 241] on button "Equipment Issue" at bounding box center [359, 235] width 356 height 22
click at [328, 246] on button "Gate / Door Won't Open" at bounding box center [359, 235] width 356 height 22
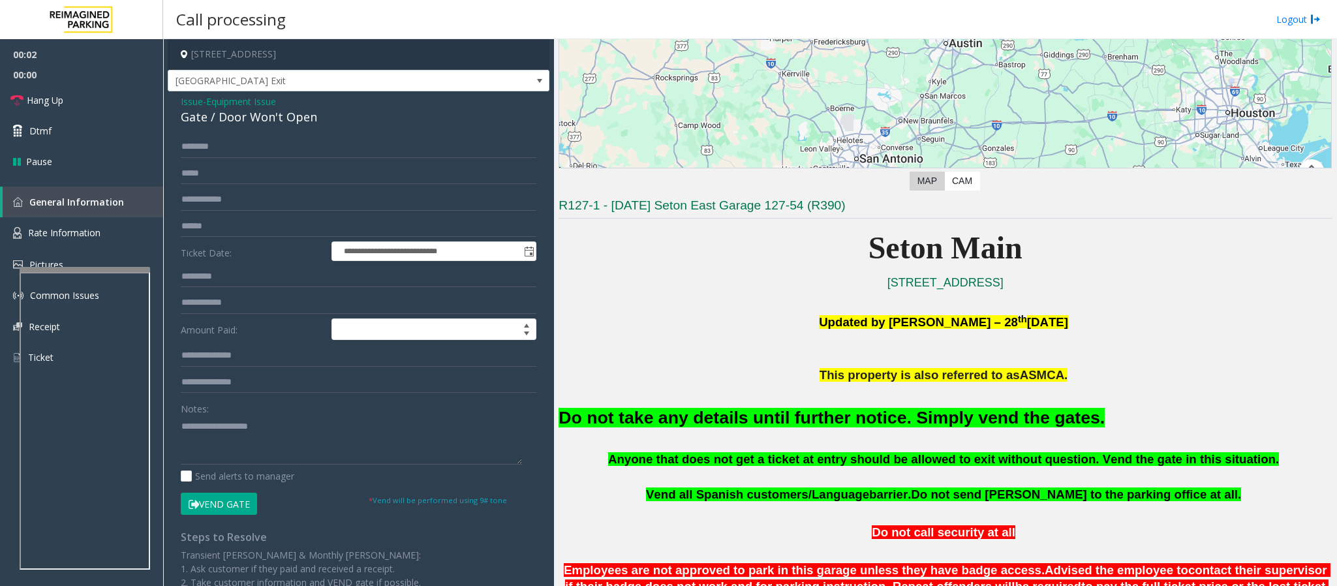
click at [235, 515] on button "Vend Gate" at bounding box center [219, 504] width 76 height 22
click at [236, 503] on button "Vend Gate" at bounding box center [219, 504] width 76 height 22
click at [578, 427] on font "Do not take any details until further notice. Simply vend the gates." at bounding box center [832, 418] width 546 height 20
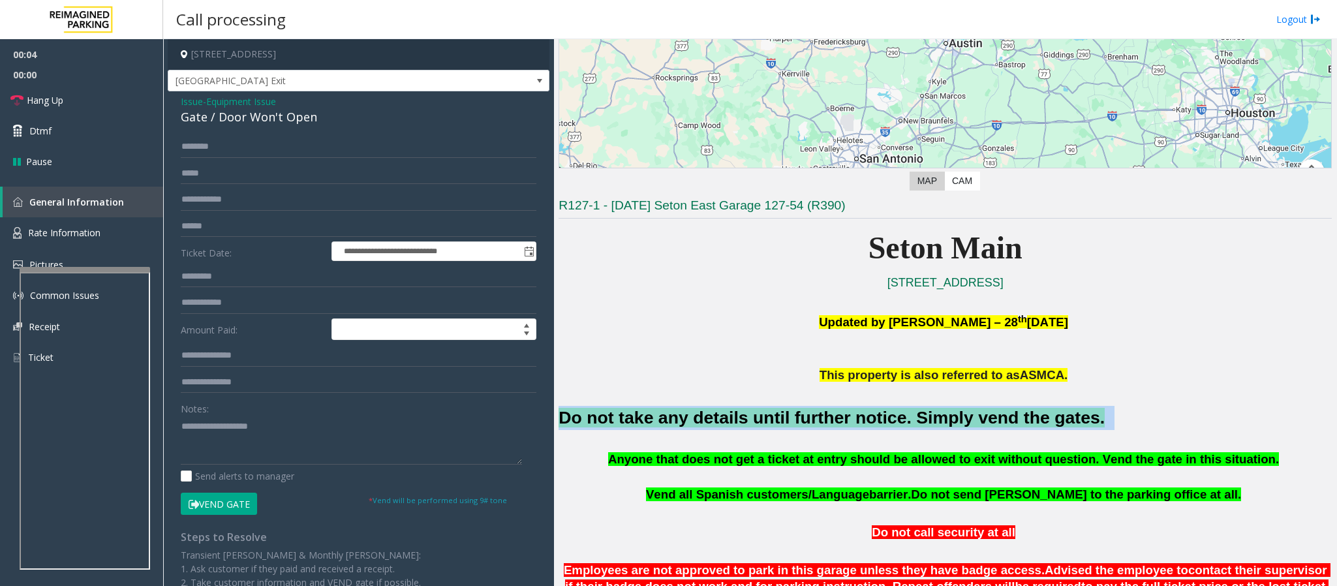
click at [578, 426] on font "Do not take any details until further notice. Simply vend the gates." at bounding box center [832, 418] width 546 height 20
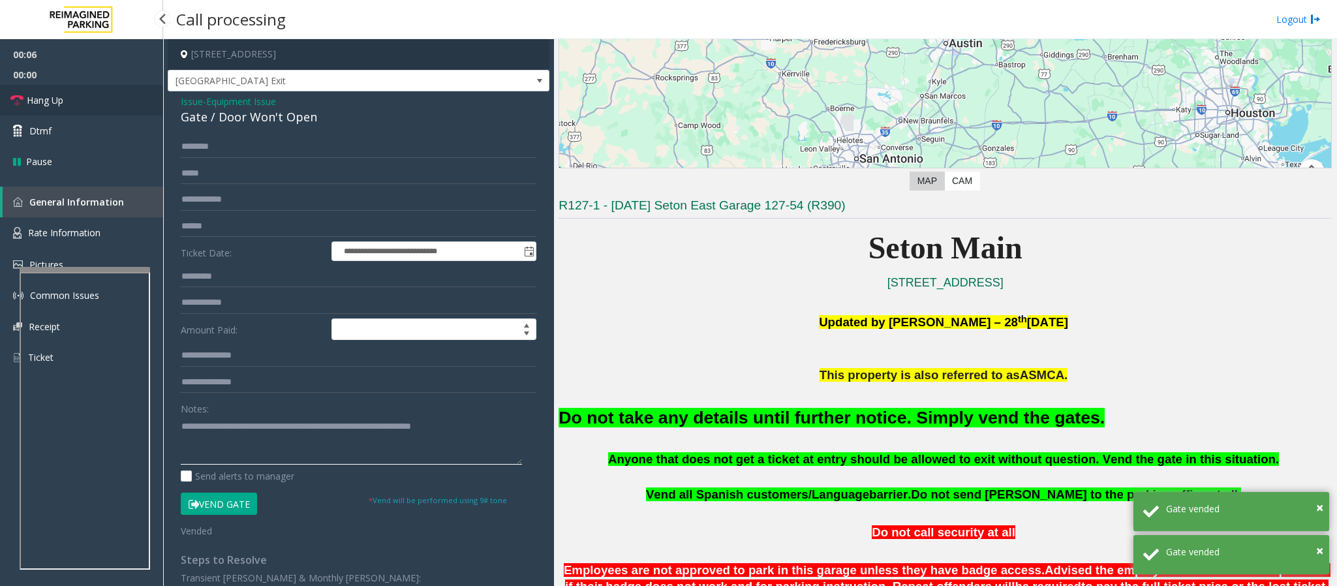
type textarea "**********"
click at [44, 102] on span "Hang Up" at bounding box center [45, 100] width 37 height 14
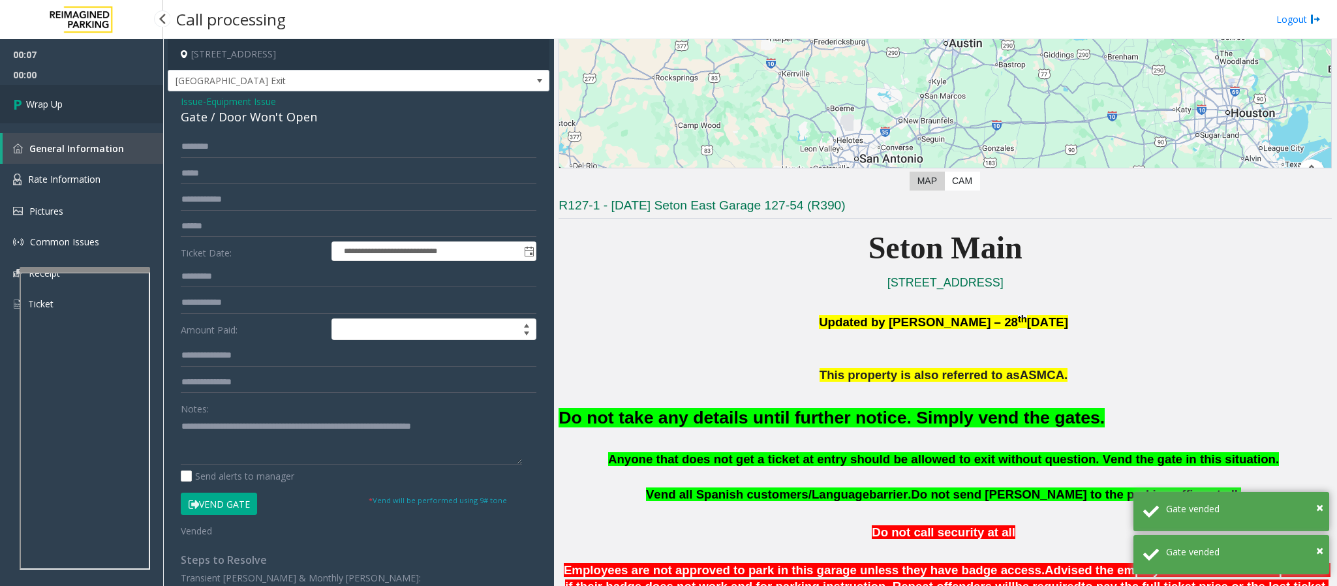
click at [75, 110] on link "Wrap Up" at bounding box center [81, 104] width 163 height 39
